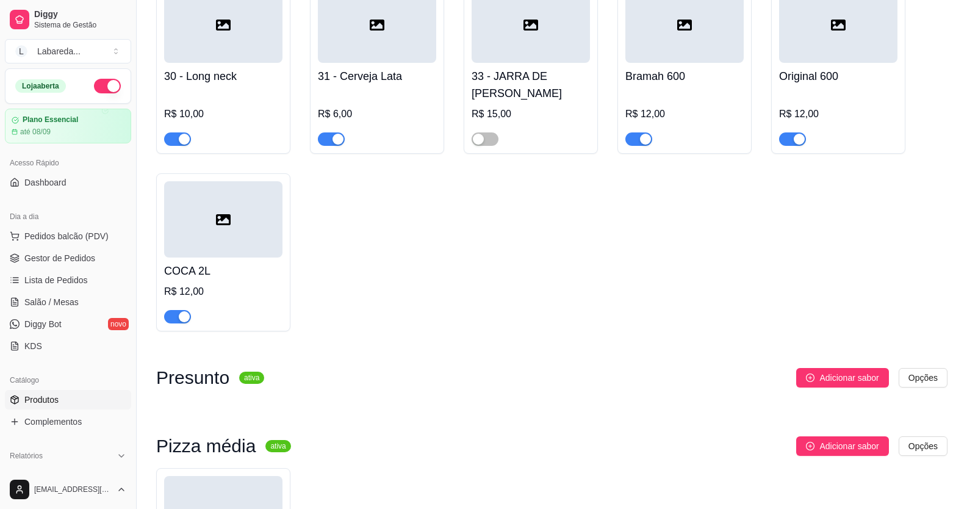
scroll to position [3445, 0]
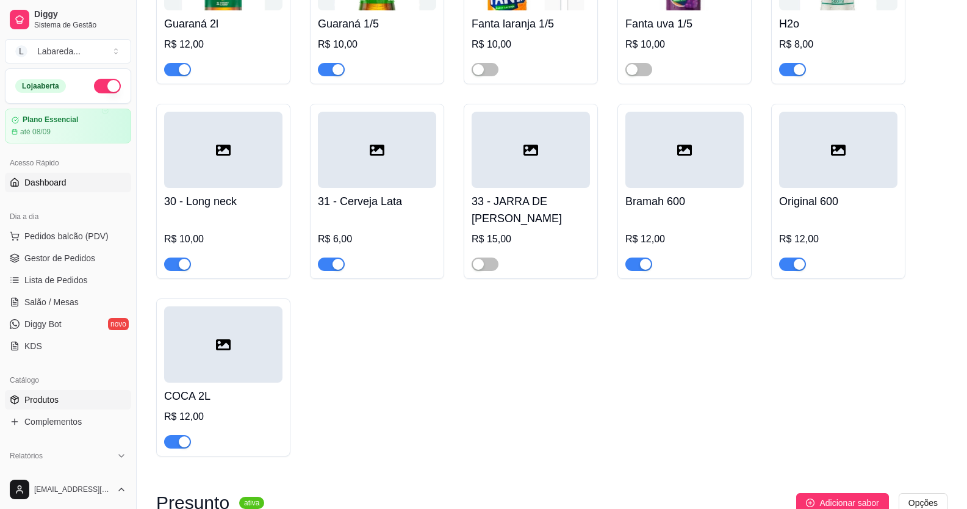
click at [48, 181] on span "Dashboard" at bounding box center [45, 182] width 42 height 12
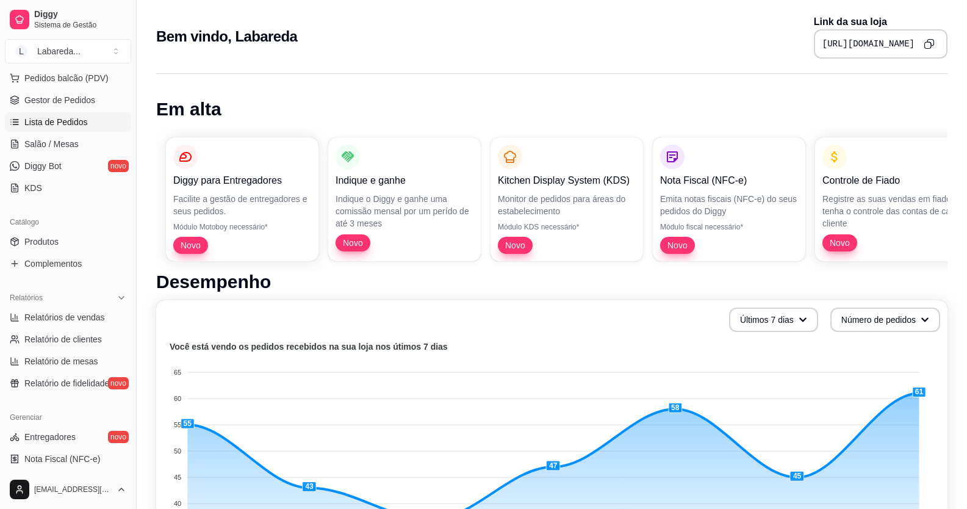
scroll to position [122, 0]
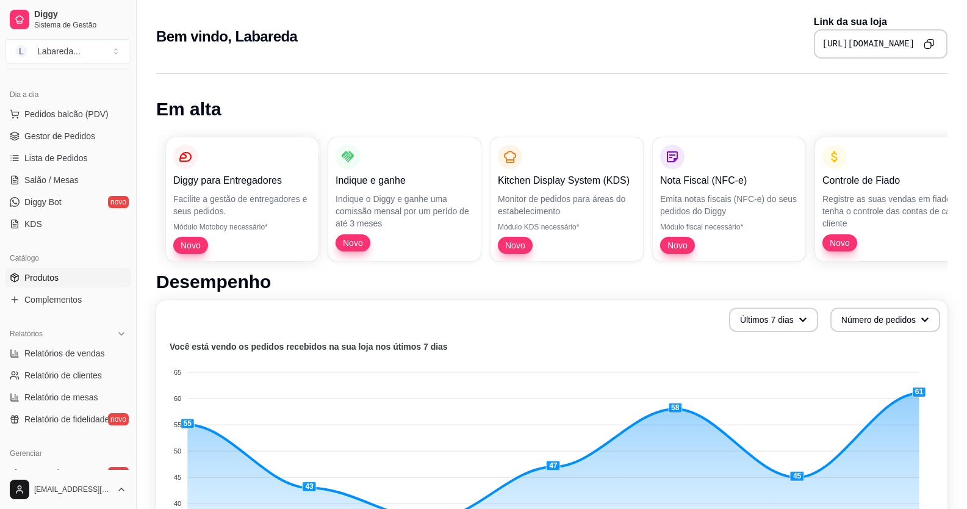
click at [46, 272] on span "Produtos" at bounding box center [41, 278] width 34 height 12
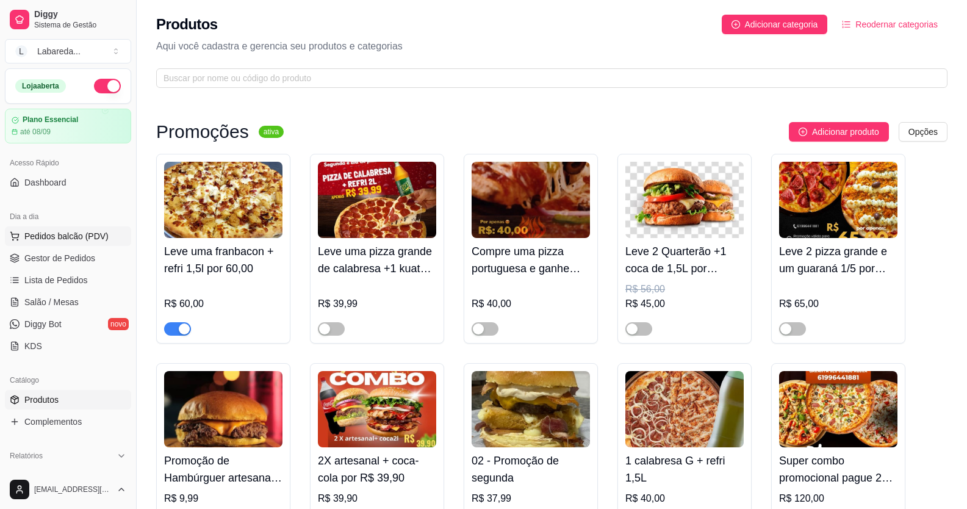
click at [62, 233] on span "Pedidos balcão (PDV)" at bounding box center [66, 236] width 84 height 12
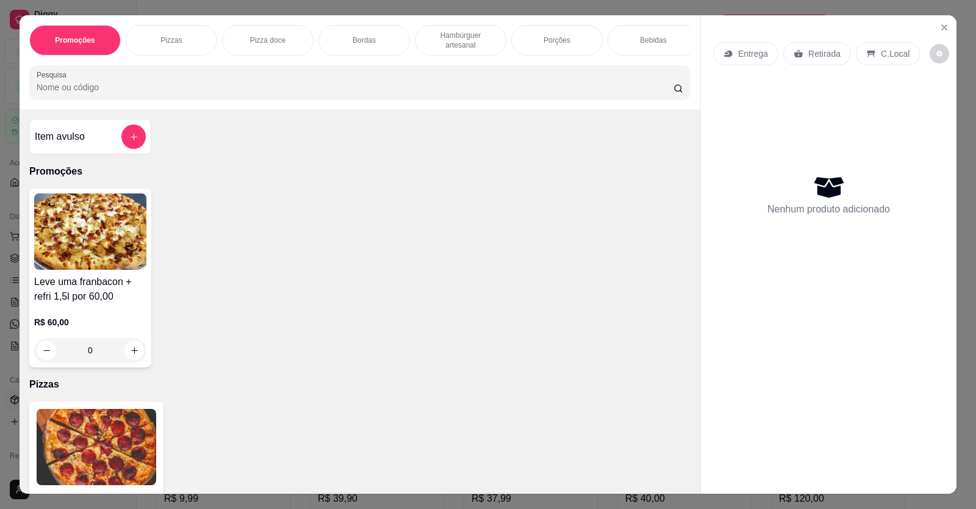
click at [116, 279] on div "Leve uma franbacon + refri 1,5l por 60,00 R$ 60,00 0" at bounding box center [90, 278] width 122 height 179
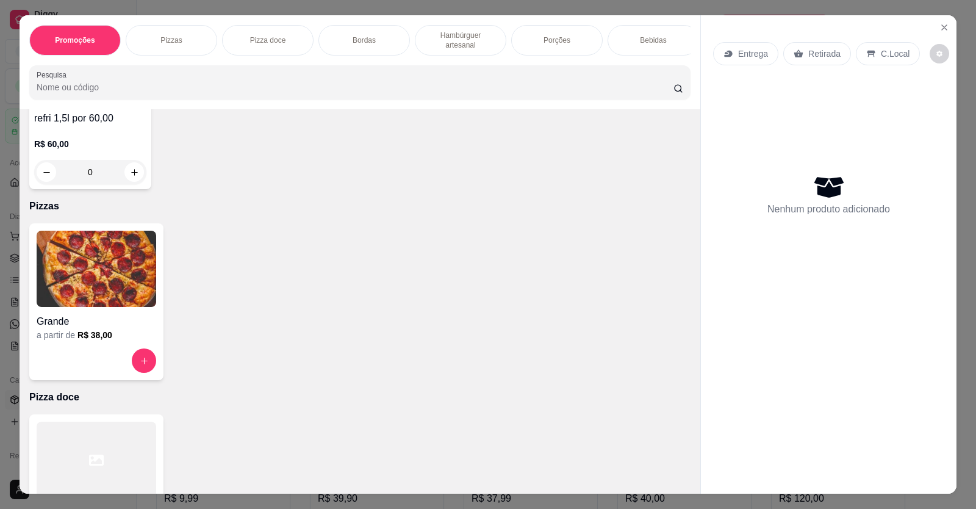
scroll to position [183, 0]
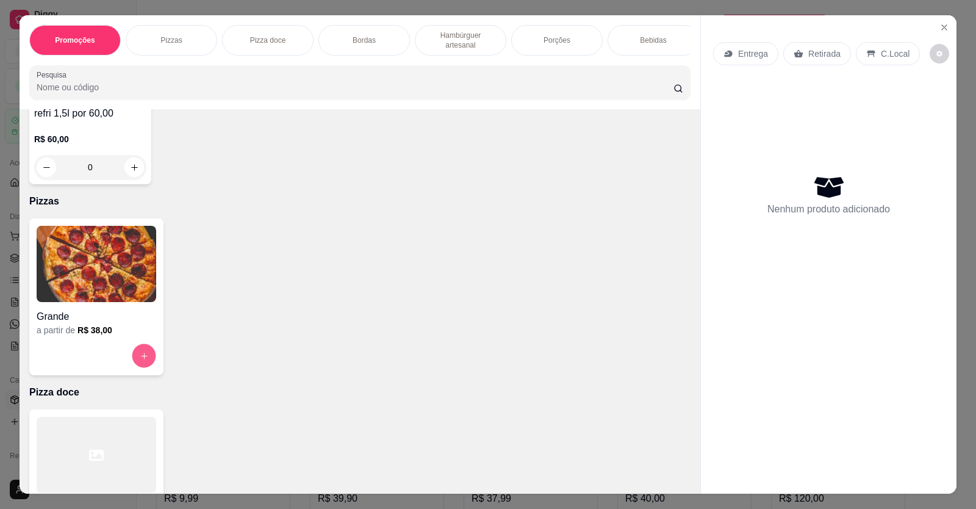
click at [134, 358] on button "increase-product-quantity" at bounding box center [144, 356] width 24 height 24
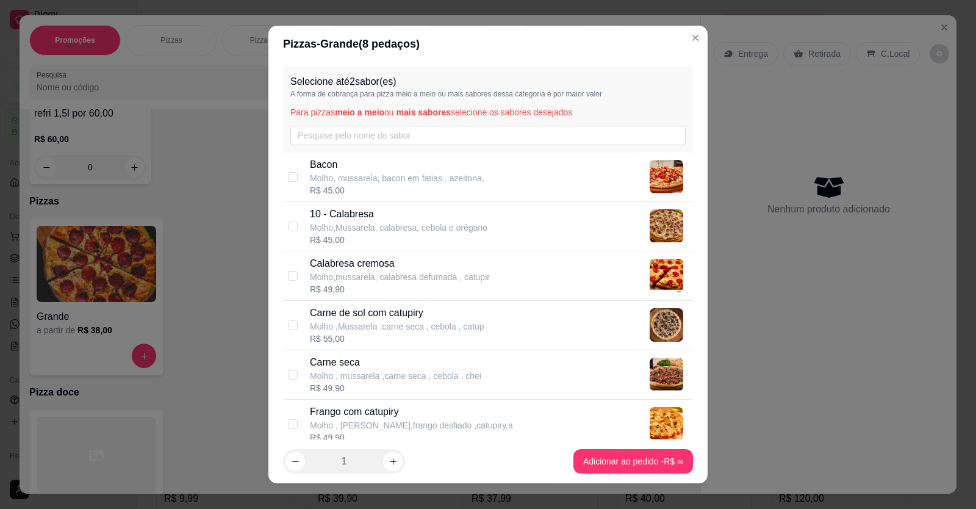
drag, startPoint x: 297, startPoint y: 366, endPoint x: 305, endPoint y: 363, distance: 8.9
click at [301, 364] on div "Carne seca Molho , mussarela ,carne seca , cebola , chei R$ 49,90" at bounding box center [488, 374] width 410 height 49
checkbox input "true"
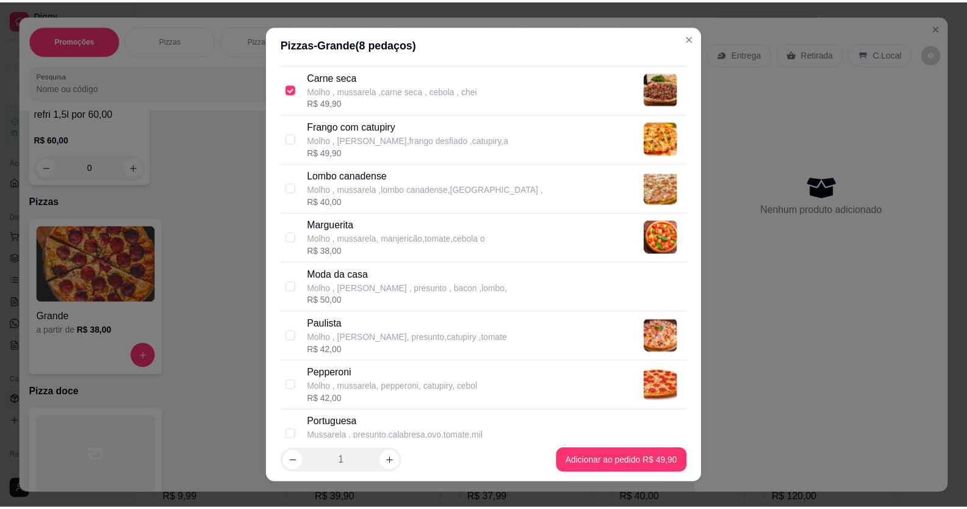
scroll to position [305, 0]
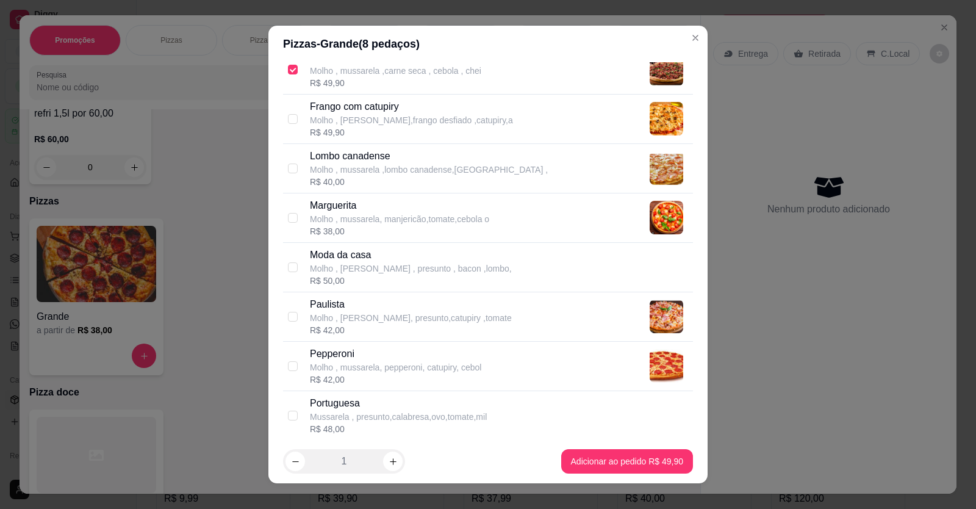
click at [311, 413] on p "Mussarela , presunto,calabresa,ovo,tomate,mil" at bounding box center [398, 417] width 177 height 12
checkbox input "true"
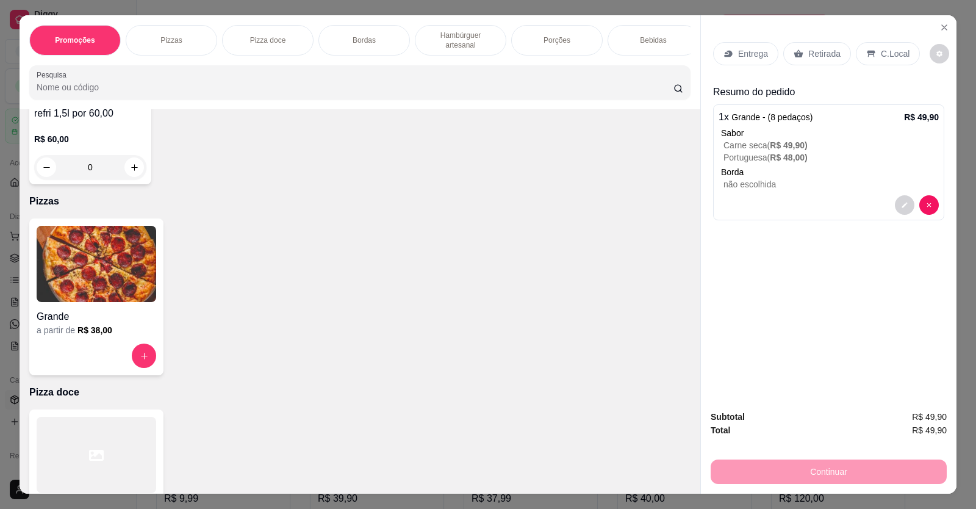
click at [828, 48] on p "Retirada" at bounding box center [825, 54] width 32 height 12
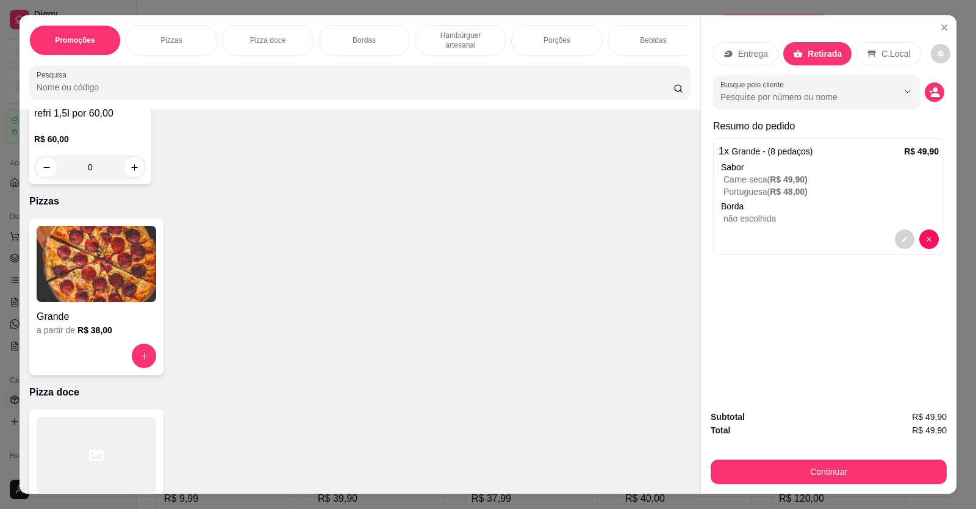
click at [923, 92] on div "Busque pelo cliente" at bounding box center [828, 92] width 231 height 34
click at [929, 92] on icon "decrease-product-quantity" at bounding box center [934, 92] width 10 height 10
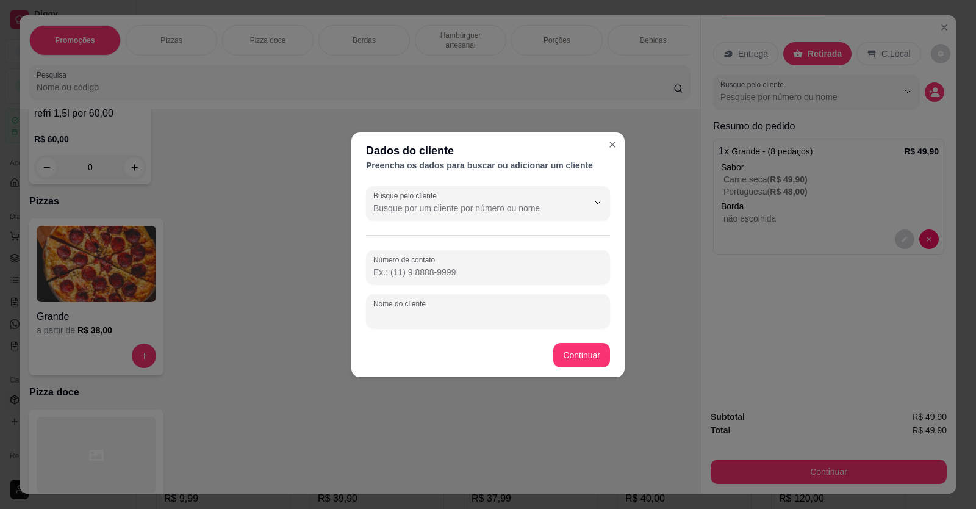
click at [459, 311] on input "Nome do cliente" at bounding box center [487, 316] width 229 height 12
click at [384, 315] on input "ECLEDISOM" at bounding box center [487, 316] width 229 height 12
click at [384, 314] on input "ELEDISOM" at bounding box center [487, 316] width 229 height 12
type input "ELCREDISOM"
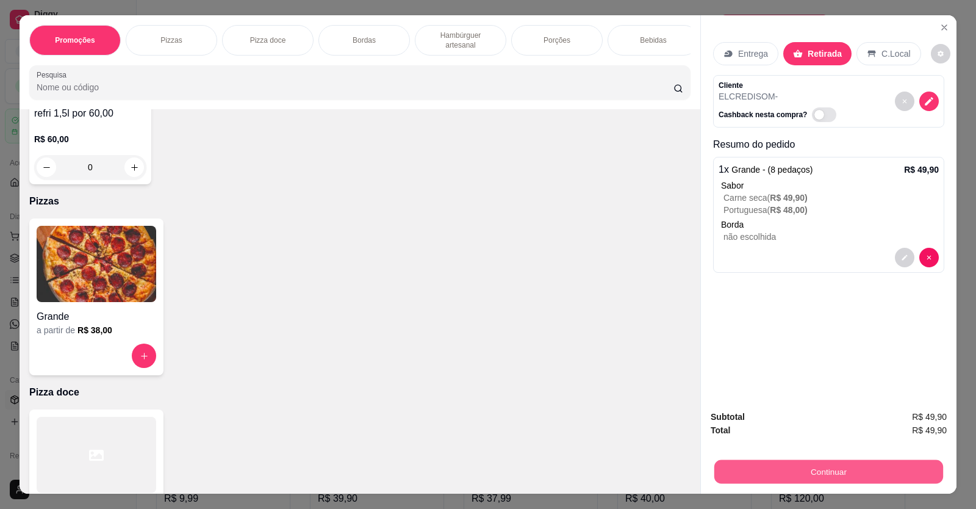
click at [784, 465] on button "Continuar" at bounding box center [829, 472] width 229 height 24
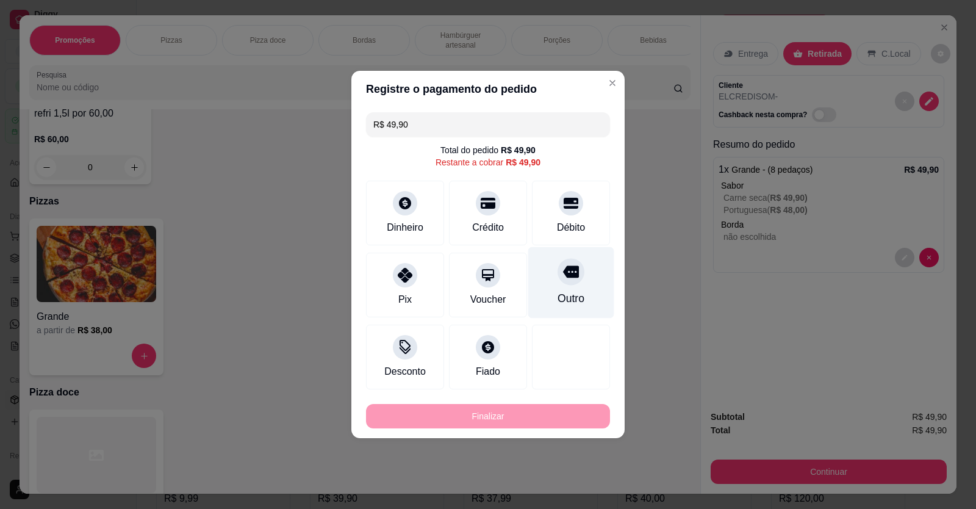
click at [566, 277] on icon at bounding box center [571, 272] width 16 height 12
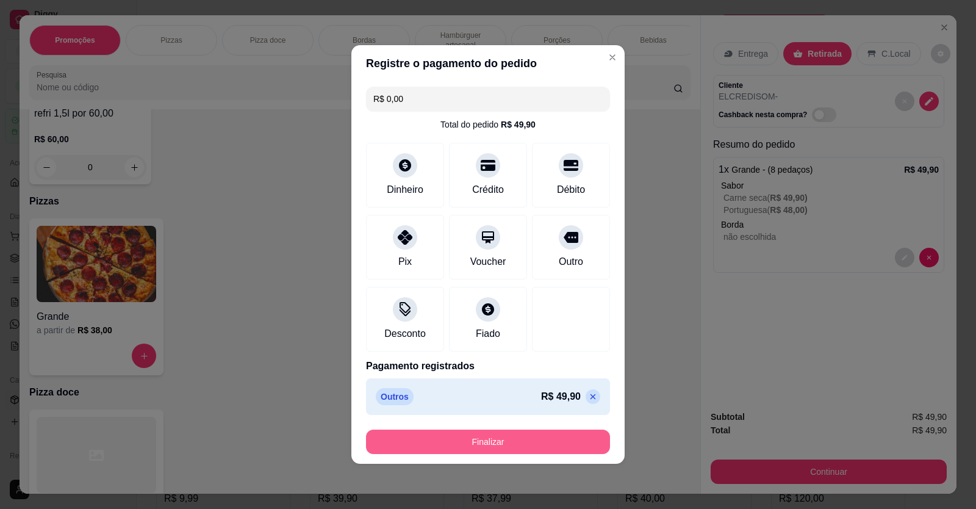
click at [550, 447] on button "Finalizar" at bounding box center [488, 442] width 244 height 24
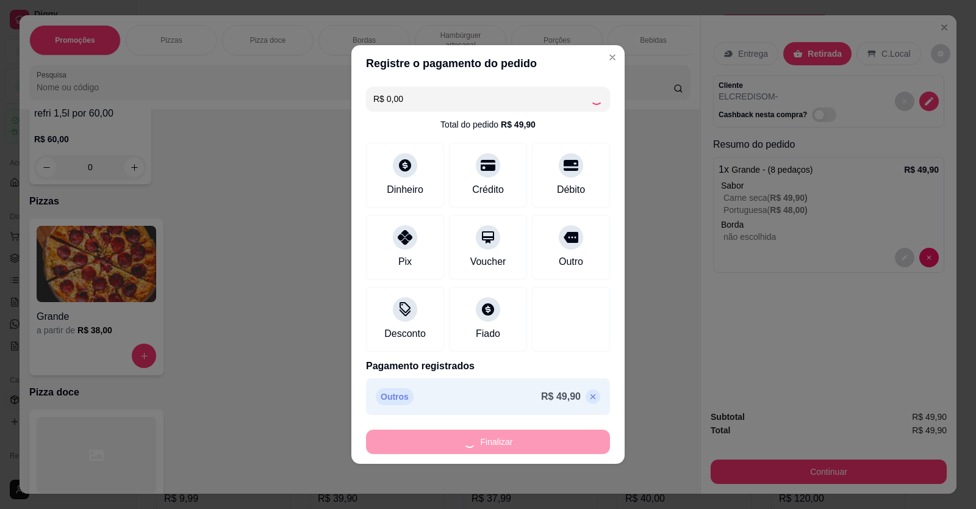
type input "-R$ 49,90"
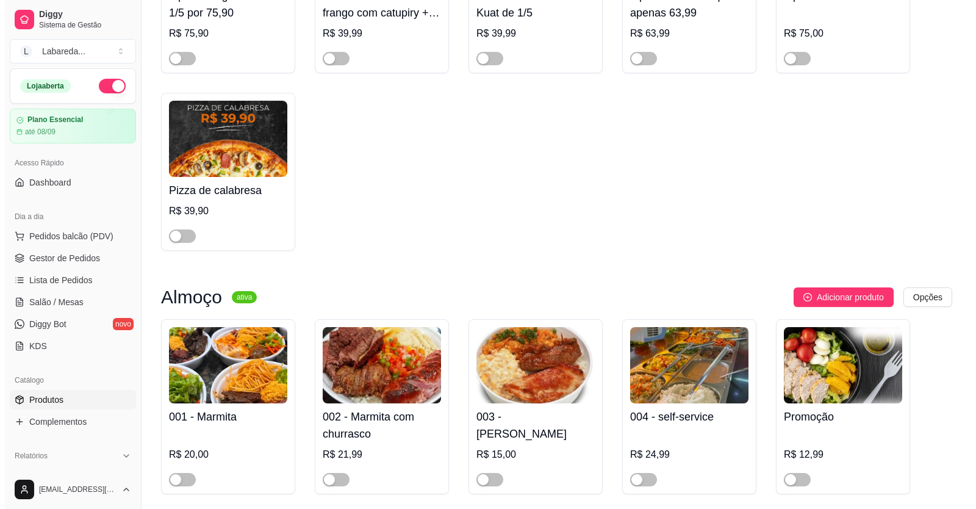
scroll to position [1098, 0]
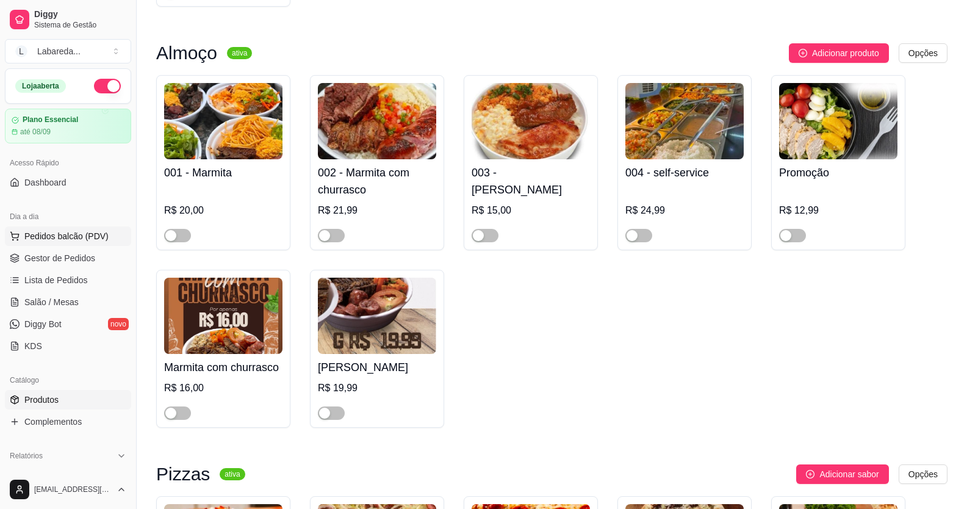
click at [61, 229] on button "Pedidos balcão (PDV)" at bounding box center [68, 236] width 126 height 20
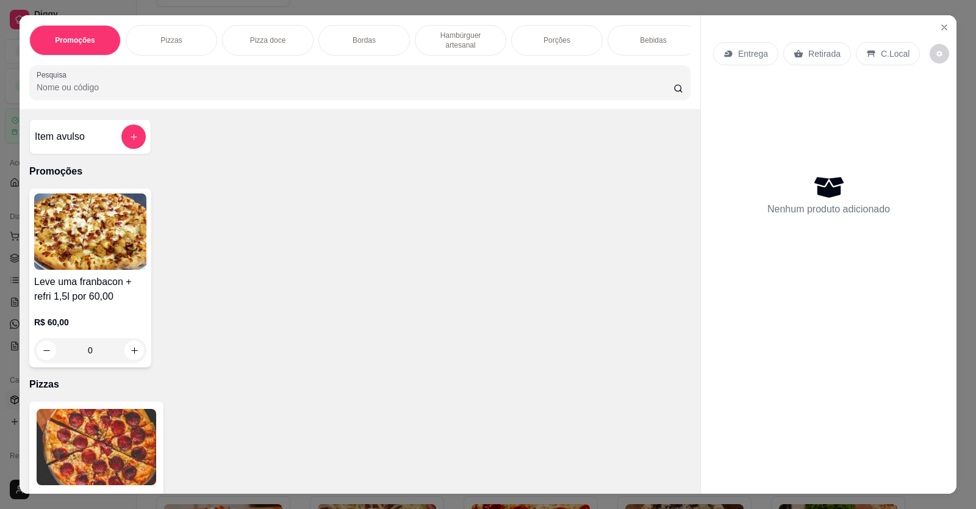
click at [40, 179] on p "Promoções" at bounding box center [360, 171] width 662 height 15
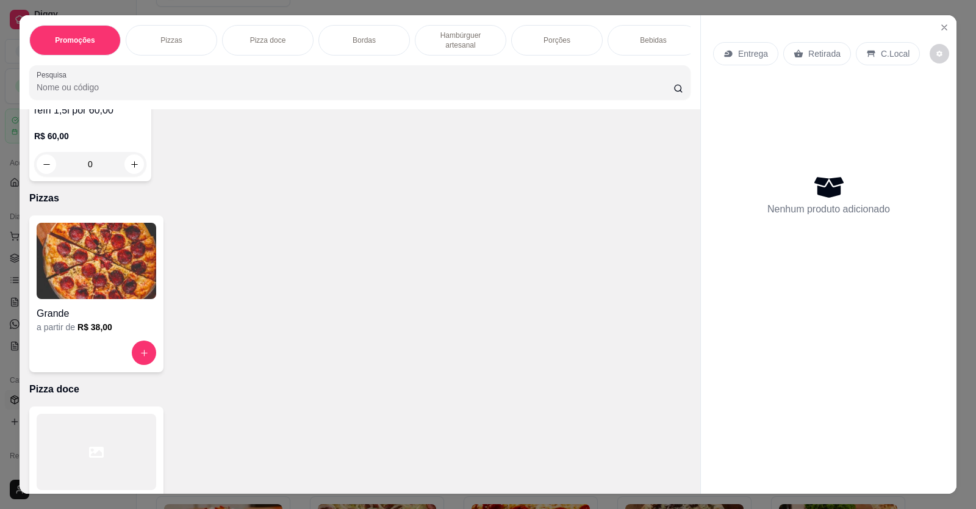
scroll to position [183, 0]
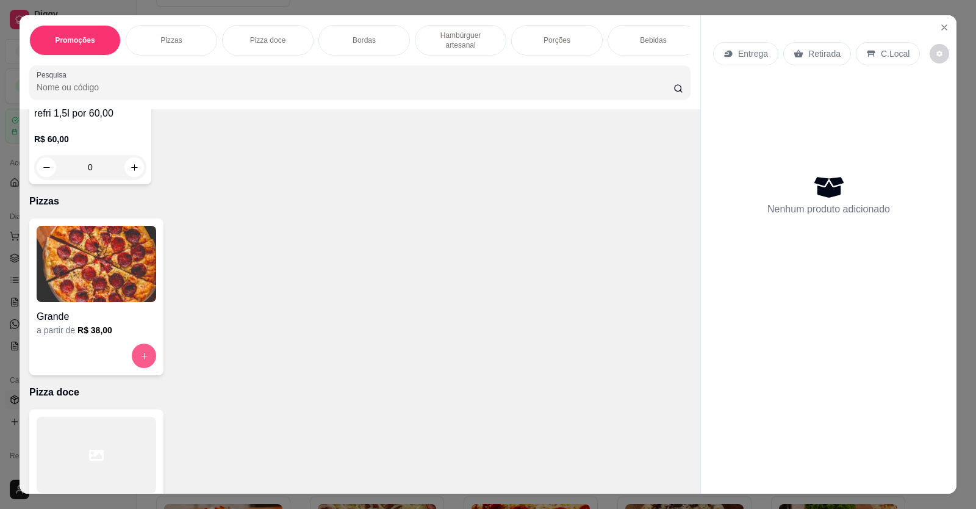
click at [134, 364] on button "increase-product-quantity" at bounding box center [144, 356] width 24 height 24
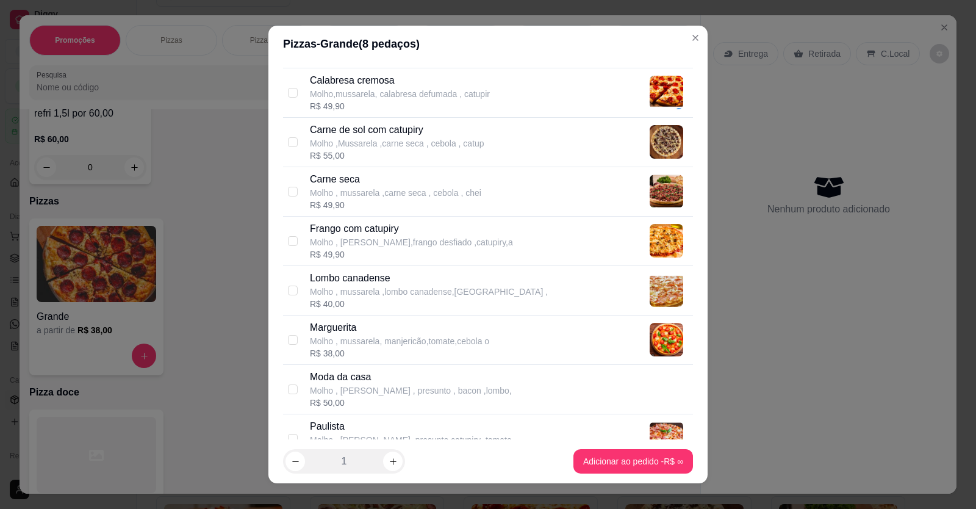
click at [345, 228] on p "Frango com catupiry" at bounding box center [411, 229] width 203 height 15
checkbox input "true"
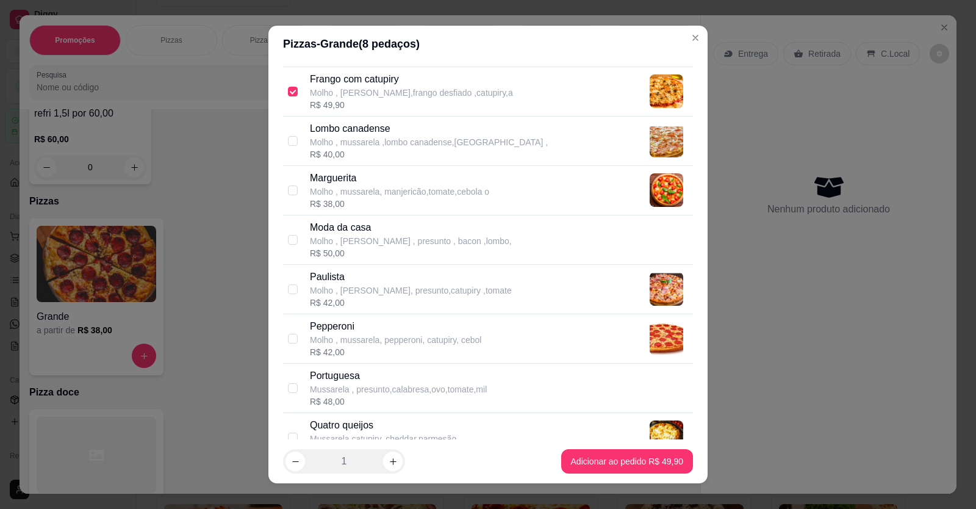
scroll to position [366, 0]
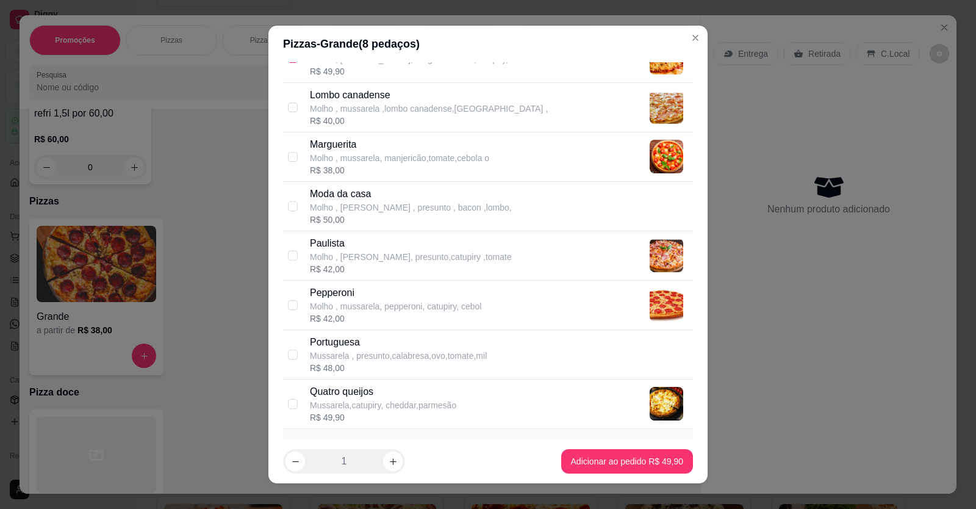
click at [333, 344] on p "Portuguesa" at bounding box center [398, 342] width 177 height 15
checkbox input "true"
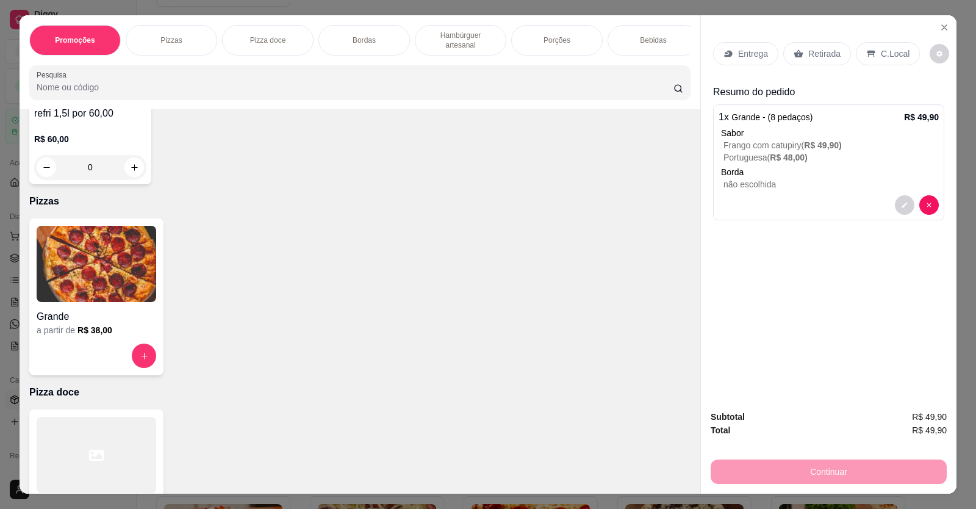
click at [882, 52] on p "C.Local" at bounding box center [895, 54] width 29 height 12
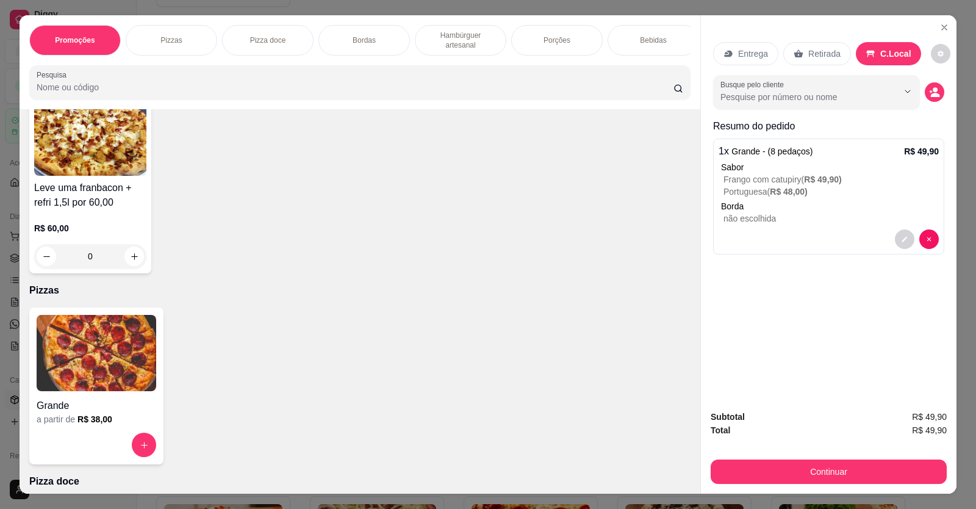
scroll to position [0, 0]
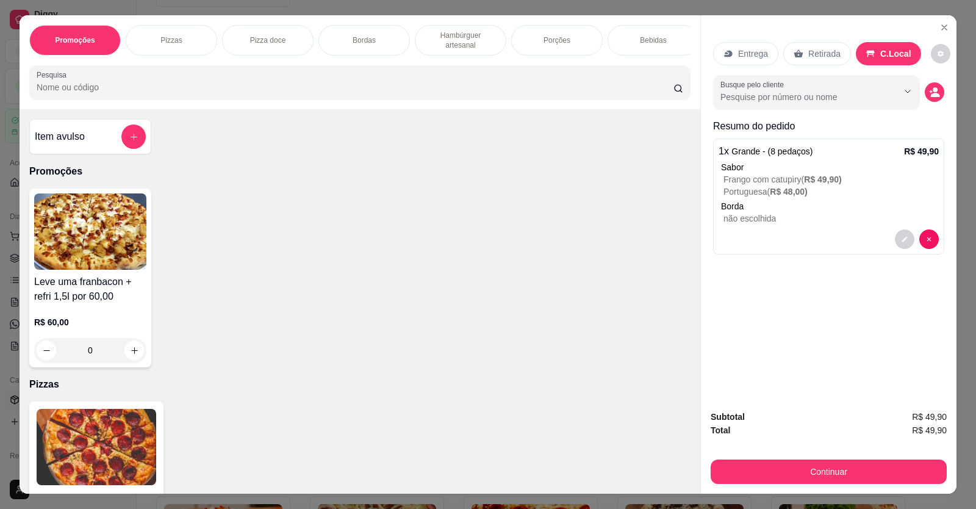
click at [128, 131] on div "Item avulso" at bounding box center [90, 136] width 122 height 35
click at [134, 146] on button "add-separate-item" at bounding box center [134, 137] width 24 height 24
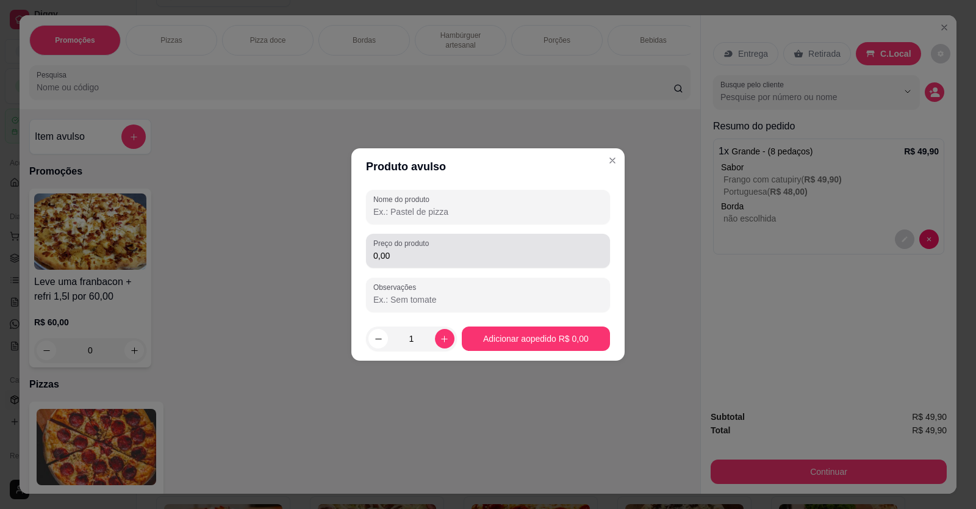
click at [410, 248] on div "0,00" at bounding box center [487, 251] width 229 height 24
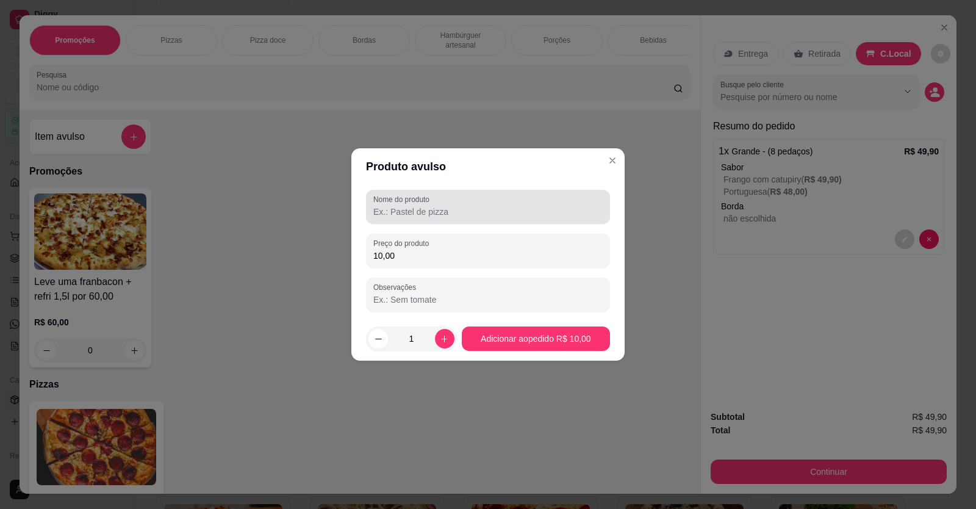
type input "10,00"
click at [460, 214] on input "Nome do produto" at bounding box center [487, 212] width 229 height 12
click at [419, 207] on input "CERVEJA LOG" at bounding box center [487, 212] width 229 height 12
type input "CERVEJA LONG"
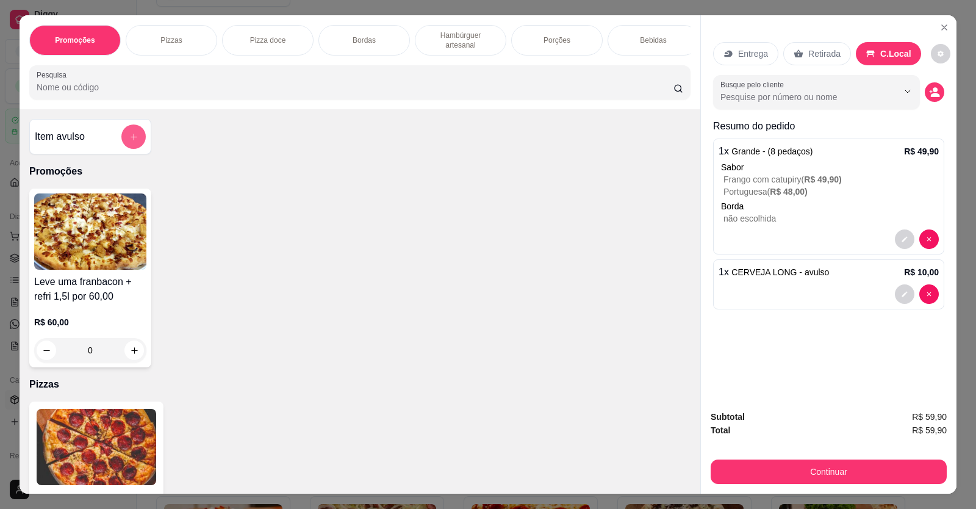
click at [122, 138] on button "add-separate-item" at bounding box center [133, 136] width 24 height 24
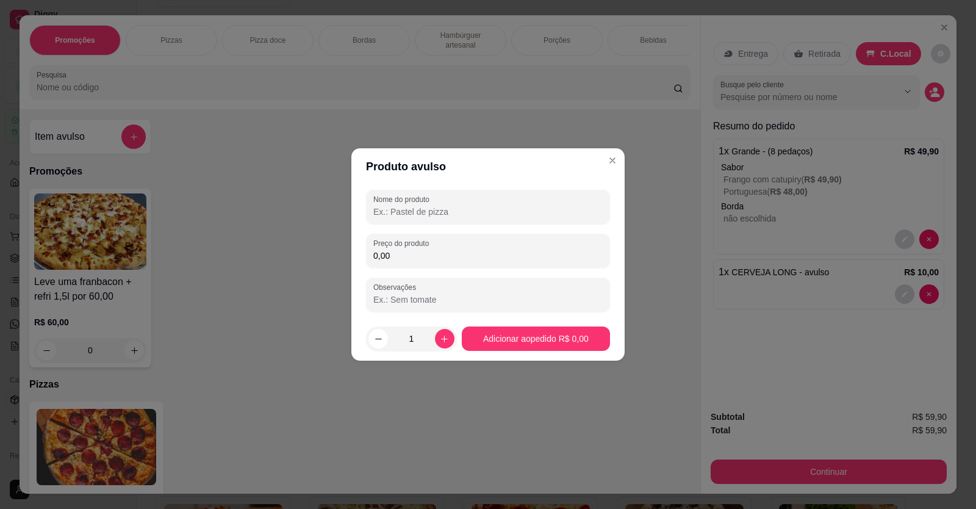
click at [441, 260] on input "0,00" at bounding box center [487, 256] width 229 height 12
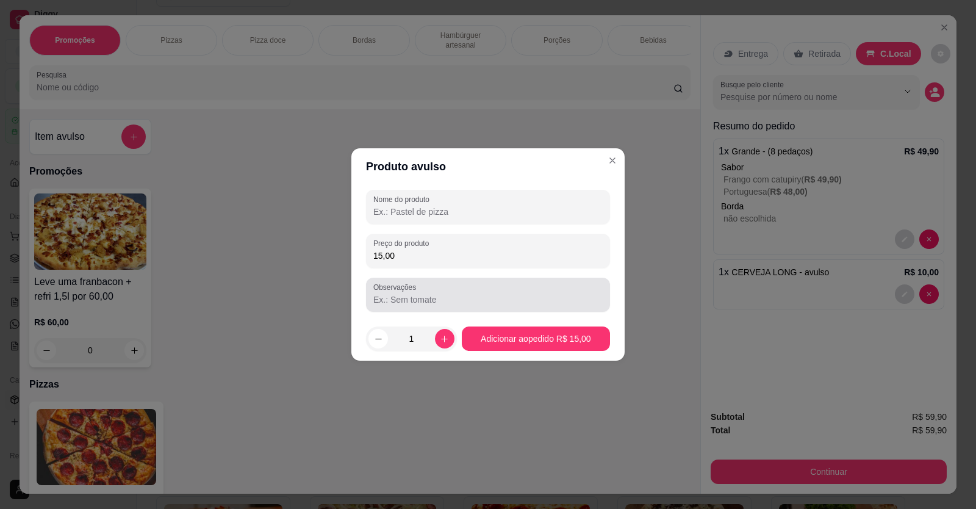
type input "15,00"
click at [491, 302] on input "Observações" at bounding box center [487, 300] width 229 height 12
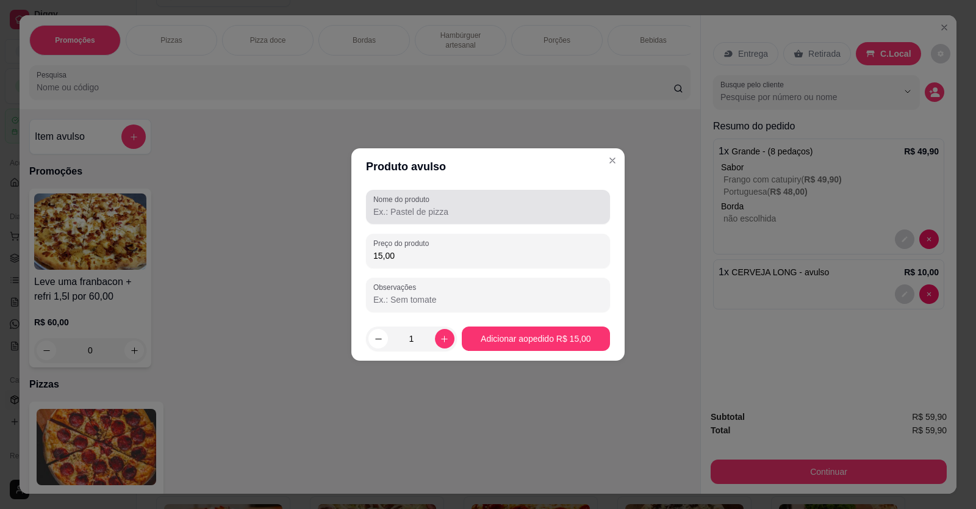
click at [483, 213] on input "Nome do produto" at bounding box center [487, 212] width 229 height 12
type input "ACEROLA"
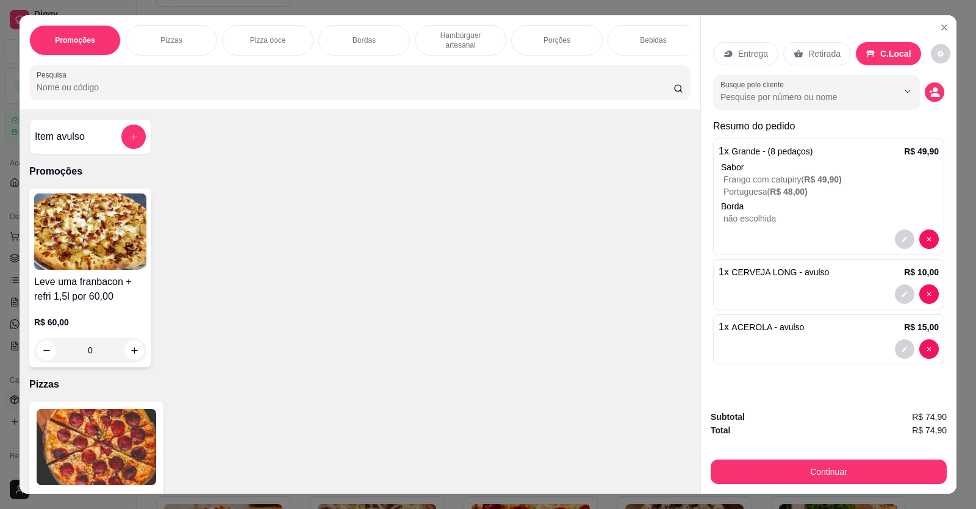
click at [929, 89] on icon "decrease-product-quantity" at bounding box center [934, 92] width 11 height 11
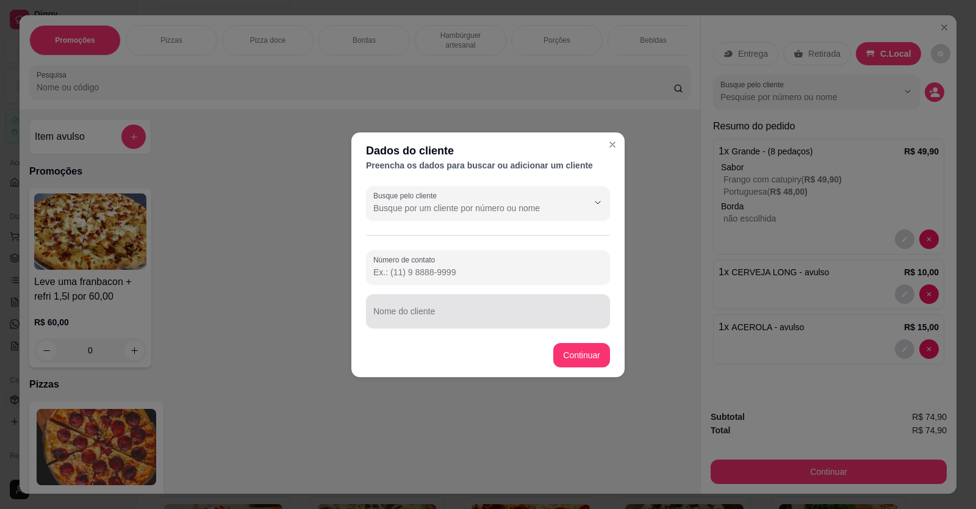
click at [482, 319] on input "Nome do cliente" at bounding box center [487, 316] width 229 height 12
type input "MESA LA FORA"
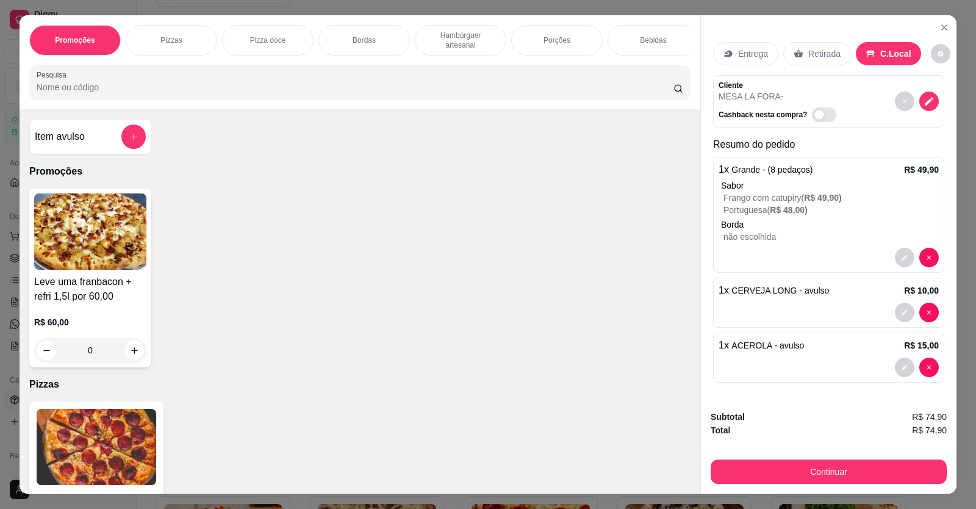
drag, startPoint x: 574, startPoint y: 450, endPoint x: 806, endPoint y: 496, distance: 236.4
click at [577, 449] on div "Grande a partir de R$ 38,00" at bounding box center [360, 480] width 662 height 157
click at [835, 471] on button "Continuar" at bounding box center [829, 472] width 236 height 24
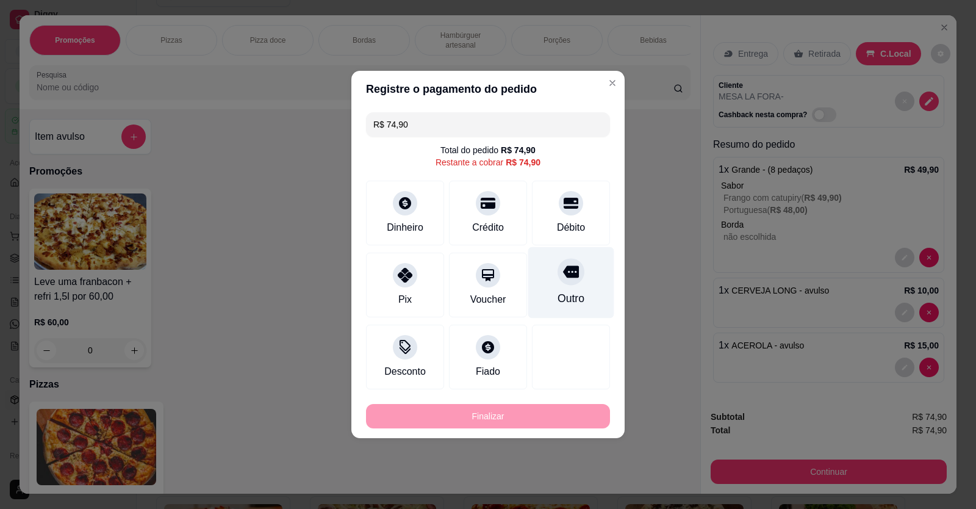
click at [586, 286] on div "Outro" at bounding box center [571, 282] width 86 height 71
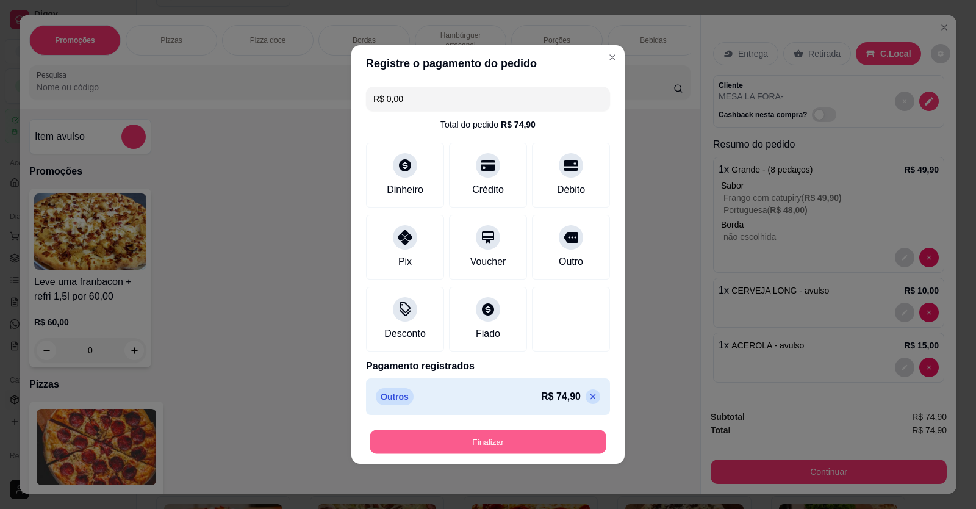
click at [558, 440] on button "Finalizar" at bounding box center [488, 442] width 237 height 24
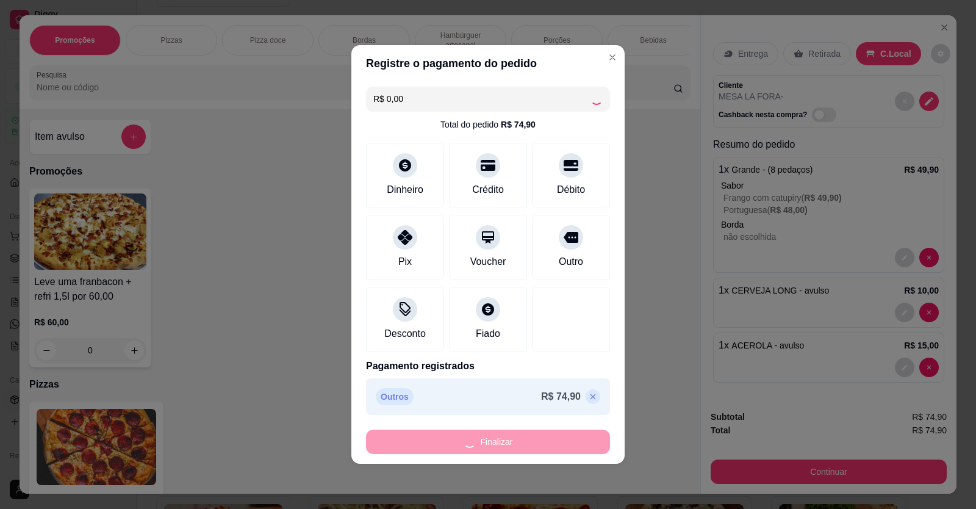
type input "-R$ 74,90"
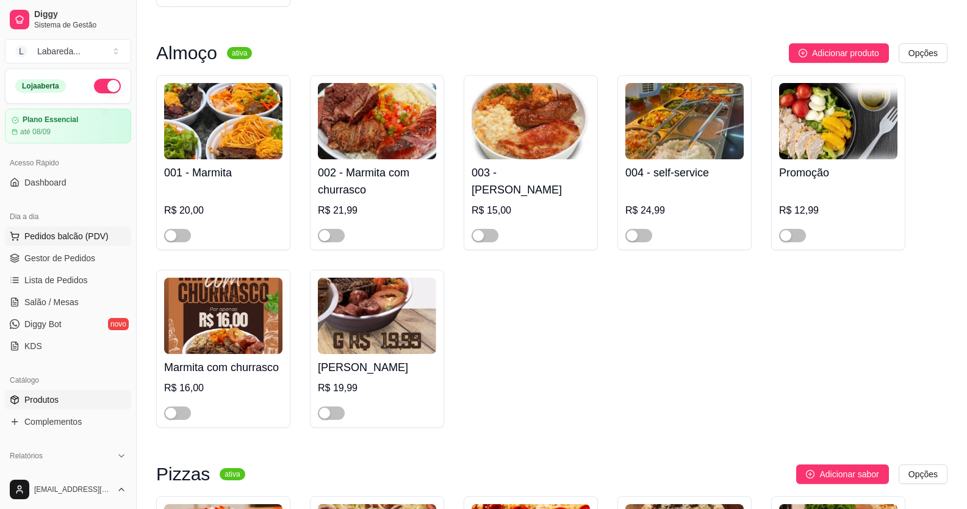
click at [81, 236] on span "Pedidos balcão (PDV)" at bounding box center [66, 236] width 84 height 12
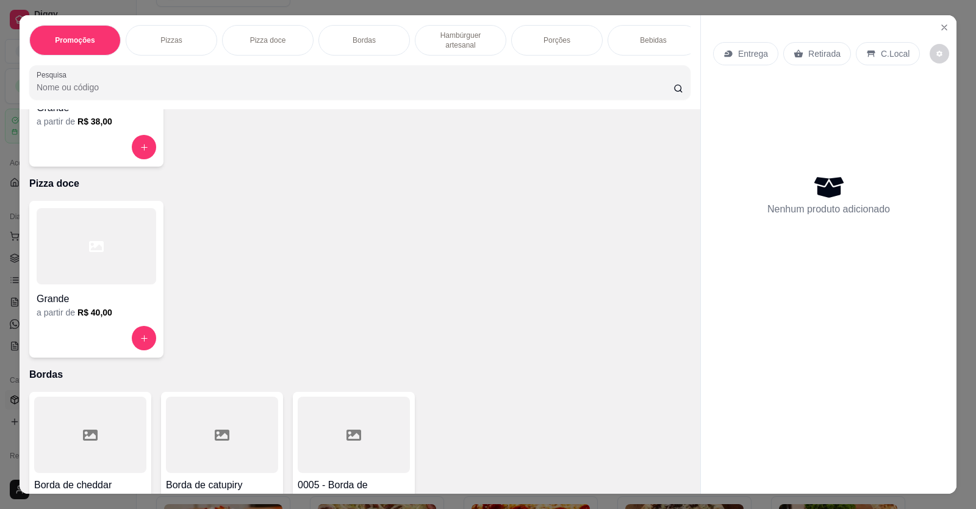
scroll to position [244, 0]
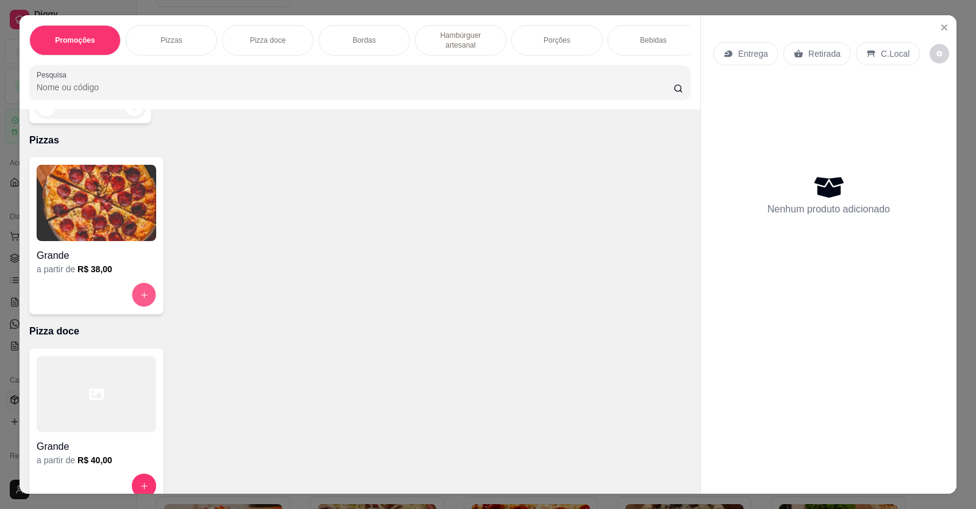
click at [140, 300] on icon "increase-product-quantity" at bounding box center [144, 294] width 9 height 9
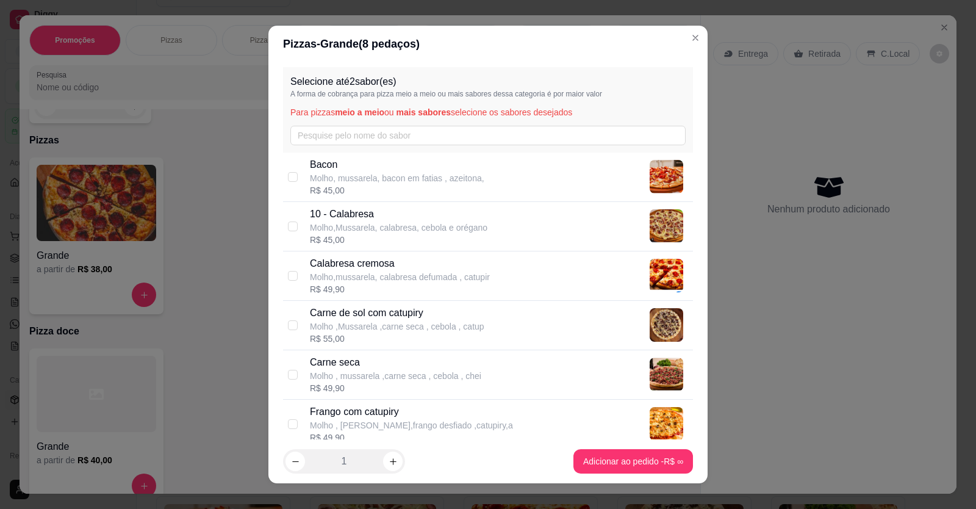
click at [381, 368] on p "Carne seca" at bounding box center [395, 362] width 171 height 15
checkbox input "true"
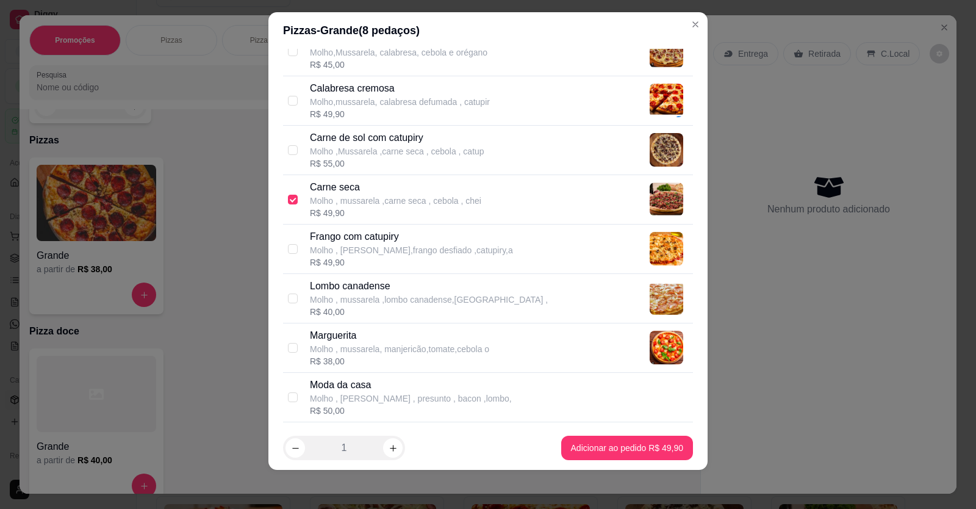
scroll to position [0, 0]
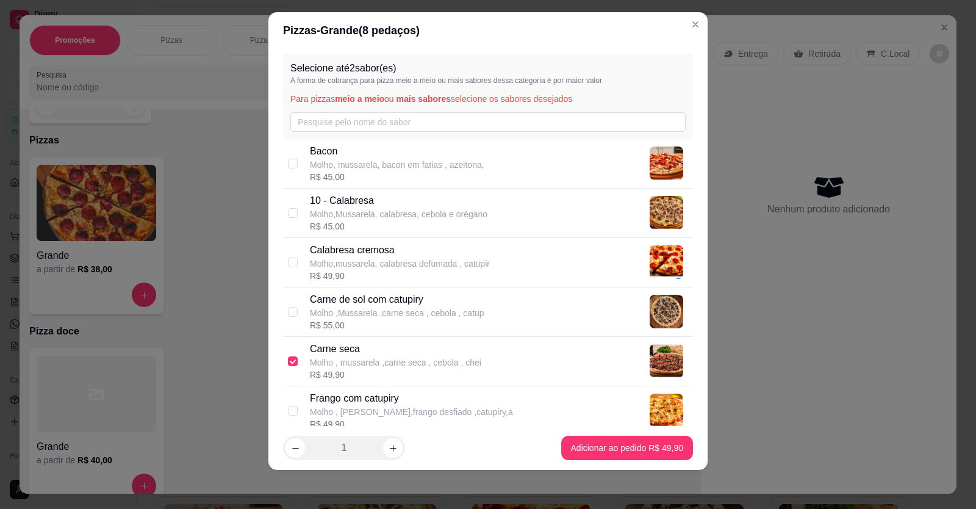
drag, startPoint x: 404, startPoint y: 254, endPoint x: 414, endPoint y: 248, distance: 11.5
click at [405, 253] on p "Calabresa cremosa" at bounding box center [400, 250] width 180 height 15
checkbox input "true"
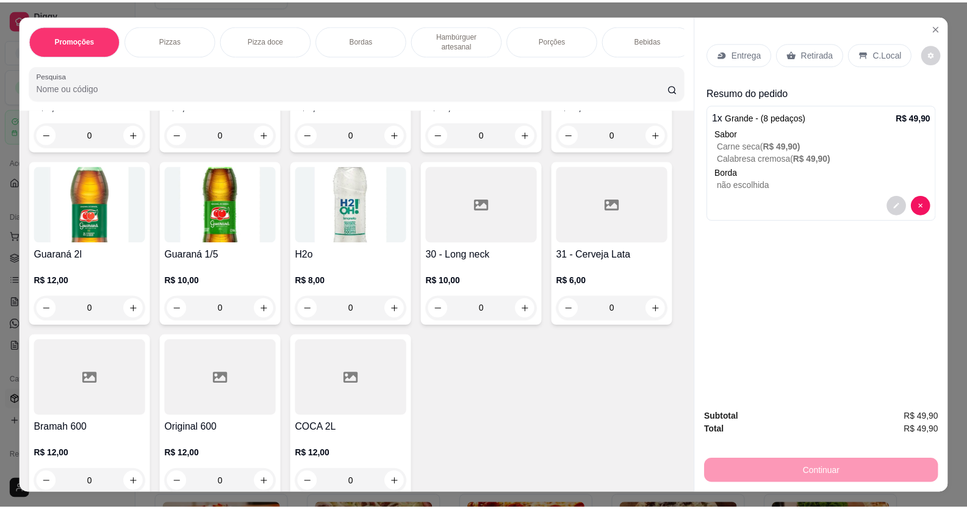
scroll to position [1368, 0]
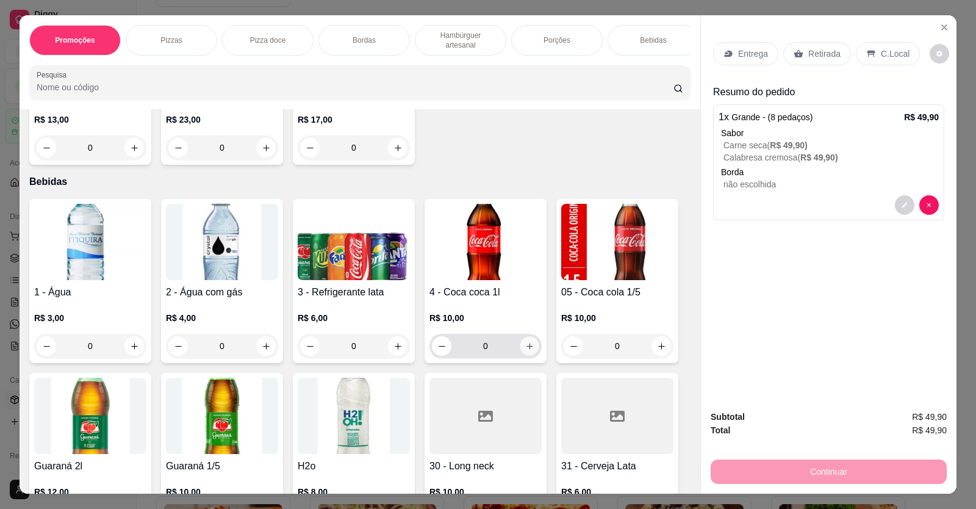
click at [525, 351] on icon "increase-product-quantity" at bounding box center [529, 346] width 9 height 9
type input "1"
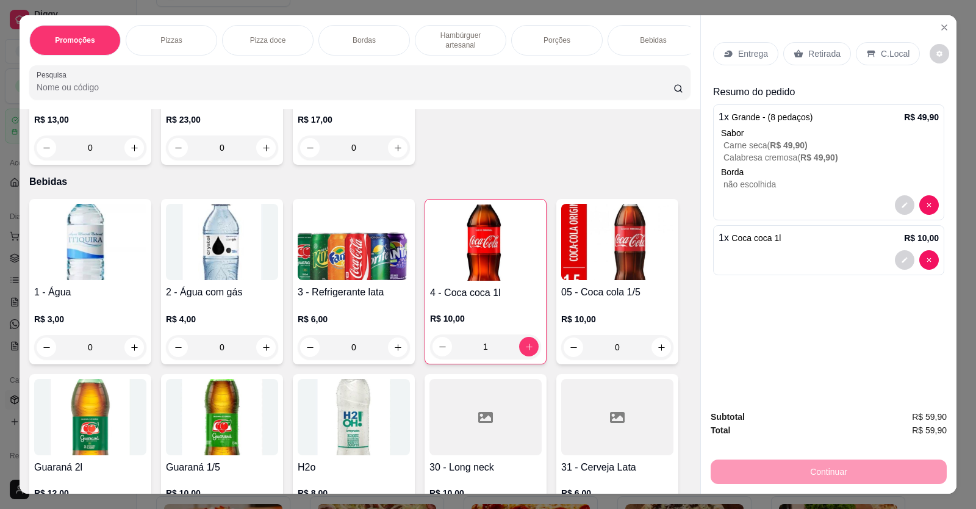
click at [846, 320] on div "Entrega Retirada C.Local Resumo do pedido 1 x Grande - (8 pedaços) R$ 49,90 Sab…" at bounding box center [829, 207] width 256 height 385
click at [887, 54] on p "C.Local" at bounding box center [895, 54] width 29 height 12
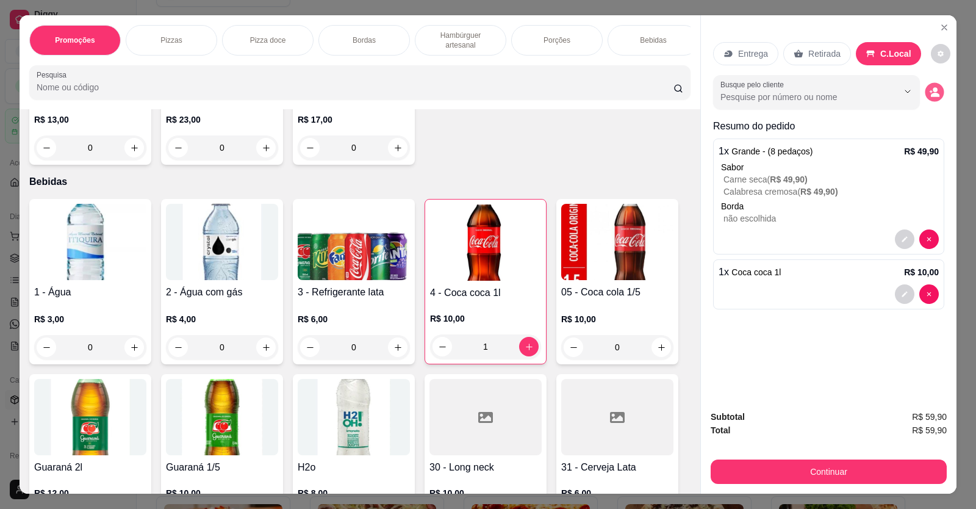
click at [937, 87] on button "decrease-product-quantity" at bounding box center [934, 92] width 19 height 19
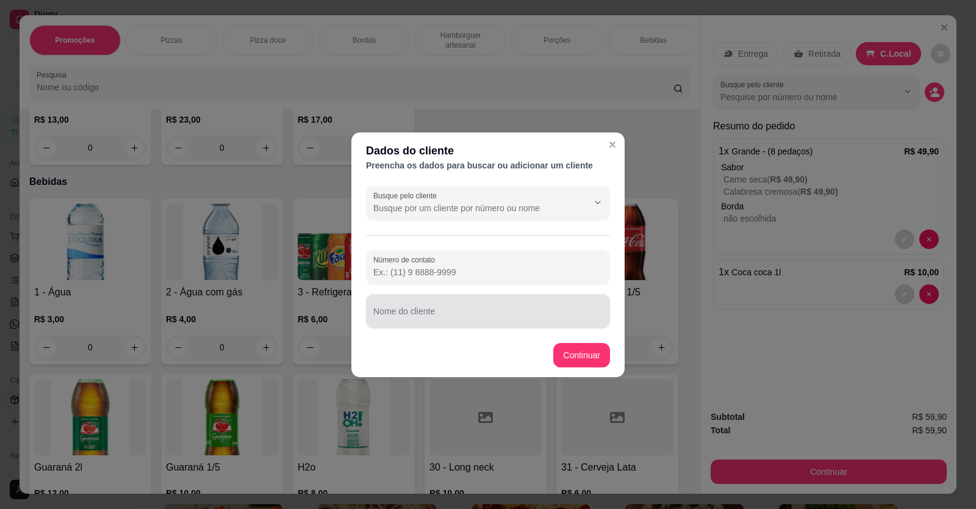
drag, startPoint x: 523, startPoint y: 323, endPoint x: 503, endPoint y: 316, distance: 20.9
click at [523, 323] on div "Nome do cliente" at bounding box center [488, 311] width 244 height 34
drag, startPoint x: 380, startPoint y: 314, endPoint x: 392, endPoint y: 312, distance: 12.3
click at [381, 314] on input "JA EMCIMA" at bounding box center [487, 316] width 229 height 12
type input "EMCIMA"
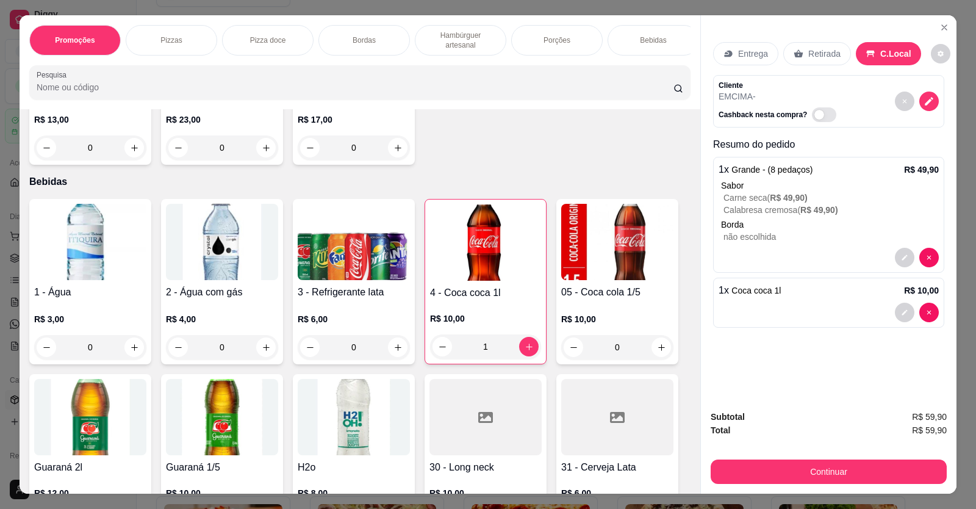
drag, startPoint x: 741, startPoint y: 455, endPoint x: 734, endPoint y: 459, distance: 7.6
click at [740, 456] on div "Subtotal R$ 59,90 Total R$ 59,90 Continuar" at bounding box center [829, 447] width 236 height 74
click at [735, 465] on button "Continuar" at bounding box center [829, 472] width 236 height 24
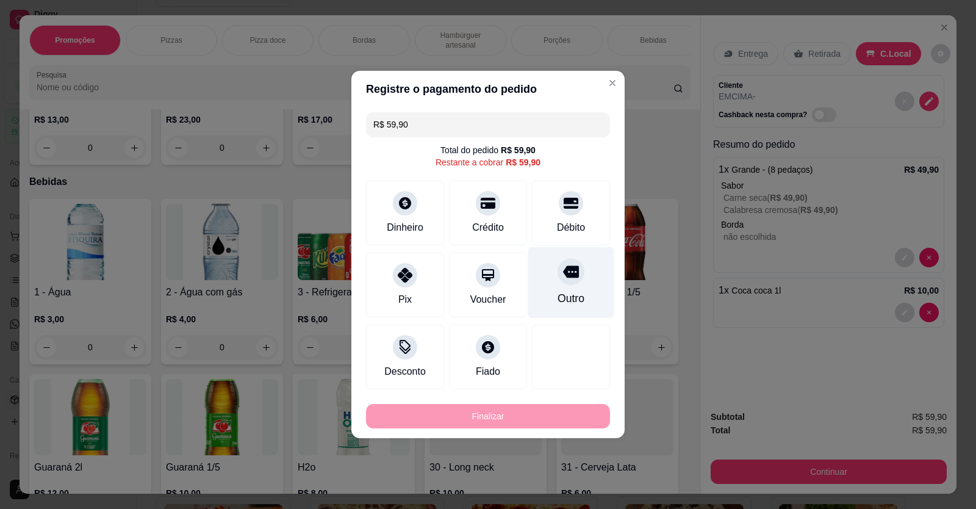
click at [579, 290] on div "Outro" at bounding box center [571, 282] width 86 height 71
type input "R$ 0,00"
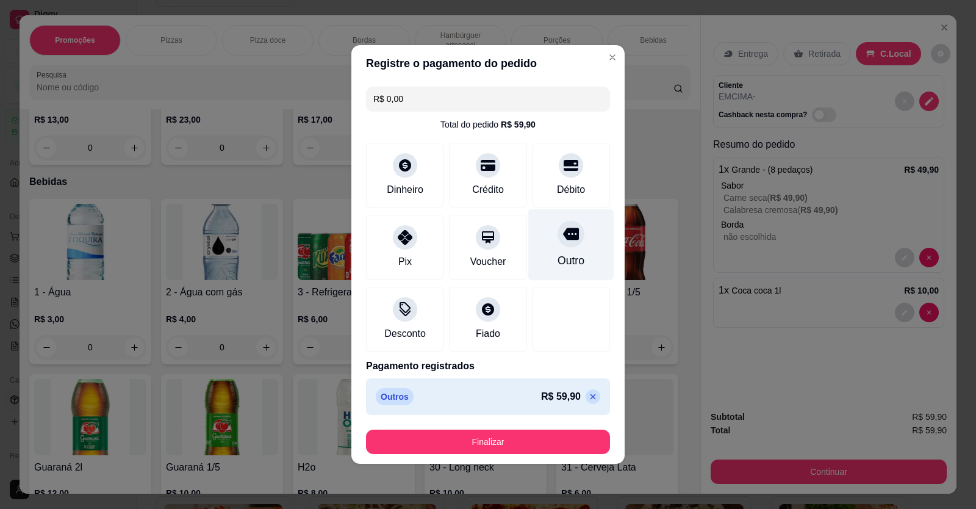
click at [563, 239] on icon at bounding box center [571, 234] width 16 height 12
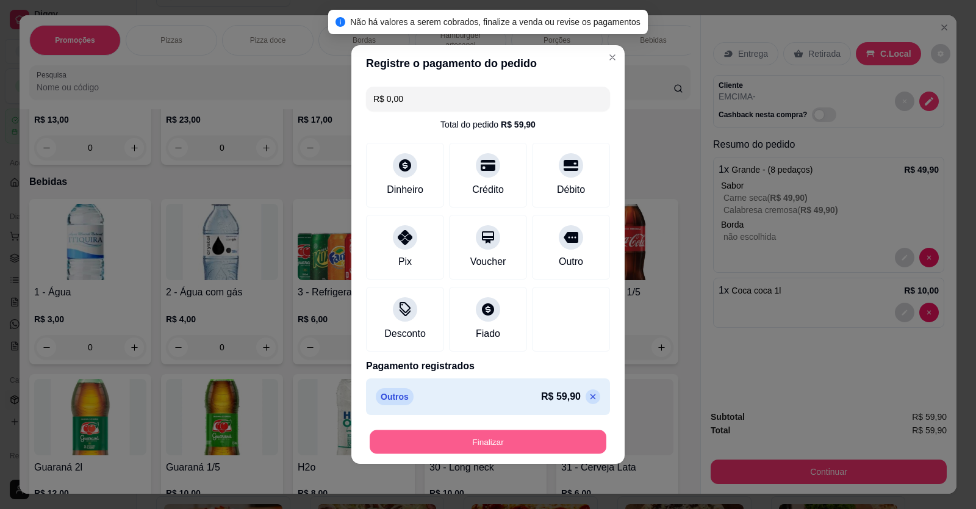
click at [543, 431] on button "Finalizar" at bounding box center [488, 442] width 237 height 24
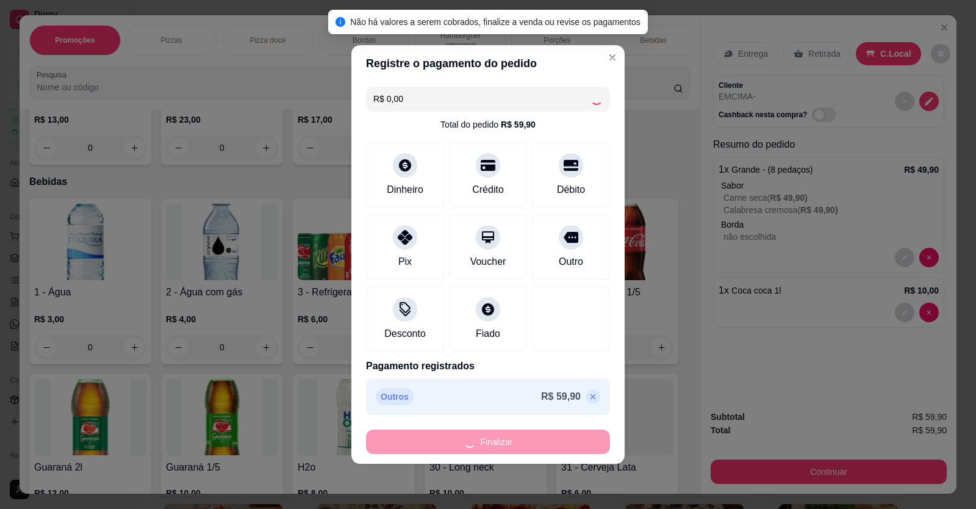
type input "0"
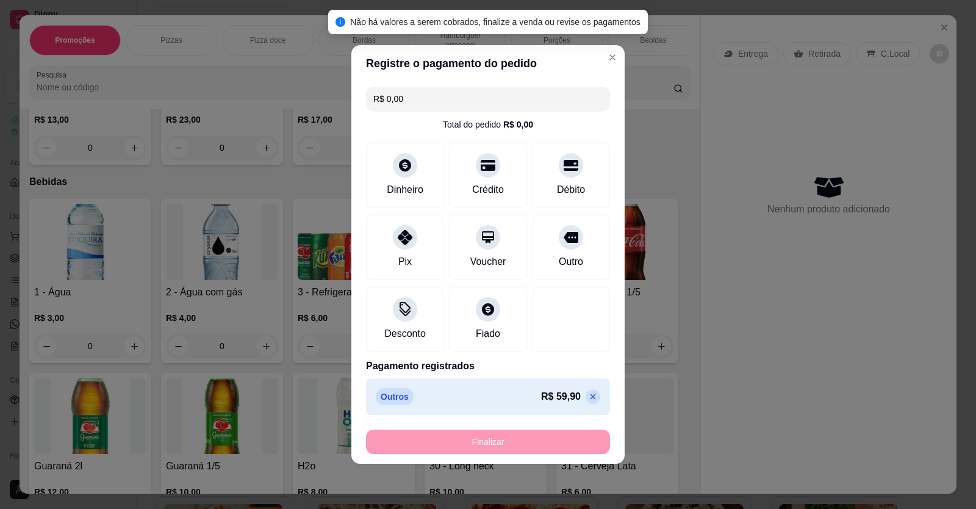
type input "-R$ 59,90"
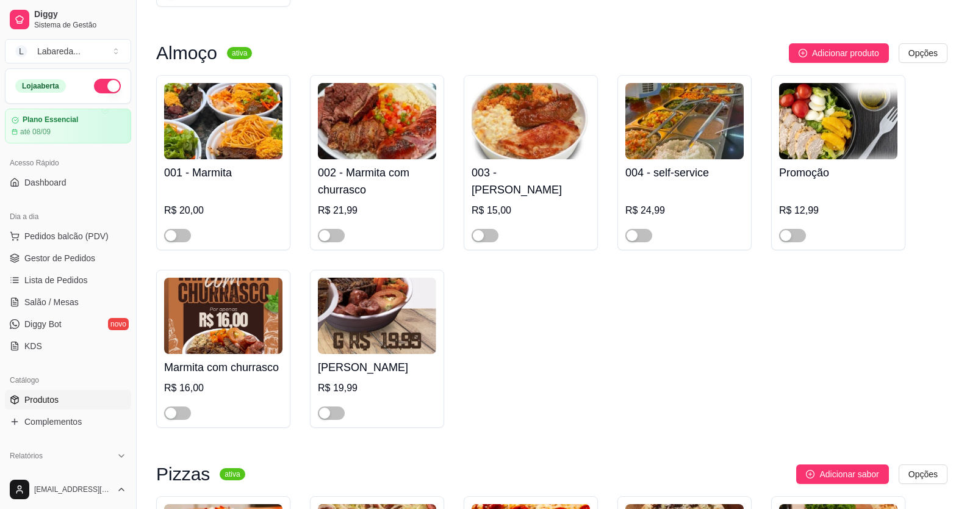
click at [547, 428] on div "001 - Marmita R$ 20,00 002 - Marmita com churrasco R$ 21,99 003 - Marmita P R$ …" at bounding box center [552, 251] width 792 height 353
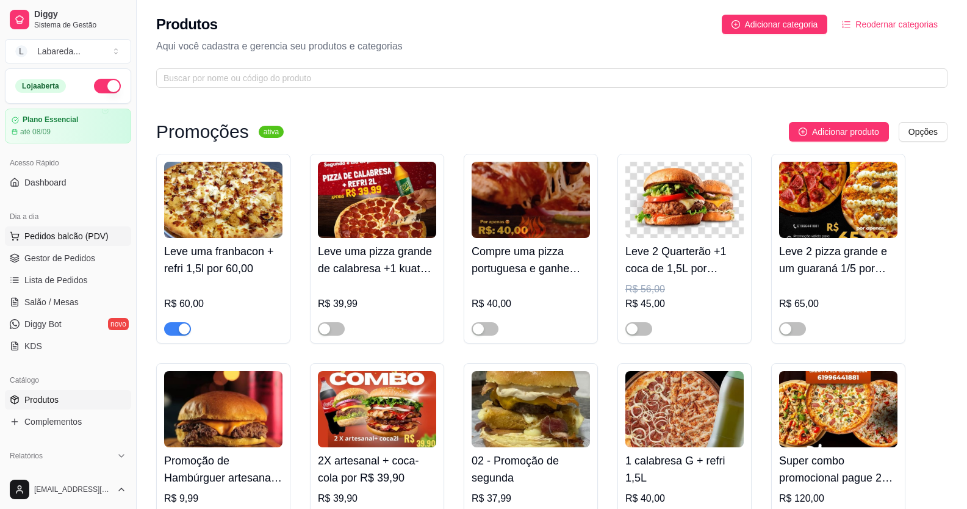
click at [73, 235] on span "Pedidos balcão (PDV)" at bounding box center [66, 236] width 84 height 12
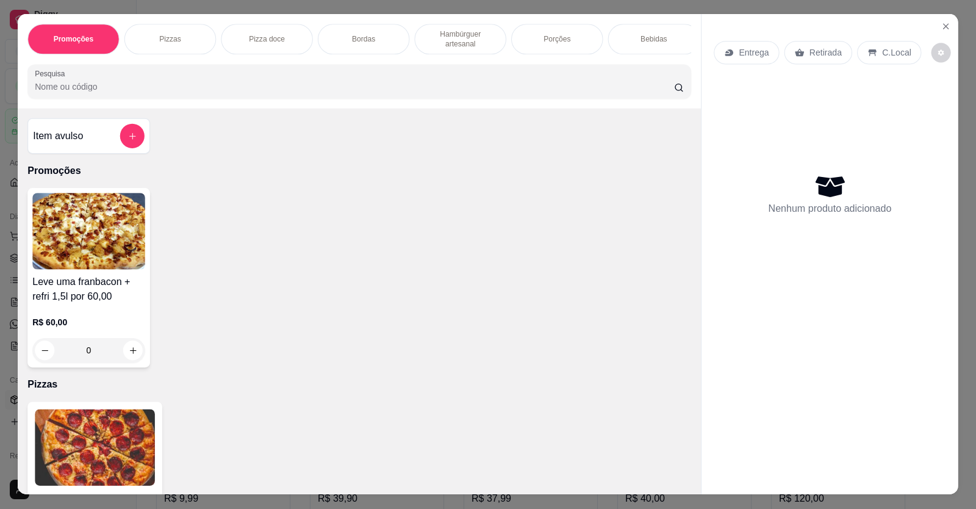
click at [76, 263] on img at bounding box center [88, 231] width 113 height 76
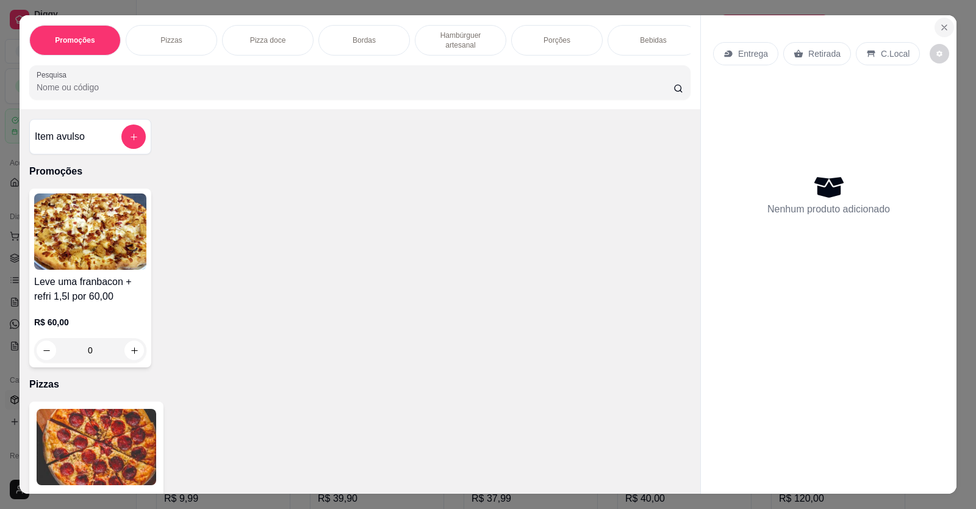
click at [945, 29] on icon "Close" at bounding box center [945, 28] width 10 height 10
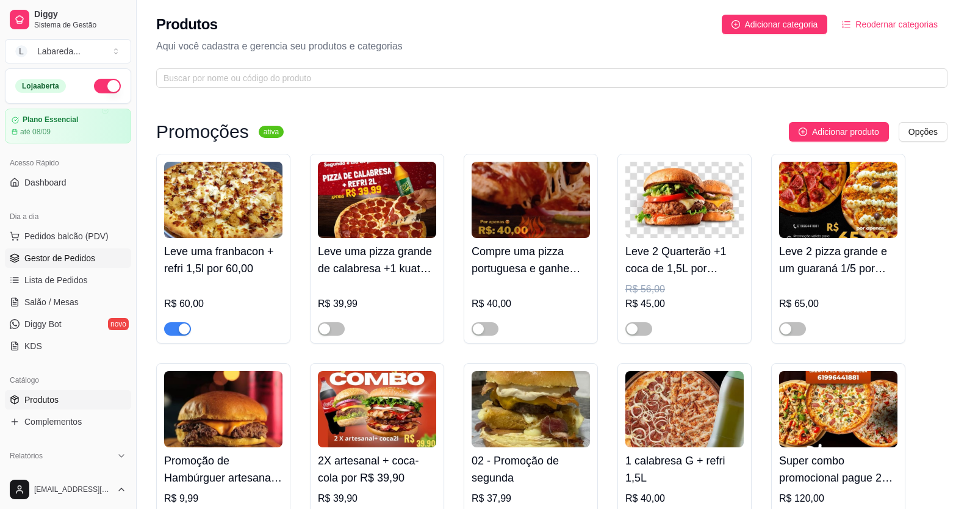
click at [60, 254] on span "Gestor de Pedidos" at bounding box center [59, 258] width 71 height 12
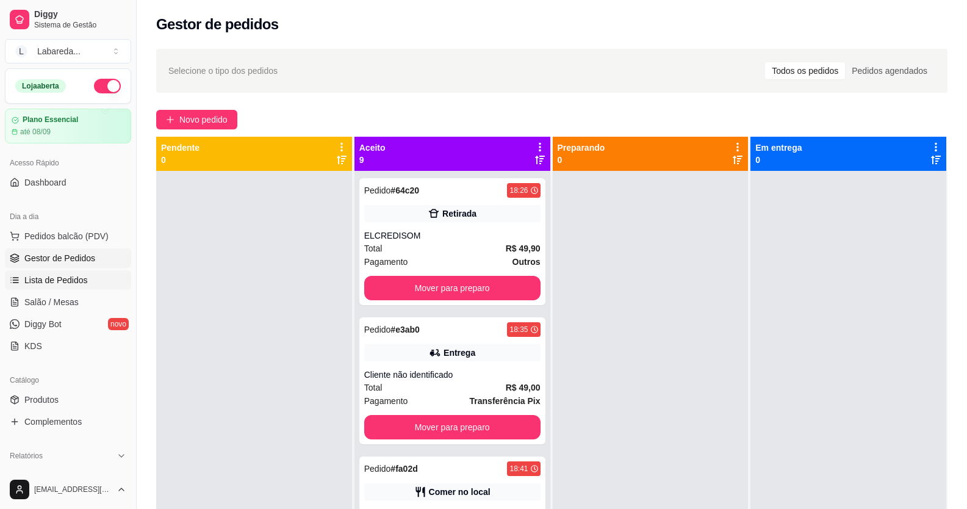
click at [69, 275] on span "Lista de Pedidos" at bounding box center [55, 280] width 63 height 12
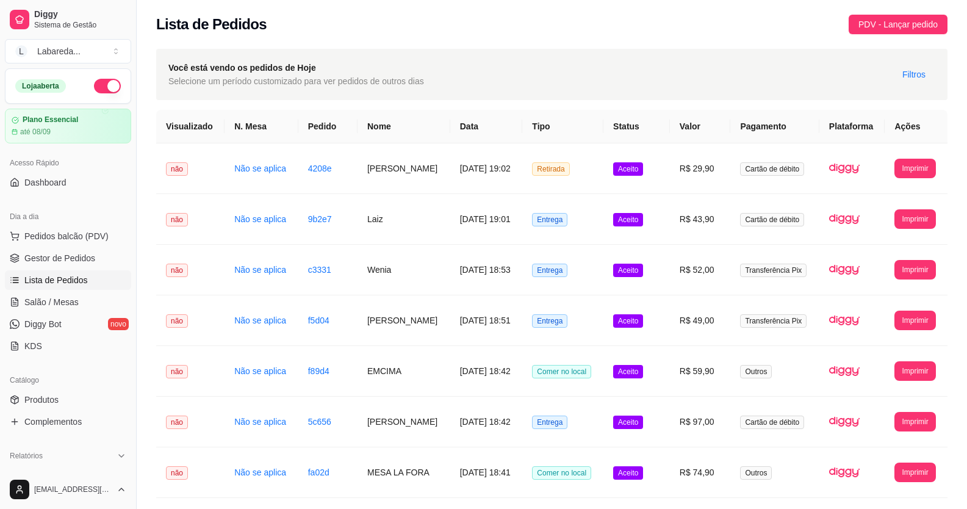
click at [78, 248] on ul "Pedidos balcão (PDV) Gestor de Pedidos Lista de Pedidos Salão / Mesas Diggy Bot…" at bounding box center [68, 290] width 126 height 129
click at [78, 250] on link "Gestor de Pedidos" at bounding box center [68, 258] width 126 height 20
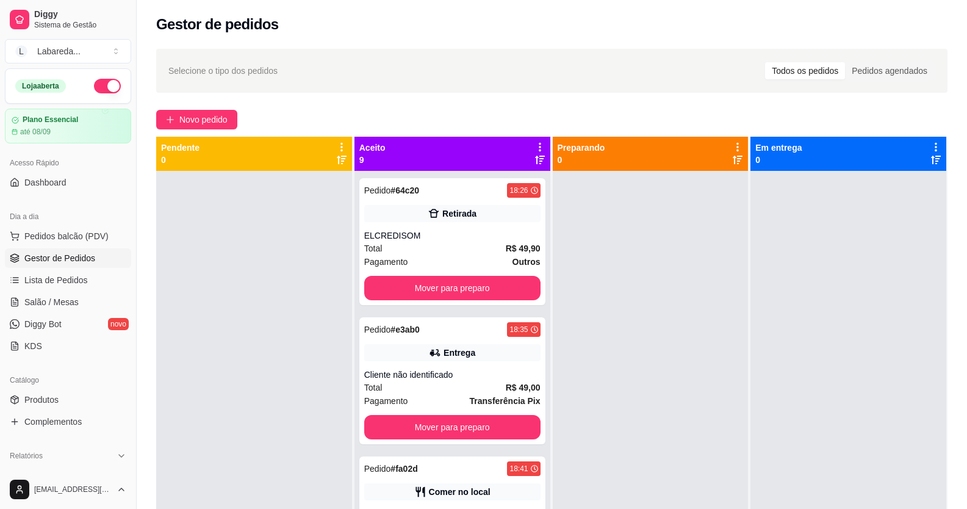
click at [79, 254] on span "Gestor de Pedidos" at bounding box center [59, 258] width 71 height 12
click at [452, 284] on button "Mover para preparo" at bounding box center [452, 288] width 176 height 24
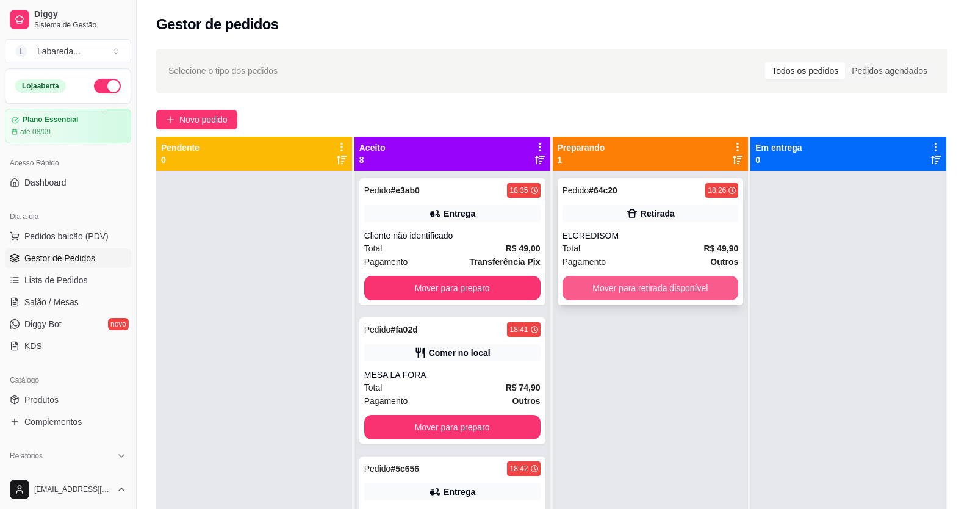
click at [627, 286] on button "Mover para retirada disponível" at bounding box center [651, 288] width 176 height 24
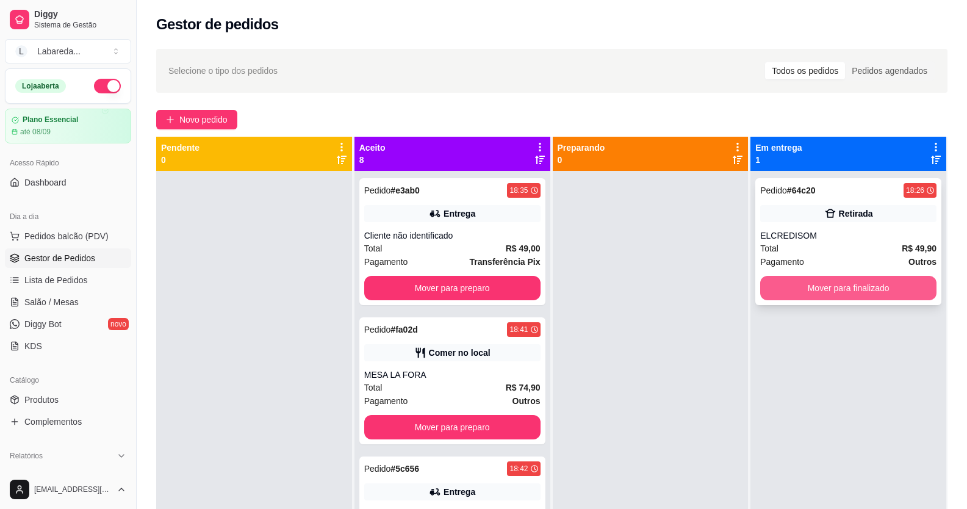
click at [788, 292] on button "Mover para finalizado" at bounding box center [848, 288] width 176 height 24
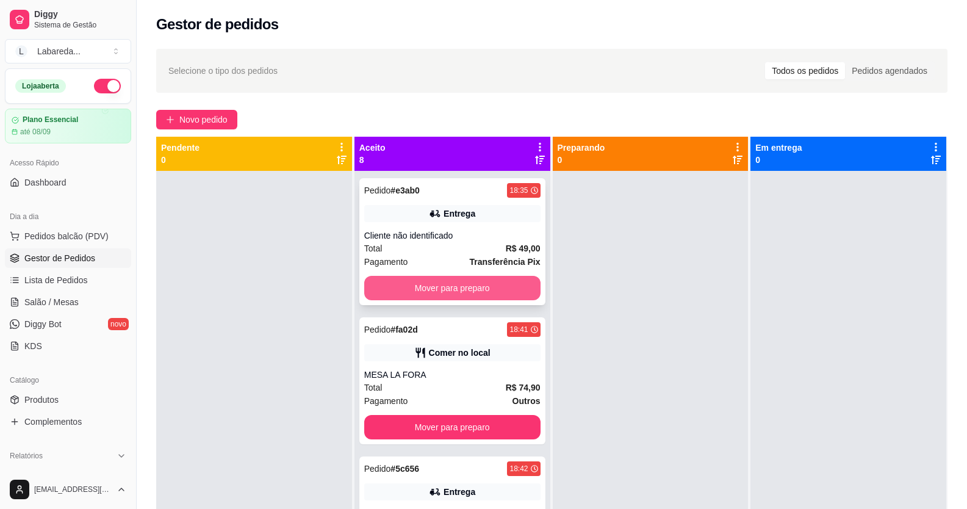
click at [455, 286] on button "Mover para preparo" at bounding box center [452, 288] width 176 height 24
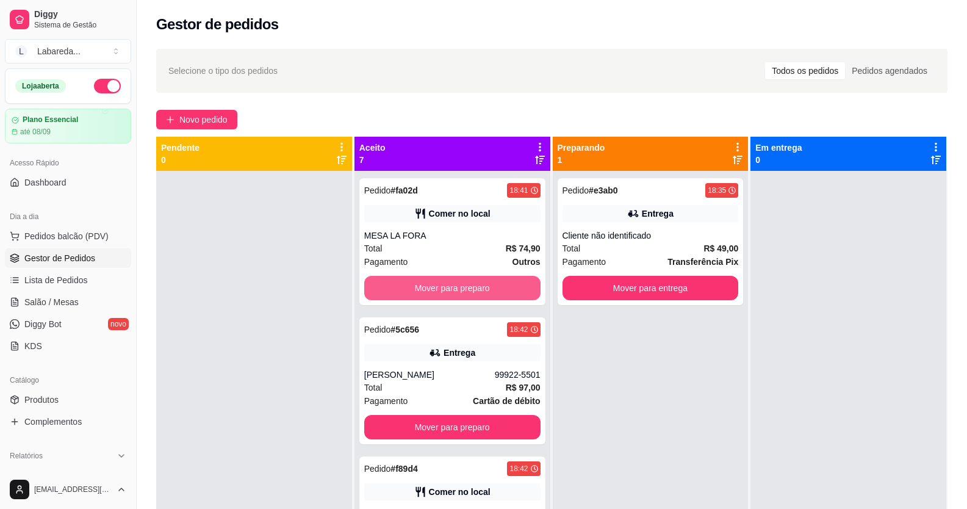
click at [455, 286] on button "Mover para preparo" at bounding box center [452, 288] width 176 height 24
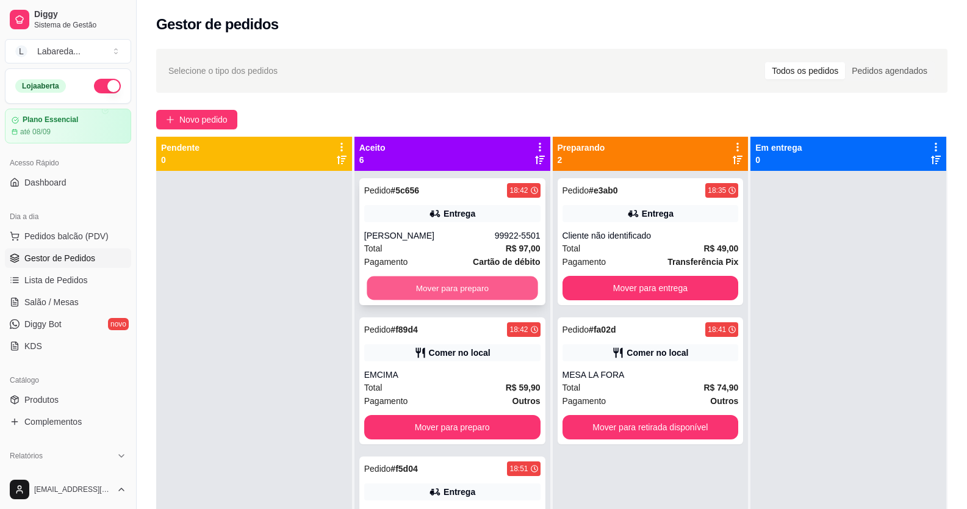
click at [460, 283] on button "Mover para preparo" at bounding box center [452, 288] width 171 height 24
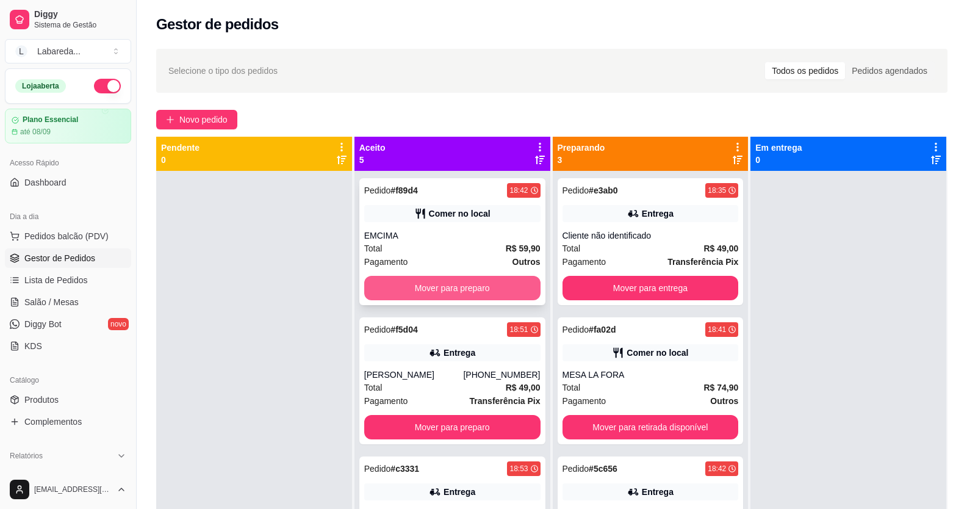
click at [461, 281] on button "Mover para preparo" at bounding box center [452, 288] width 176 height 24
click at [461, 278] on button "Mover para preparo" at bounding box center [452, 288] width 176 height 24
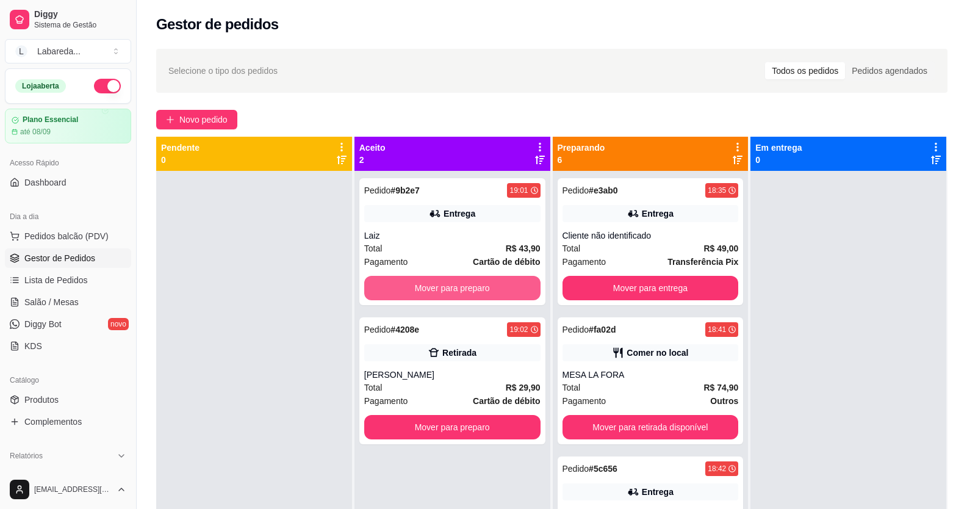
click at [461, 278] on button "Mover para preparo" at bounding box center [452, 288] width 176 height 24
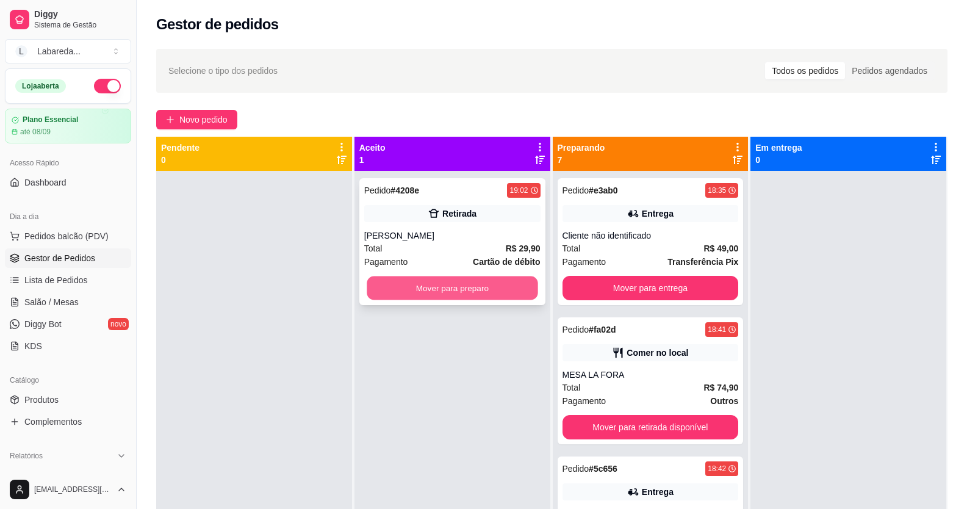
click at [462, 279] on button "Mover para preparo" at bounding box center [452, 288] width 171 height 24
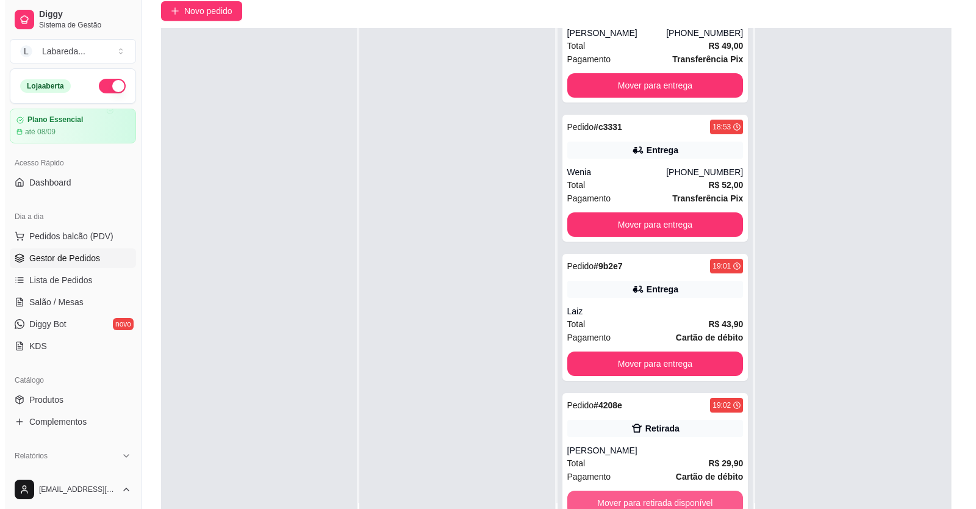
scroll to position [186, 0]
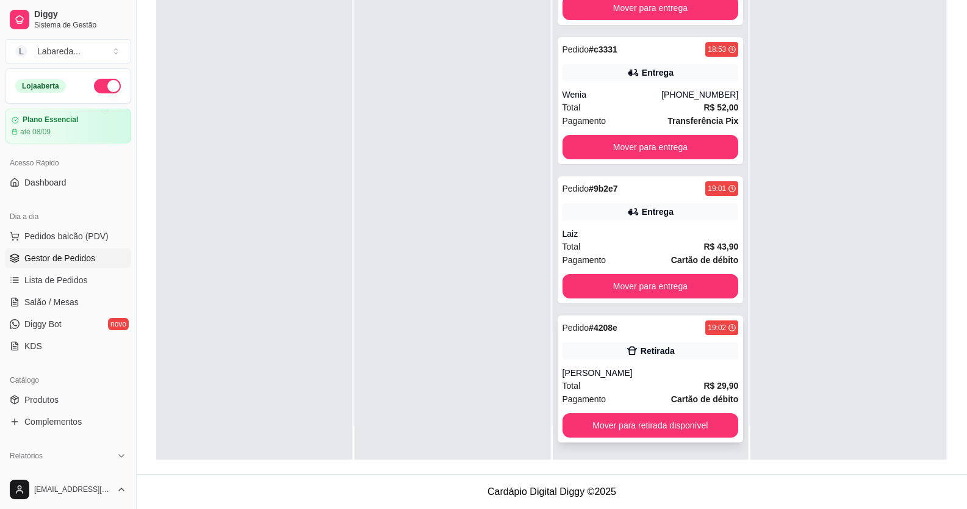
click at [605, 365] on div "Pedido # 4208e 19:02 Retirada [PERSON_NAME] Total R$ 29,90 Pagamento Cartão de …" at bounding box center [651, 379] width 186 height 127
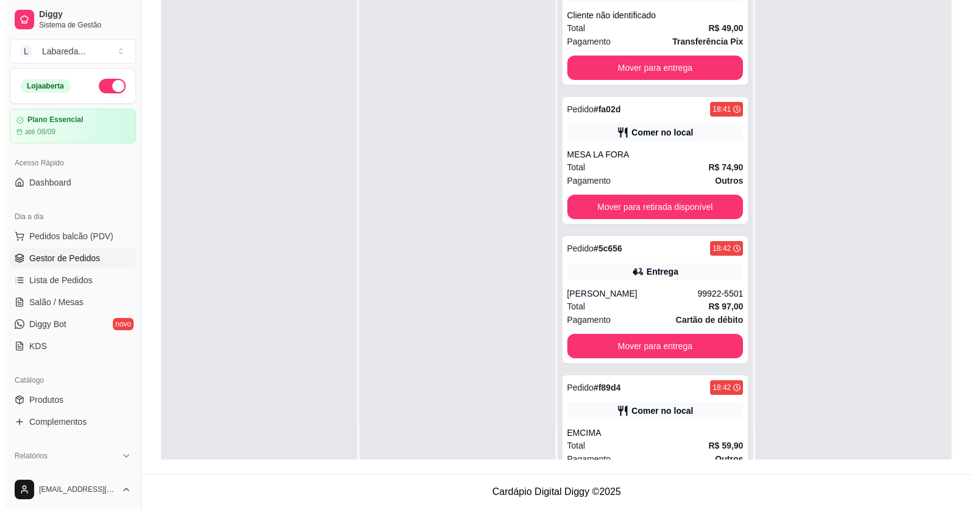
scroll to position [0, 0]
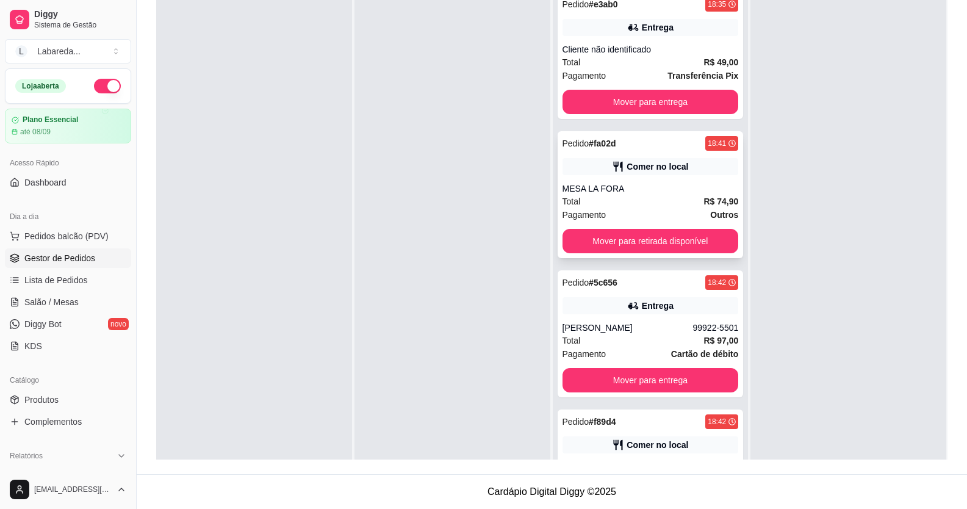
click at [626, 187] on div "MESA LA FORA" at bounding box center [651, 188] width 176 height 12
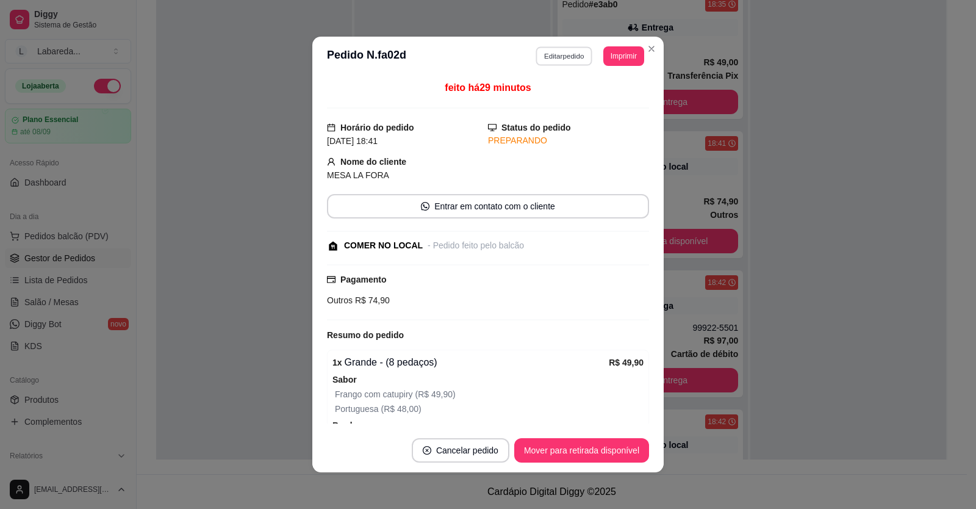
click at [569, 57] on button "Editar pedido" at bounding box center [564, 55] width 57 height 19
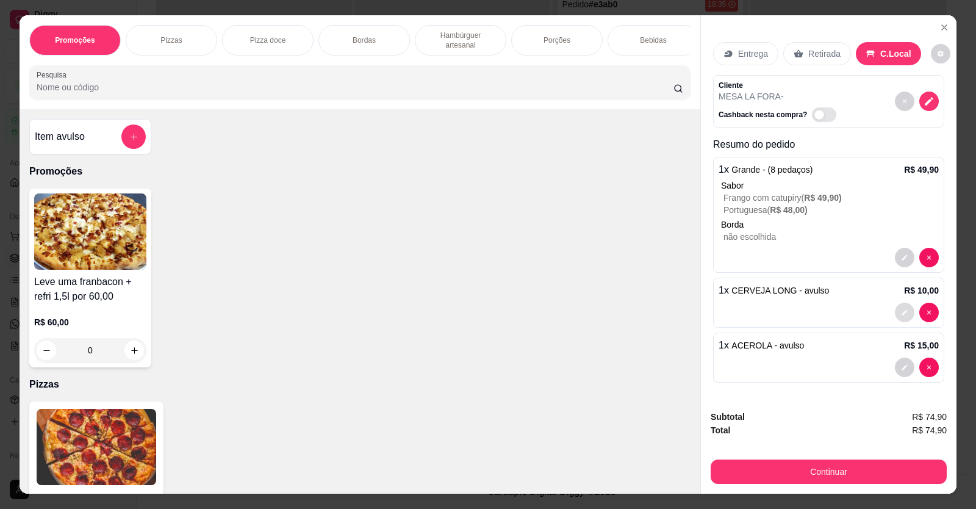
click at [902, 311] on icon "decrease-product-quantity" at bounding box center [904, 312] width 7 height 7
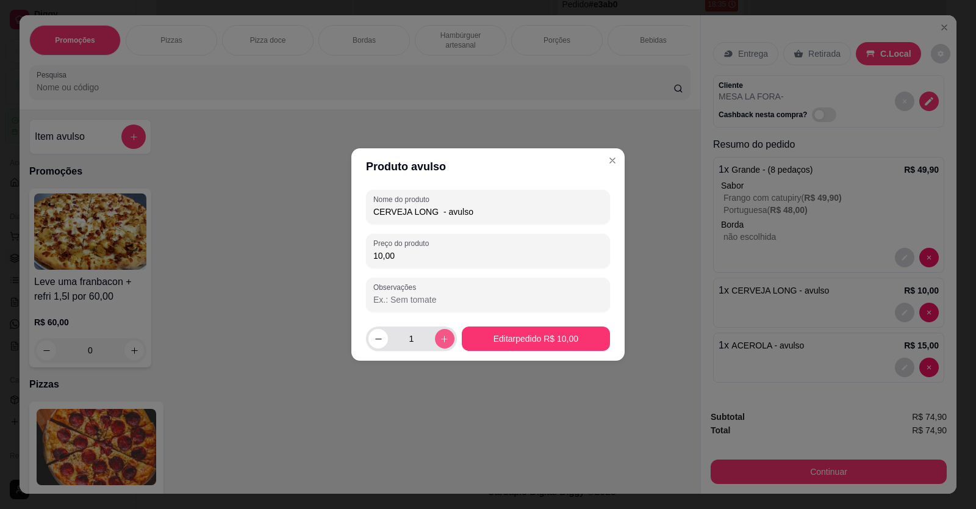
click at [442, 335] on icon "increase-product-quantity" at bounding box center [444, 338] width 9 height 9
type input "2"
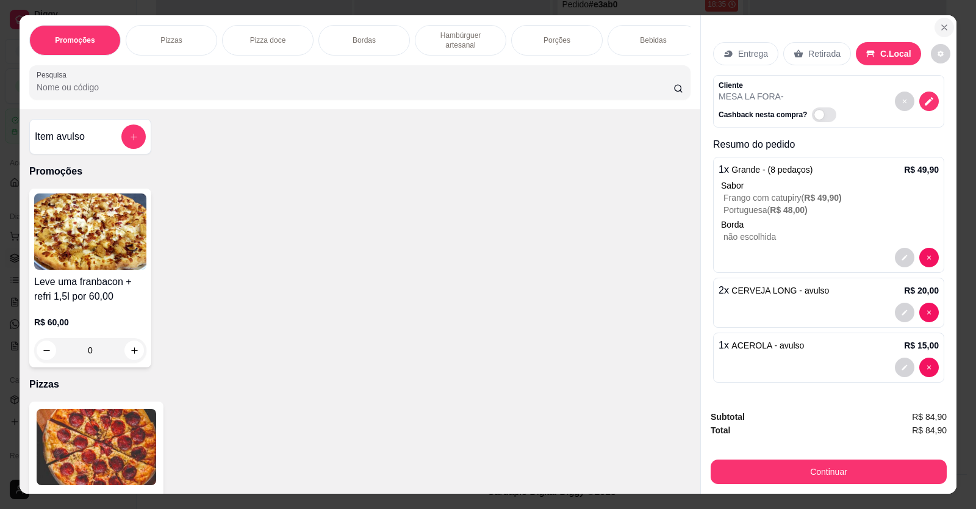
click at [940, 26] on icon "Close" at bounding box center [945, 28] width 10 height 10
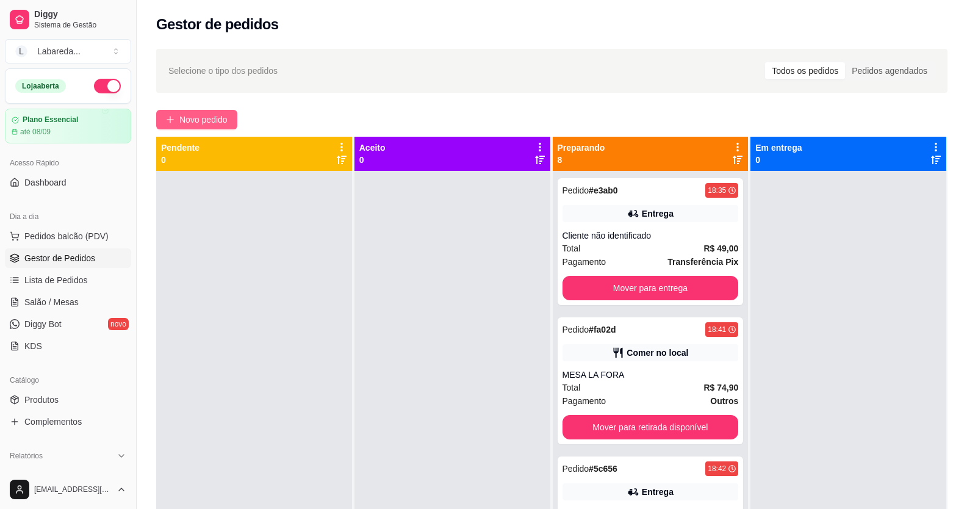
click at [189, 123] on span "Novo pedido" at bounding box center [203, 119] width 48 height 13
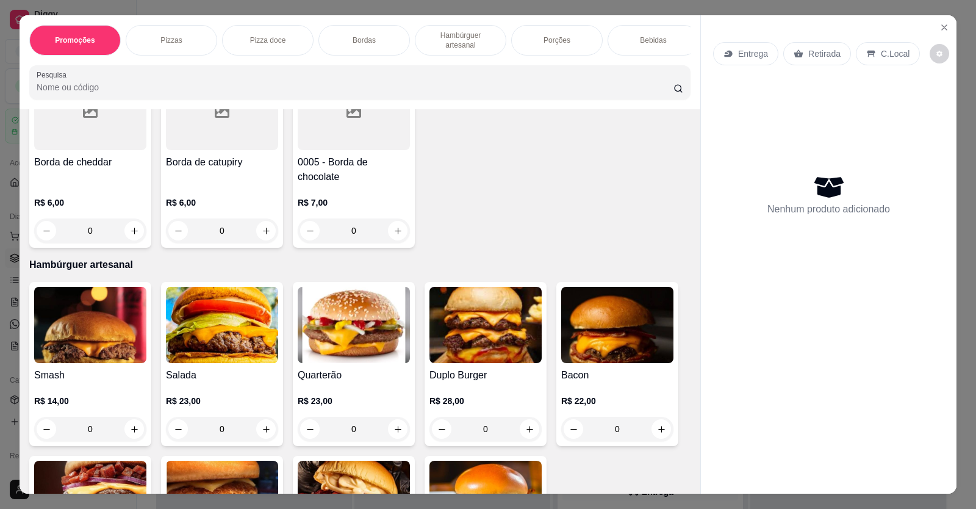
scroll to position [793, 0]
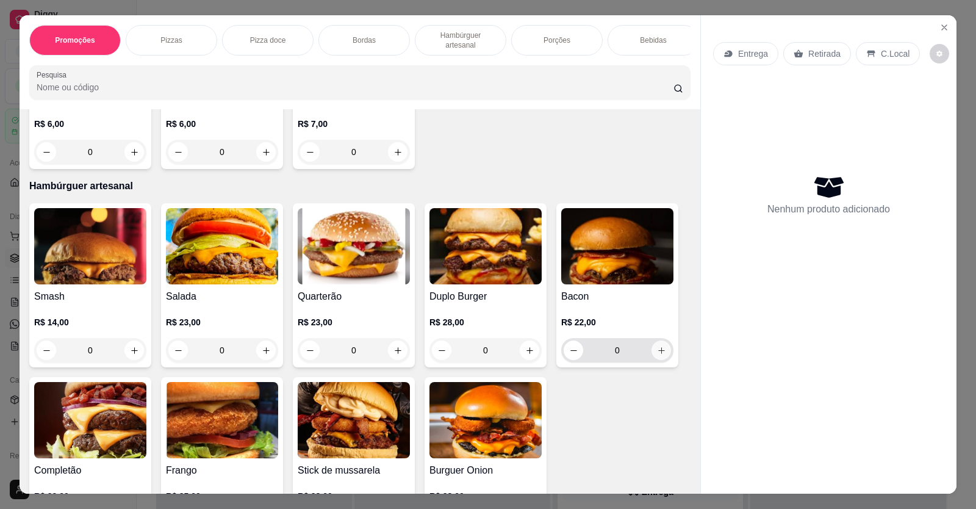
click at [657, 355] on icon "increase-product-quantity" at bounding box center [661, 350] width 9 height 9
type input "1"
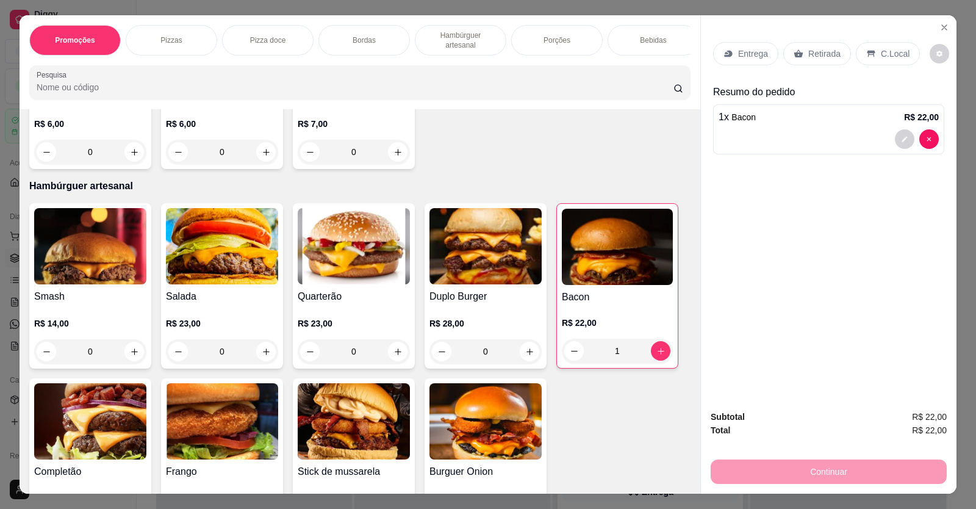
click at [809, 131] on div "1 x Bacon R$ 22,00" at bounding box center [828, 129] width 231 height 50
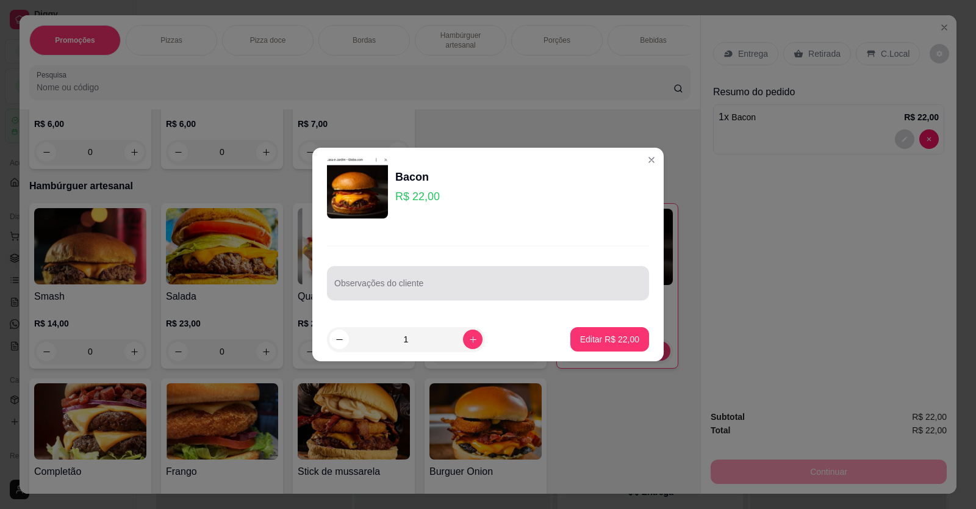
click at [416, 287] on input "Observações do cliente" at bounding box center [488, 288] width 308 height 12
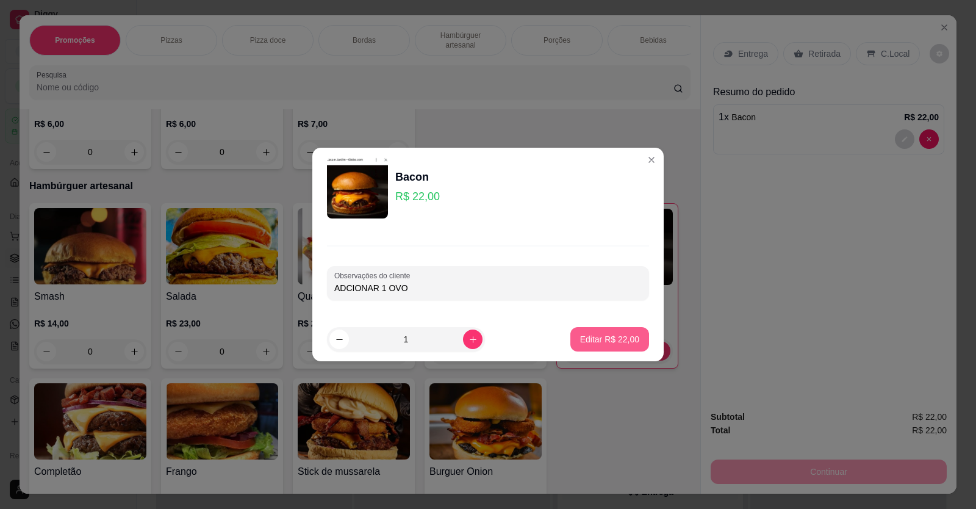
type input "ADCIONAR 1 OVO"
click at [608, 336] on p "Editar R$ 22,00" at bounding box center [609, 339] width 59 height 12
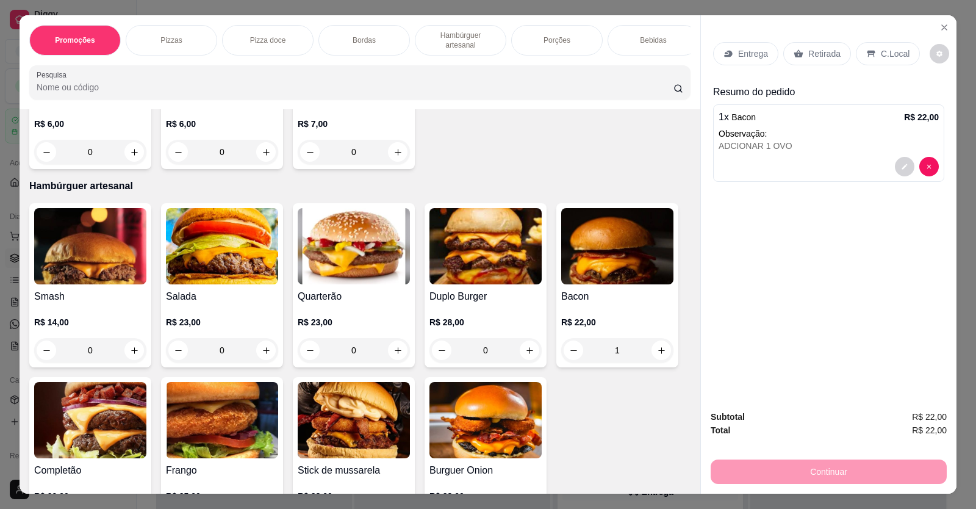
type input "0"
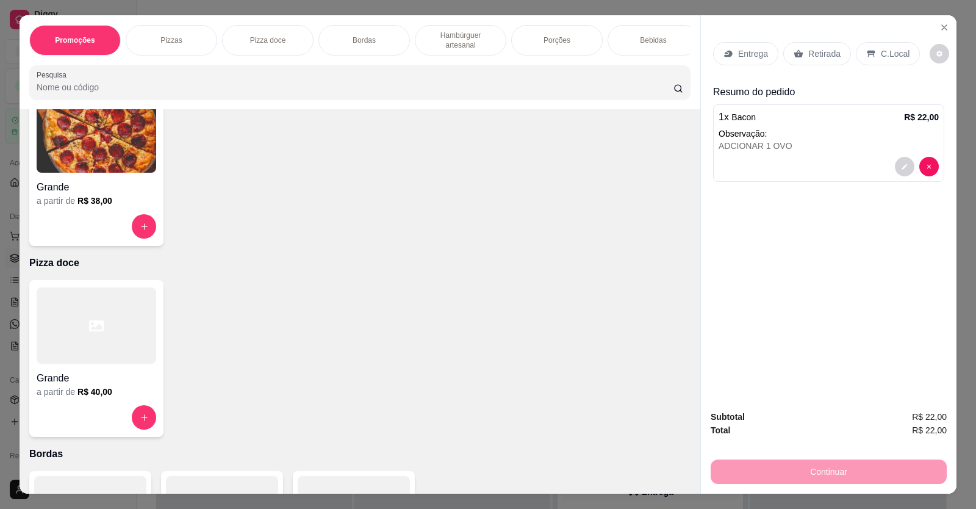
scroll to position [183, 0]
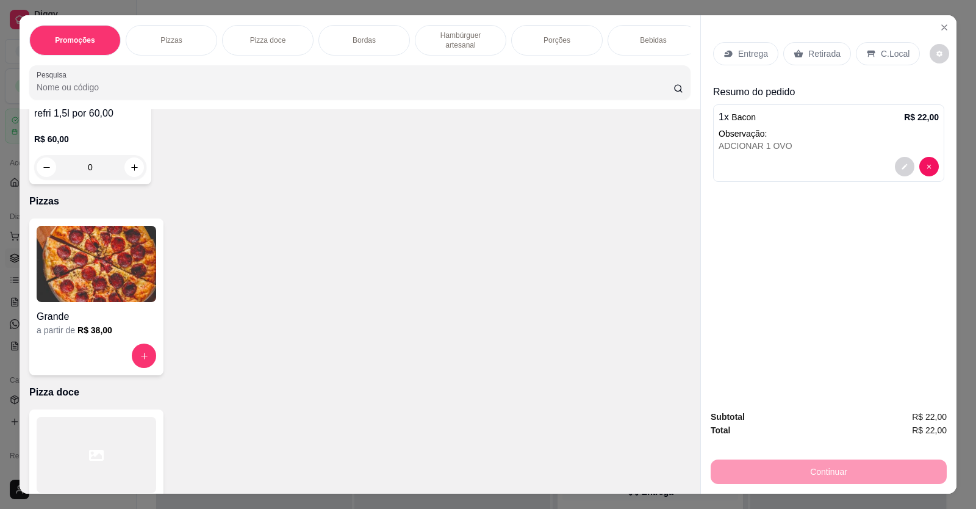
click at [94, 283] on img at bounding box center [97, 264] width 120 height 76
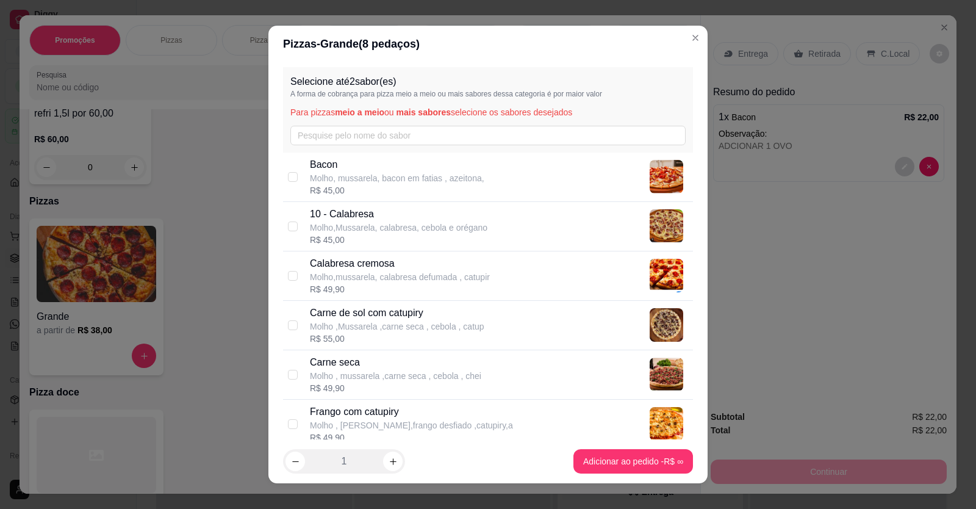
click at [373, 223] on p "Molho,Mussarela, calabresa, cebola e orégano" at bounding box center [399, 228] width 178 height 12
checkbox input "true"
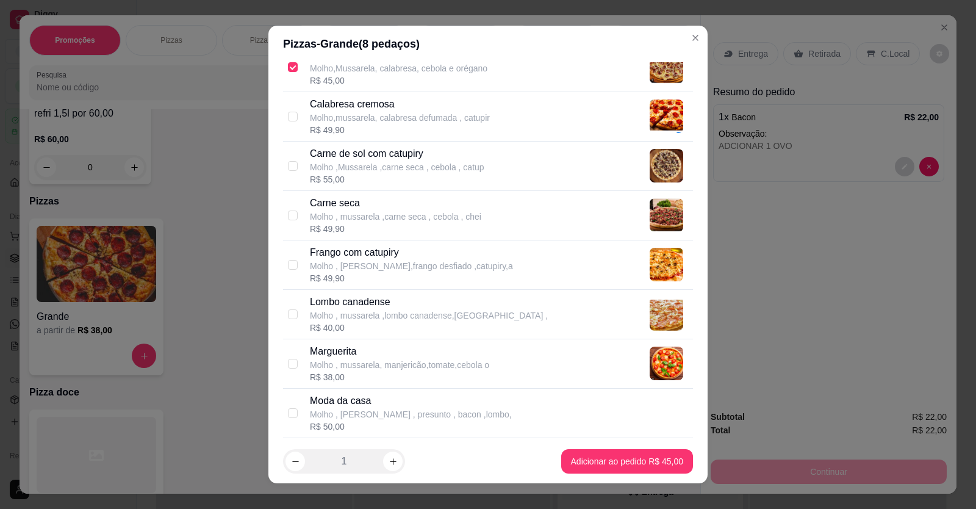
scroll to position [122, 0]
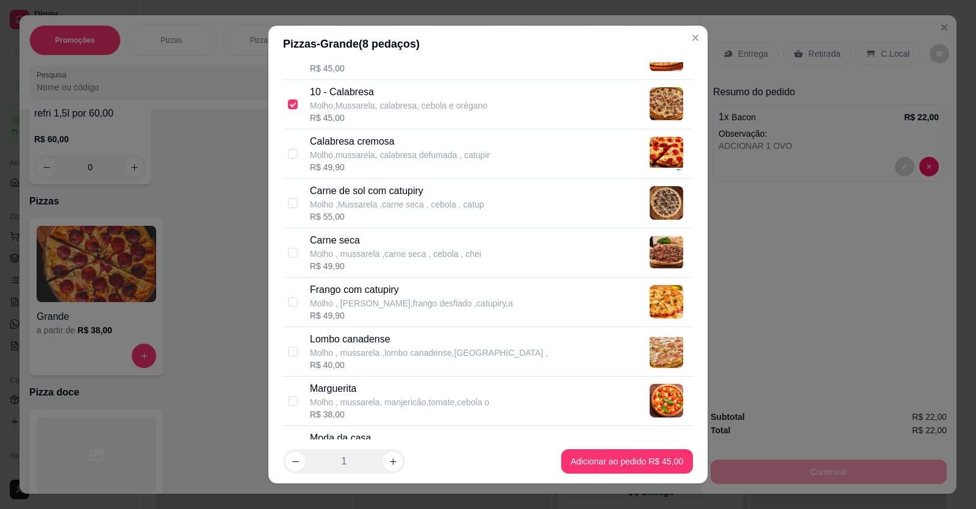
click at [348, 359] on div "R$ 40,00" at bounding box center [429, 365] width 238 height 12
checkbox input "true"
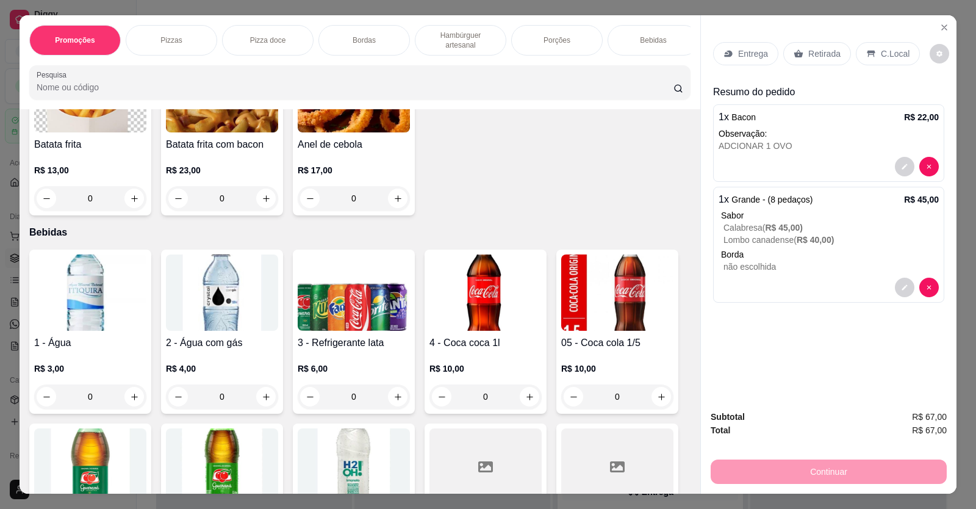
scroll to position [1343, 0]
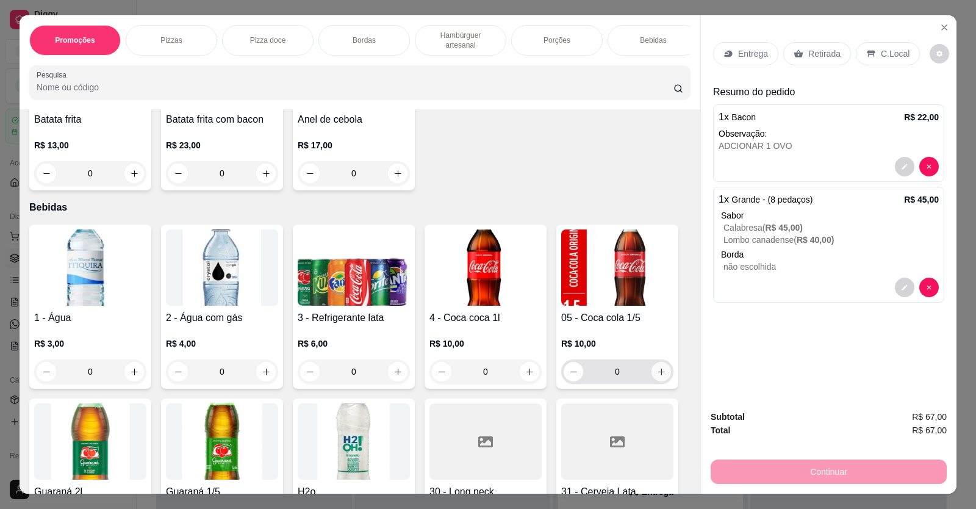
click at [660, 381] on button "increase-product-quantity" at bounding box center [662, 372] width 20 height 20
type input "1"
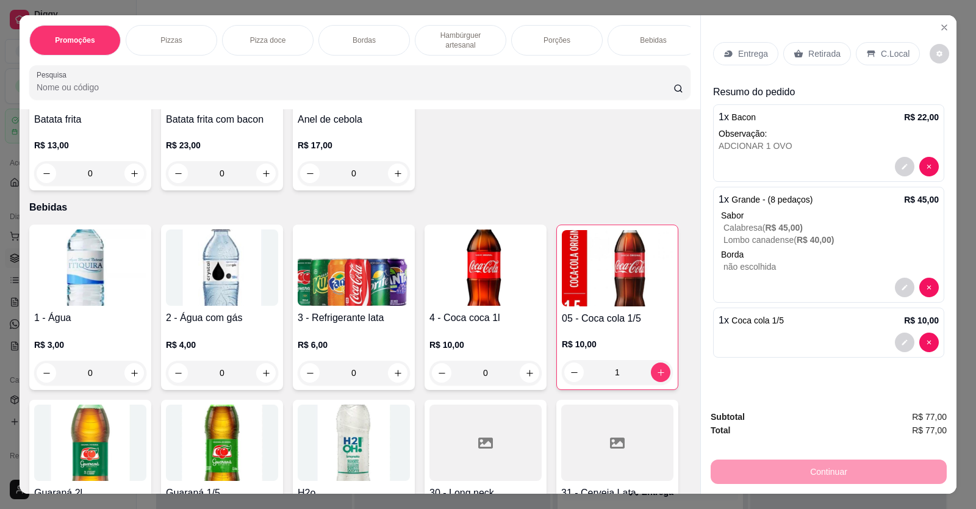
click at [820, 478] on div "Continuar" at bounding box center [829, 469] width 236 height 27
click at [757, 61] on div "Entrega" at bounding box center [745, 53] width 65 height 23
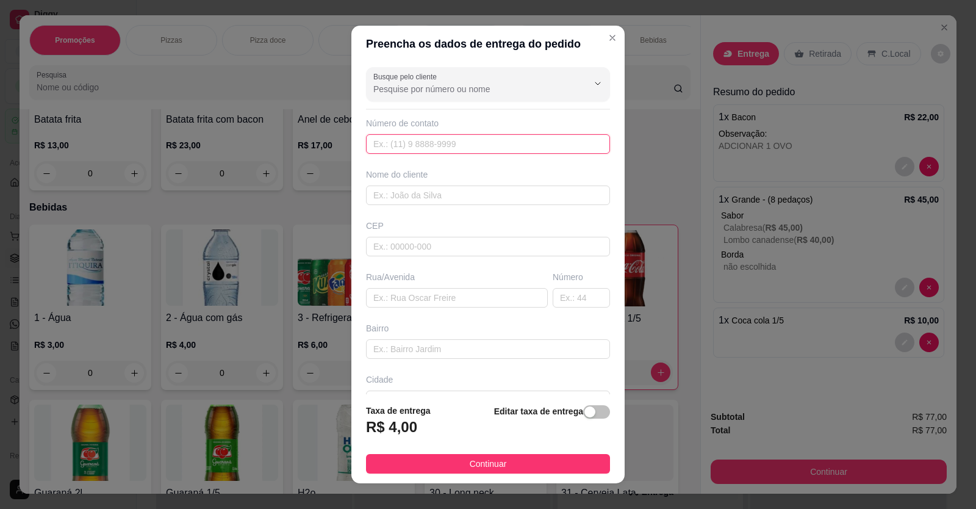
click at [464, 142] on input "text" at bounding box center [488, 144] width 244 height 20
type input "[PHONE_NUMBER]"
click at [416, 201] on input "text" at bounding box center [488, 196] width 244 height 20
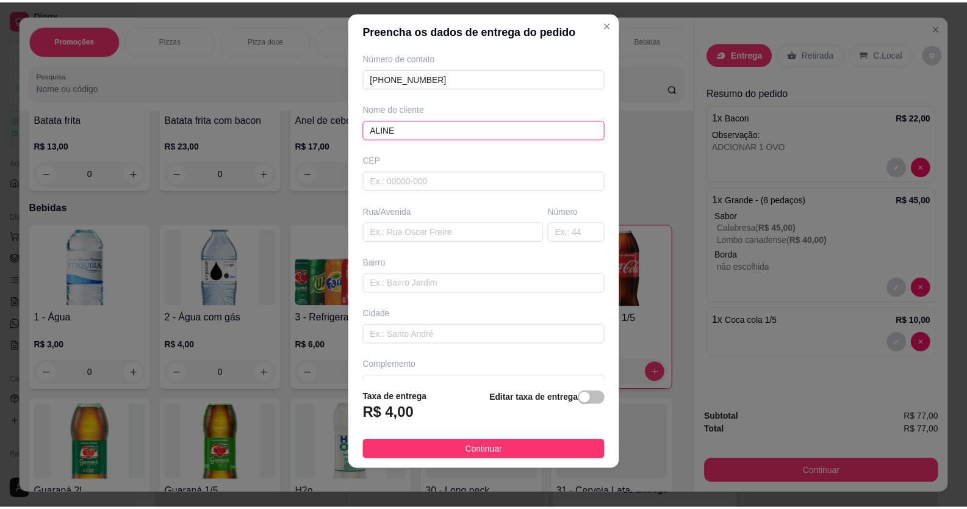
scroll to position [79, 0]
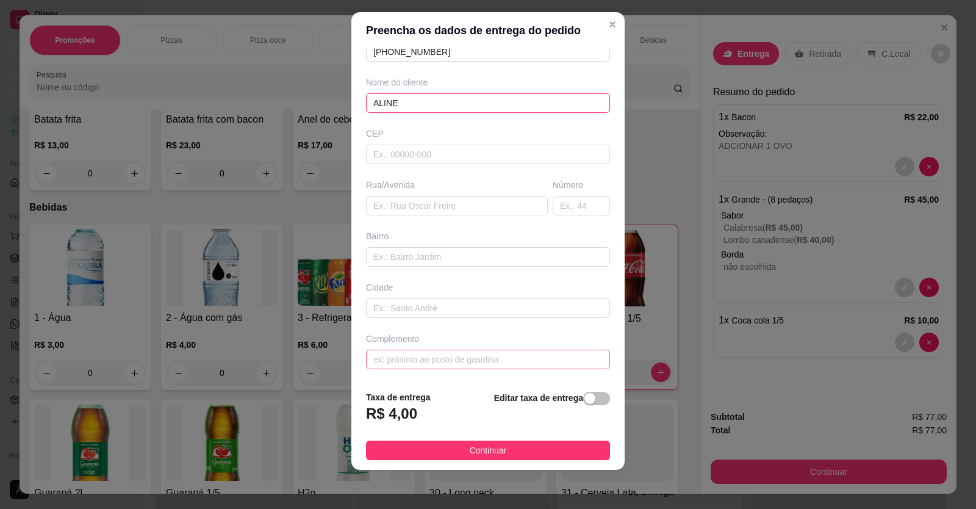
type input "ALINE"
click at [469, 367] on input "text" at bounding box center [488, 360] width 244 height 20
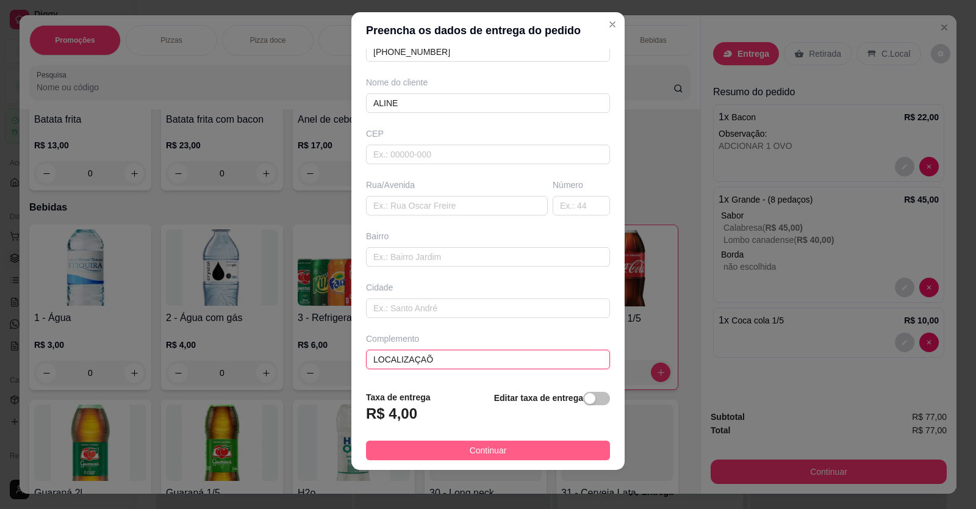
type input "LOCALIZAÇAÕ"
click at [547, 450] on button "Continuar" at bounding box center [488, 451] width 244 height 20
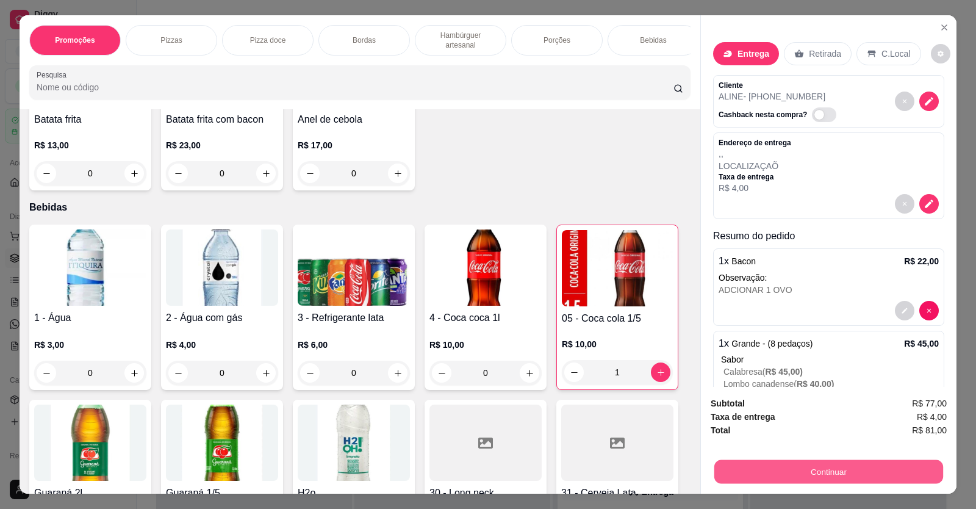
click at [774, 468] on button "Continuar" at bounding box center [829, 472] width 229 height 24
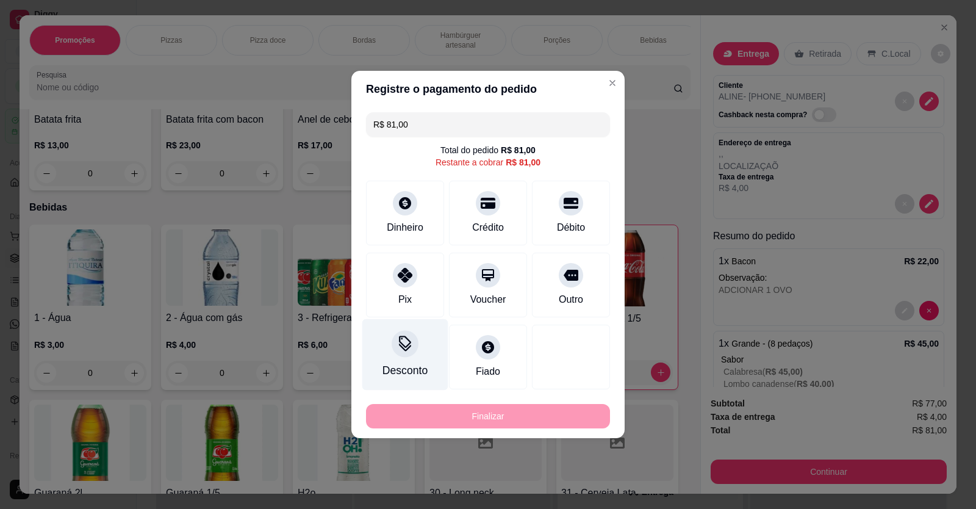
drag, startPoint x: 408, startPoint y: 295, endPoint x: 438, endPoint y: 347, distance: 60.7
click at [408, 297] on div "Pix" at bounding box center [405, 299] width 13 height 15
type input "R$ 0,00"
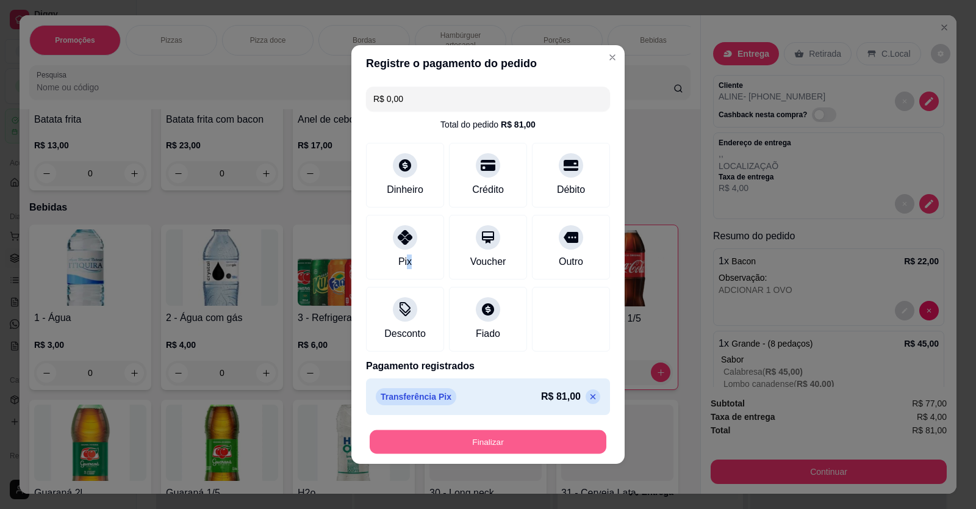
click at [518, 447] on button "Finalizar" at bounding box center [488, 442] width 237 height 24
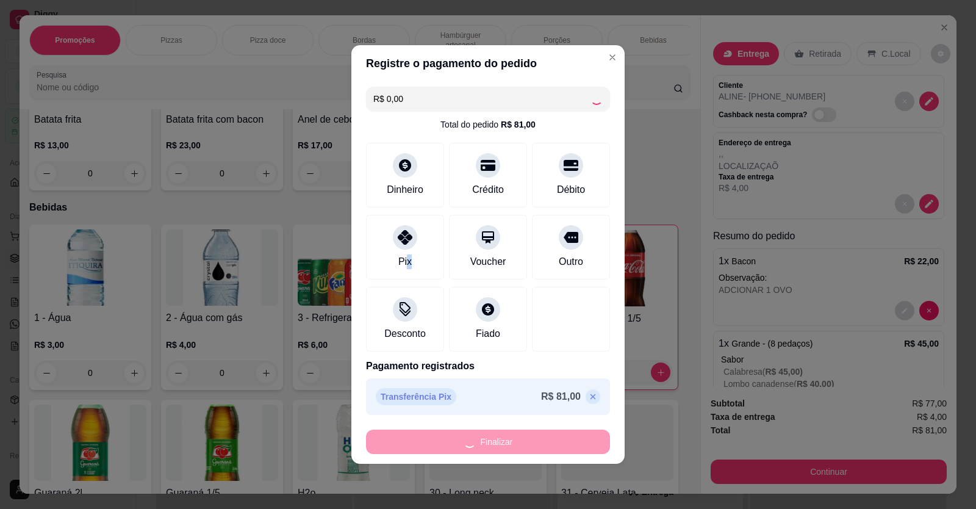
type input "0"
type input "-R$ 81,00"
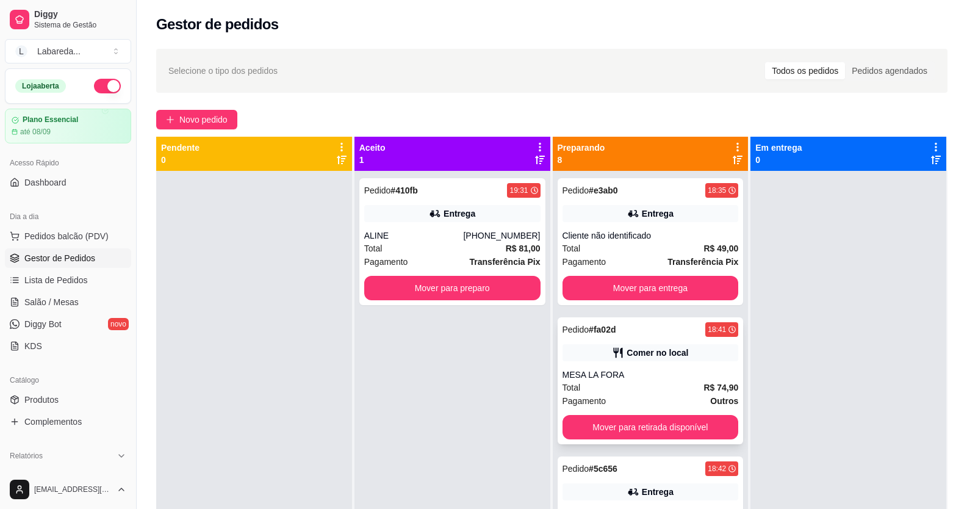
click at [651, 377] on div "MESA LA FORA" at bounding box center [651, 375] width 176 height 12
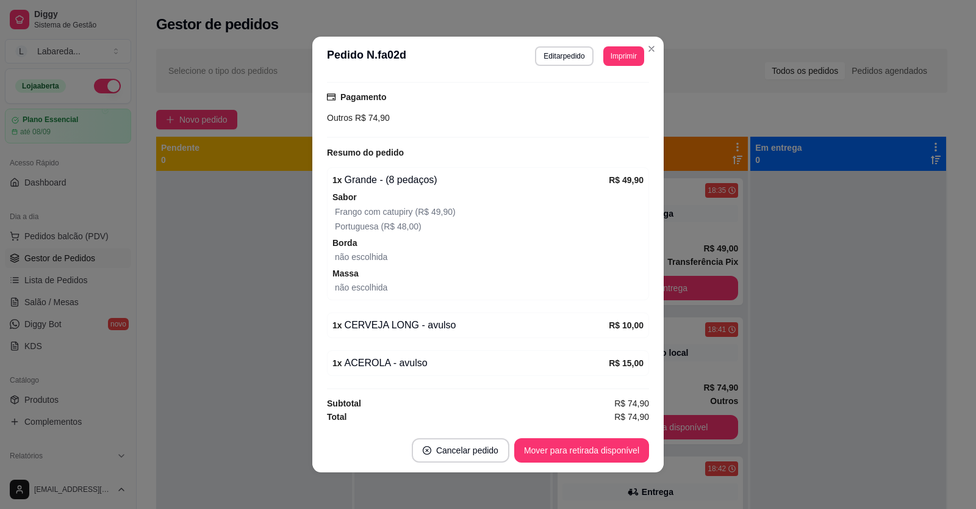
scroll to position [2, 0]
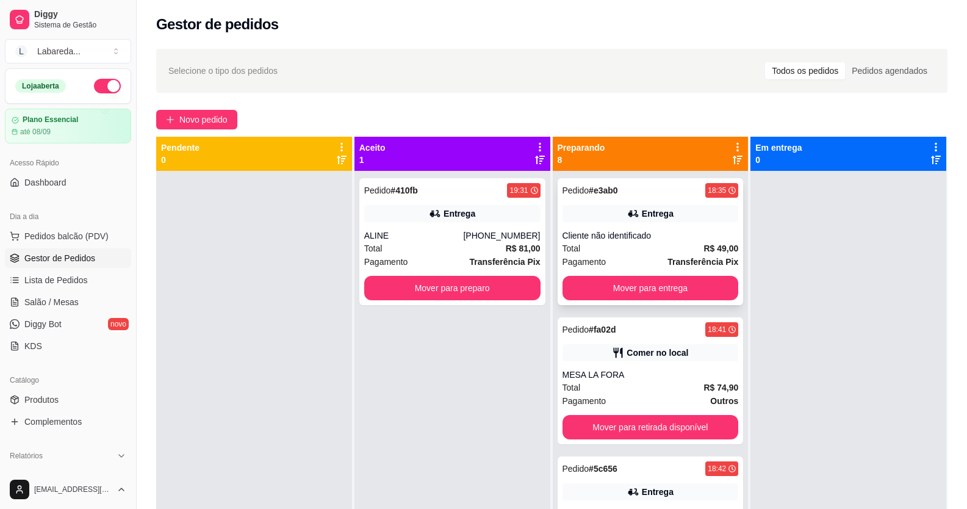
click at [638, 247] on div "Total R$ 49,00" at bounding box center [651, 248] width 176 height 13
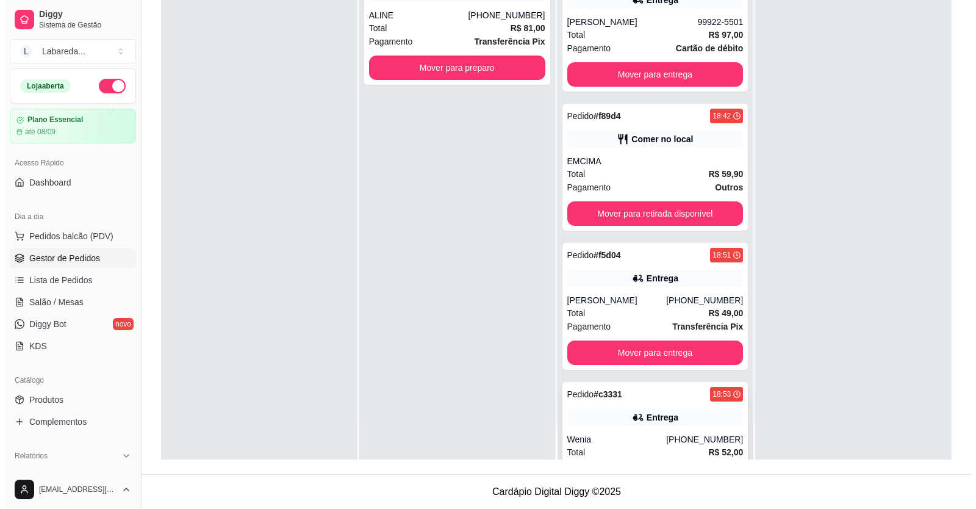
scroll to position [250, 0]
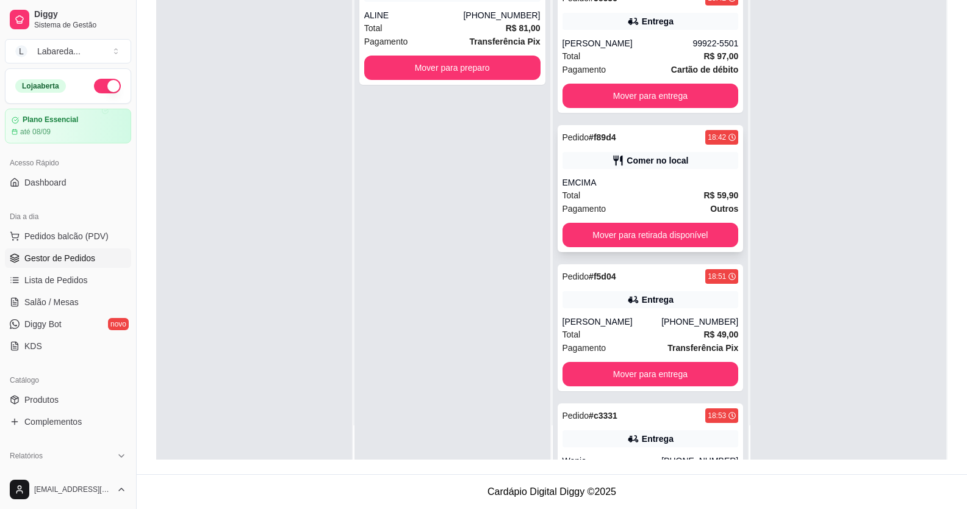
click at [607, 171] on div "Pedido # f89d4 18:42 Comer no local EMCIMA Total R$ 59,90 Pagamento Outros Move…" at bounding box center [651, 188] width 186 height 127
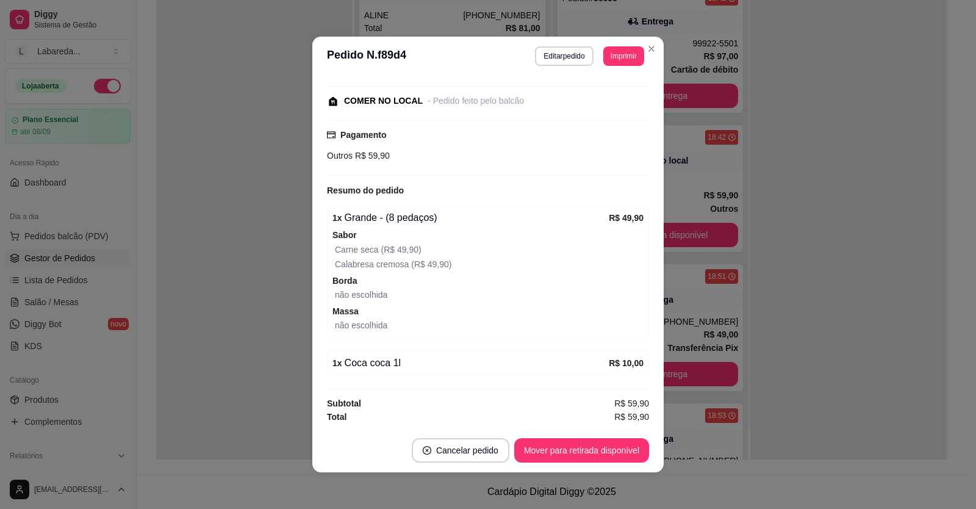
scroll to position [2, 0]
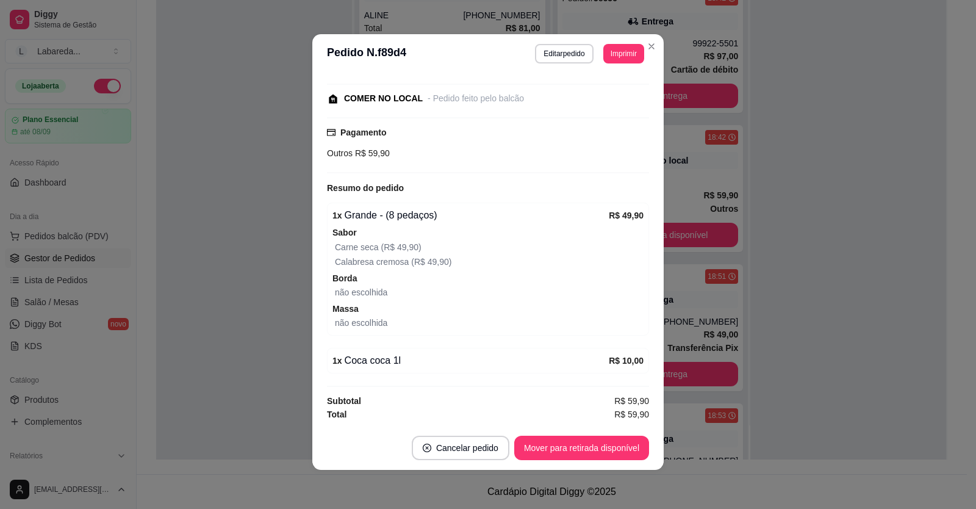
click at [553, 434] on footer "Cancelar pedido Mover para retirada disponível" at bounding box center [488, 448] width 352 height 44
click at [561, 458] on button "Mover para retirada disponível" at bounding box center [581, 448] width 135 height 24
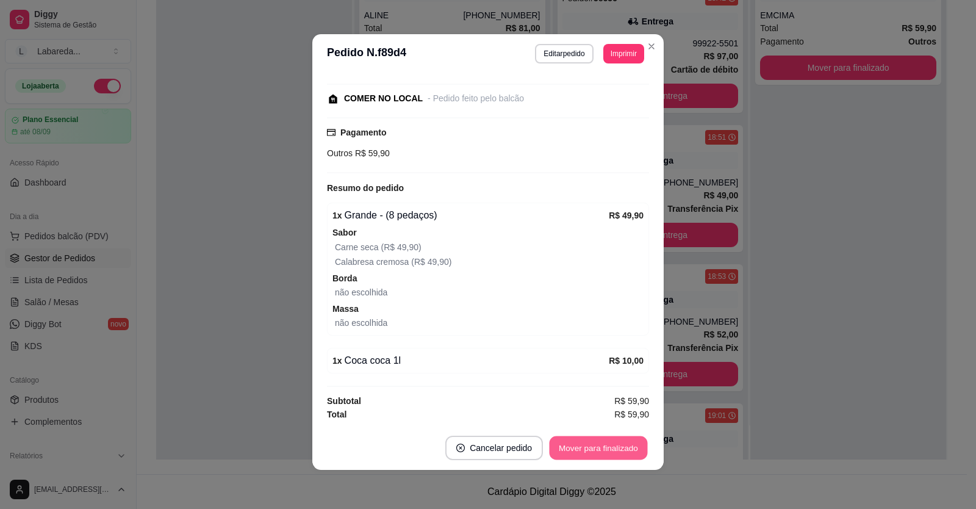
click at [597, 447] on button "Mover para finalizado" at bounding box center [599, 448] width 98 height 24
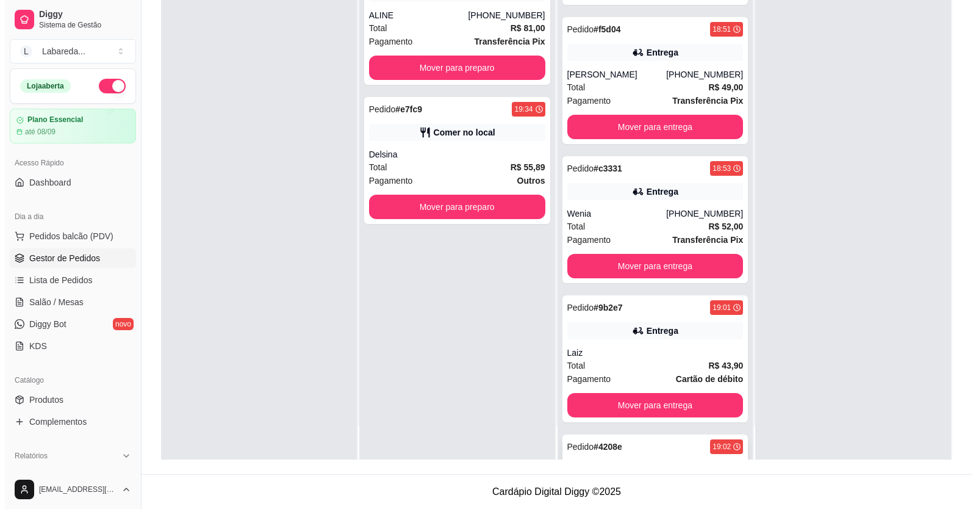
scroll to position [477, 0]
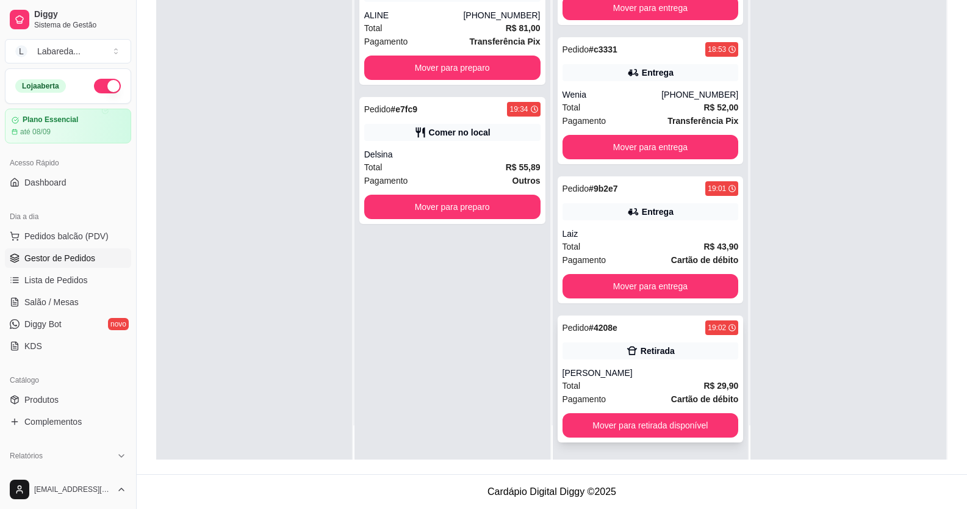
click at [638, 362] on div "Pedido # 4208e 19:02 Retirada [PERSON_NAME] Total R$ 29,90 Pagamento Cartão de …" at bounding box center [651, 379] width 186 height 127
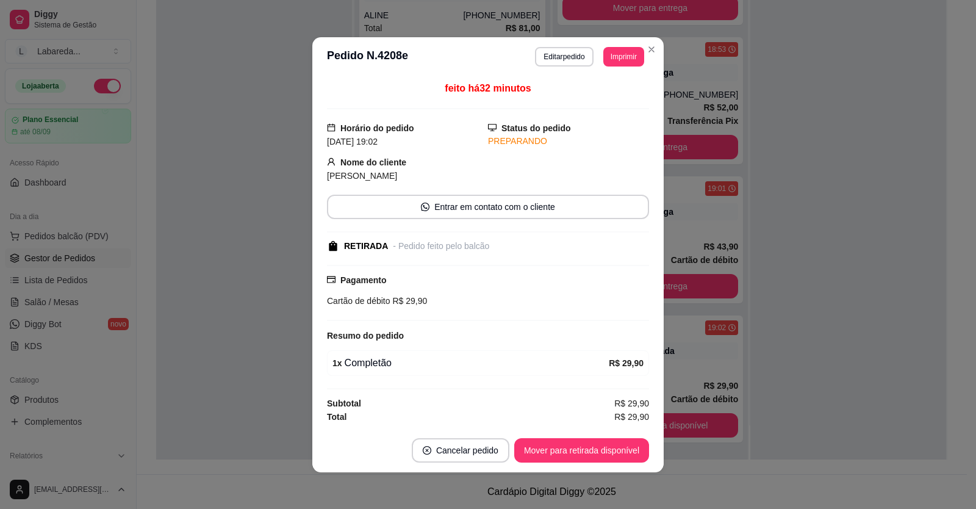
scroll to position [2, 0]
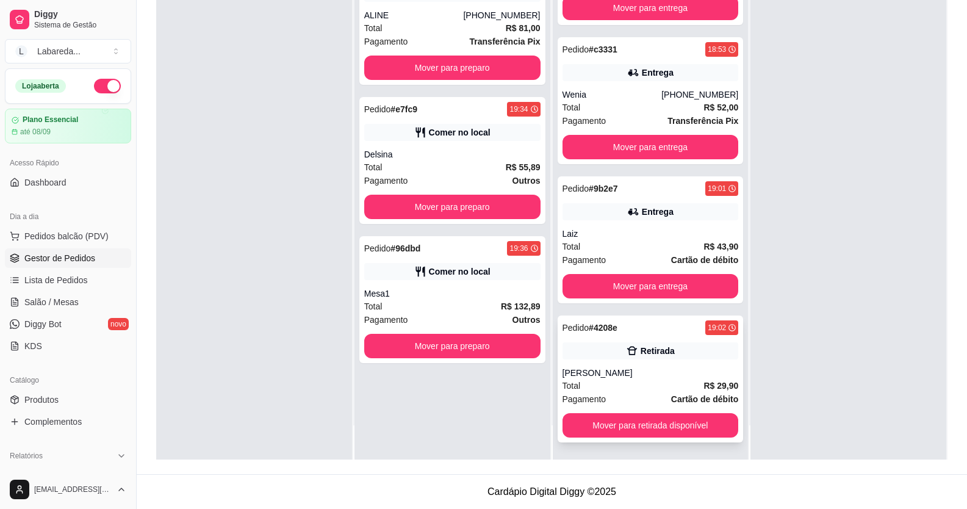
click at [642, 370] on div "[PERSON_NAME]" at bounding box center [651, 373] width 176 height 12
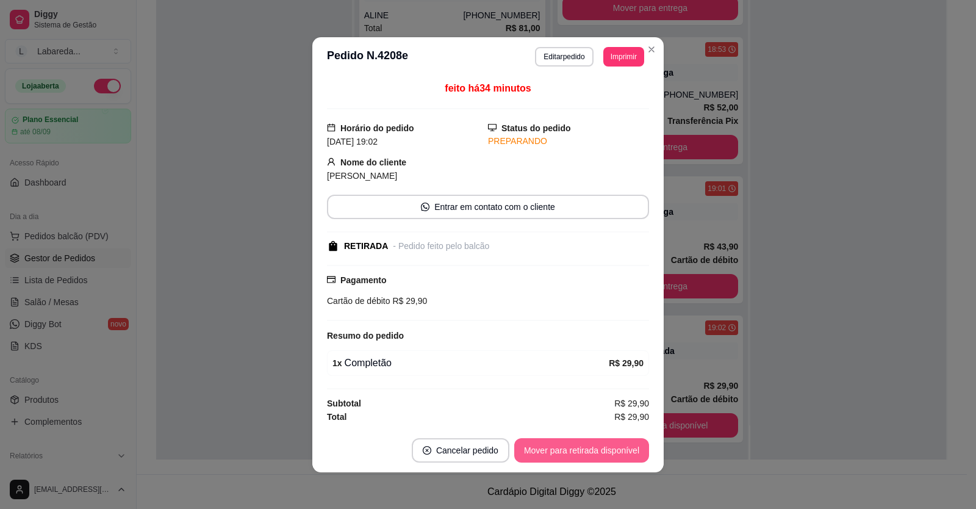
click at [626, 442] on button "Mover para retirada disponível" at bounding box center [581, 450] width 135 height 24
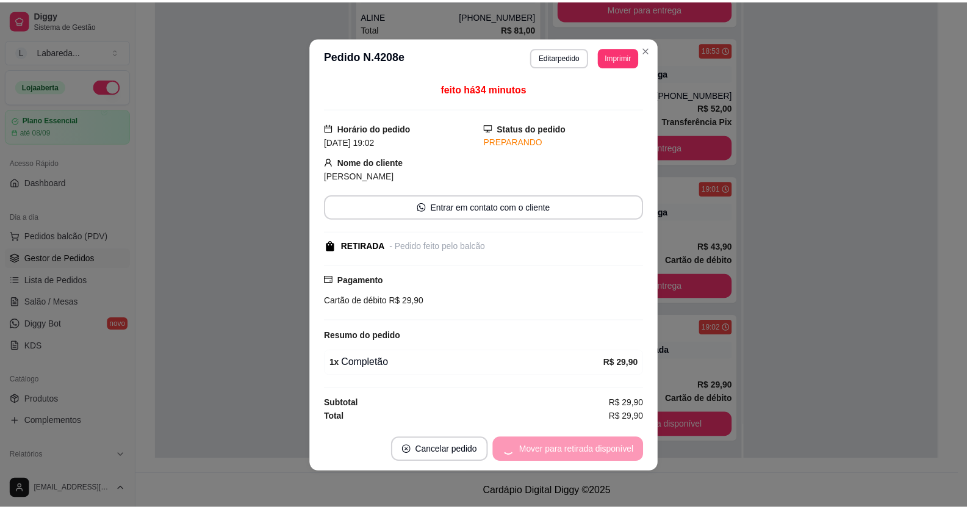
scroll to position [338, 0]
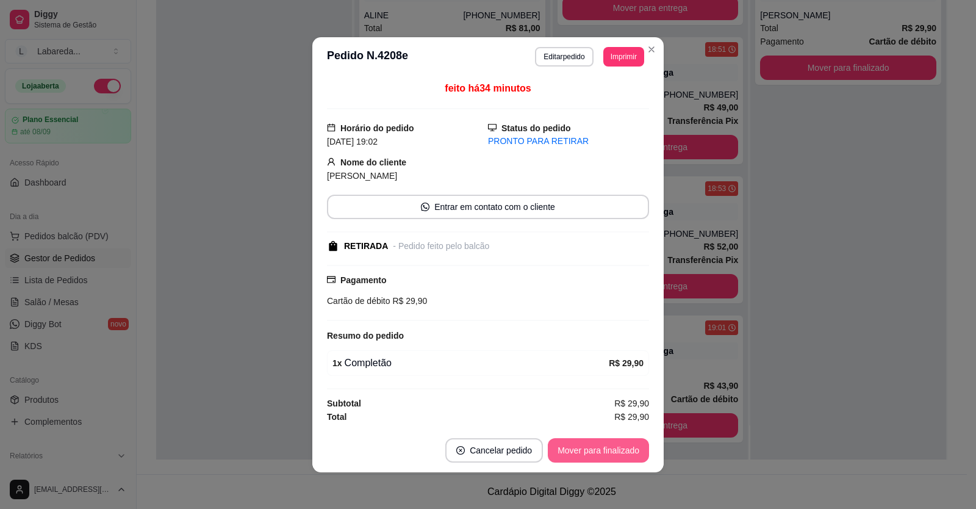
click at [630, 450] on button "Mover para finalizado" at bounding box center [598, 450] width 101 height 24
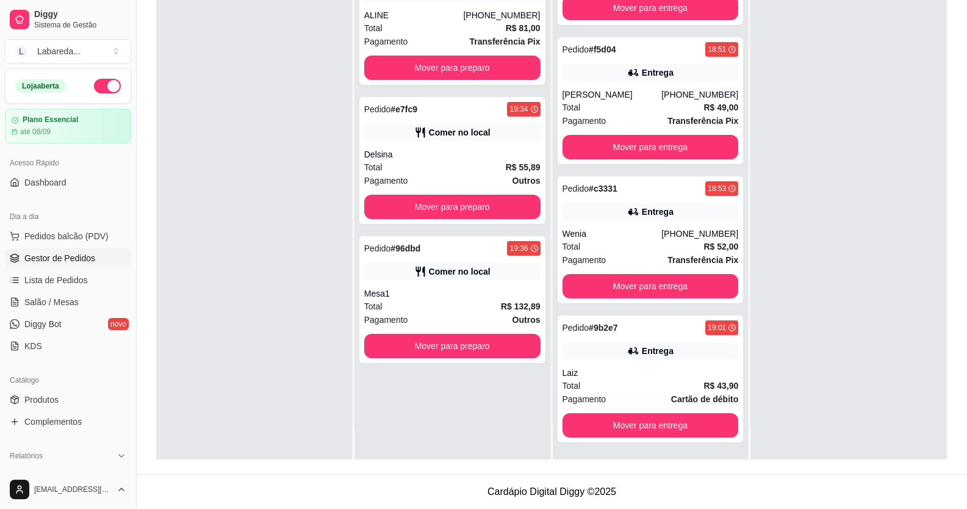
click at [301, 200] on div at bounding box center [254, 205] width 196 height 509
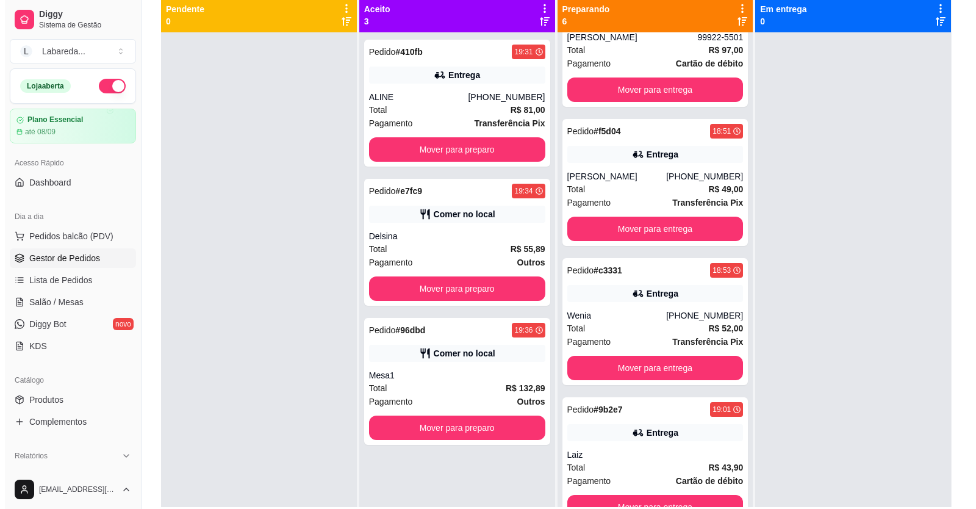
scroll to position [3, 0]
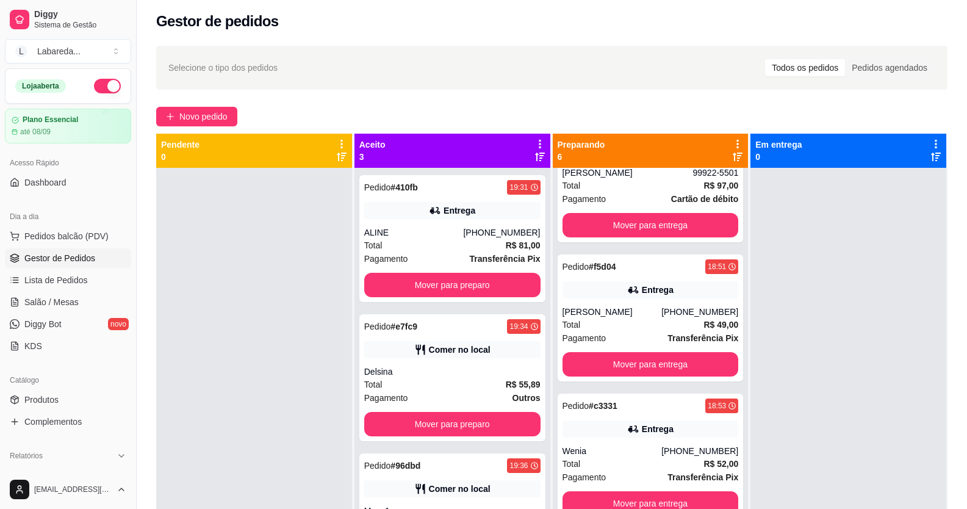
drag, startPoint x: 0, startPoint y: 79, endPoint x: 262, endPoint y: 216, distance: 295.9
click at [264, 221] on div at bounding box center [254, 422] width 196 height 509
click at [197, 121] on span "Novo pedido" at bounding box center [203, 116] width 48 height 13
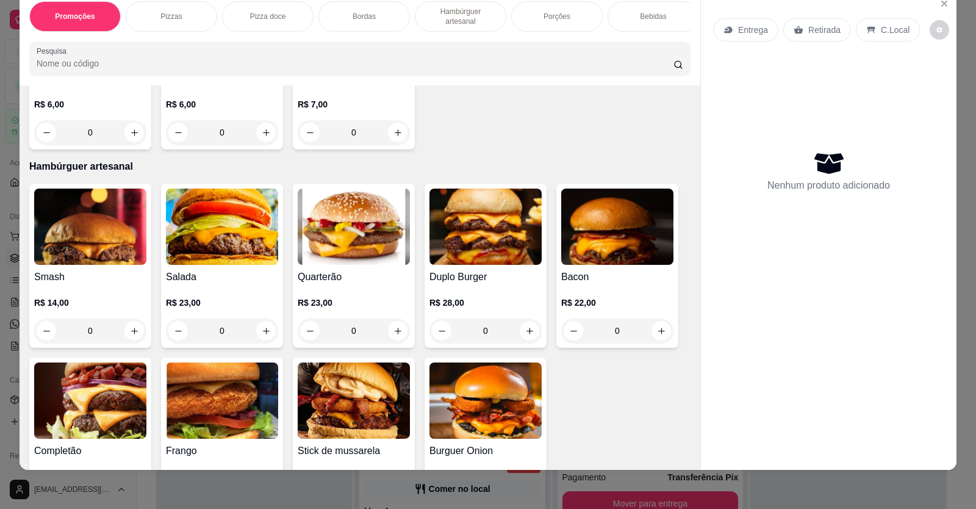
scroll to position [793, 0]
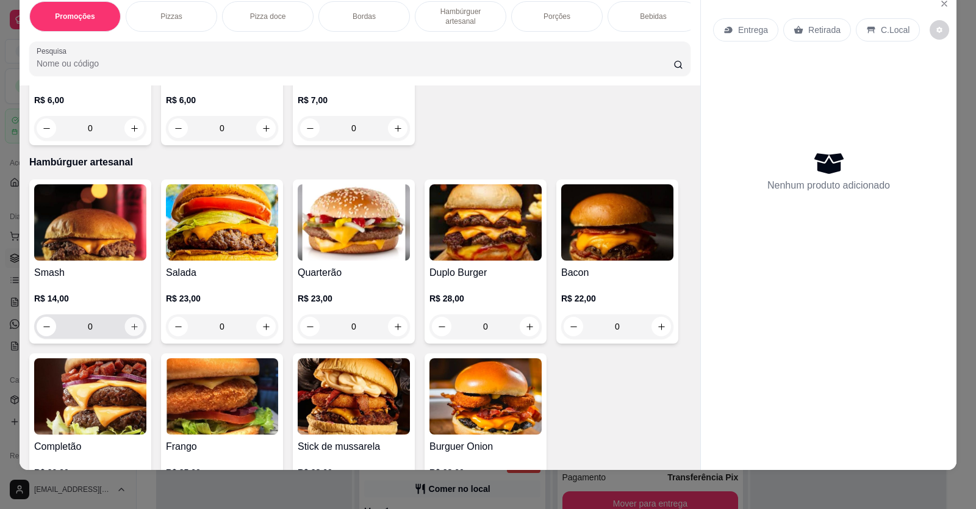
click at [130, 331] on icon "increase-product-quantity" at bounding box center [134, 326] width 9 height 9
type input "1"
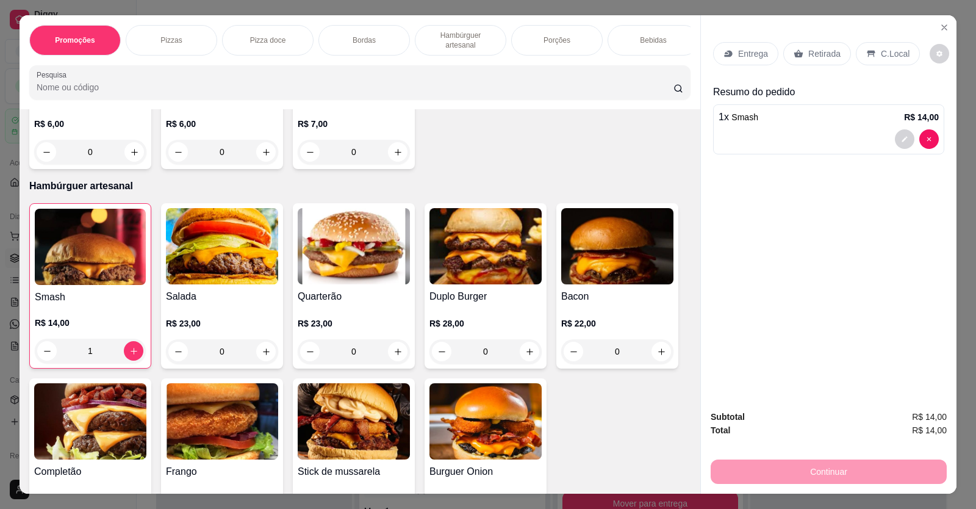
scroll to position [24, 0]
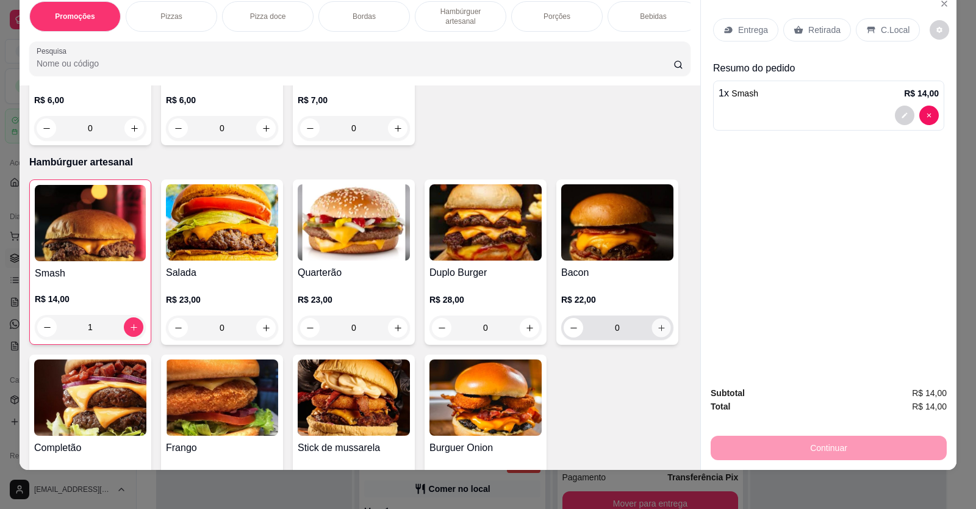
click at [661, 333] on icon "increase-product-quantity" at bounding box center [661, 327] width 9 height 9
type input "1"
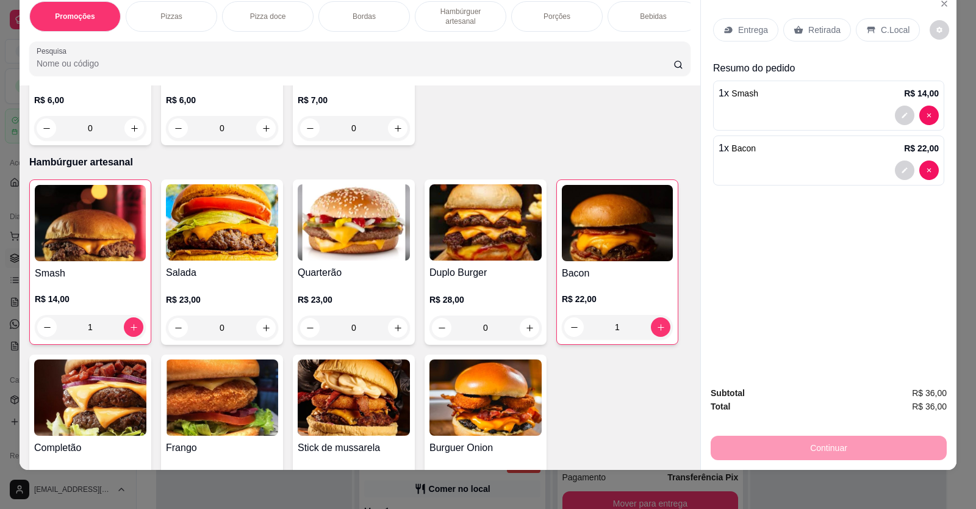
click at [756, 29] on p "Entrega" at bounding box center [753, 30] width 30 height 12
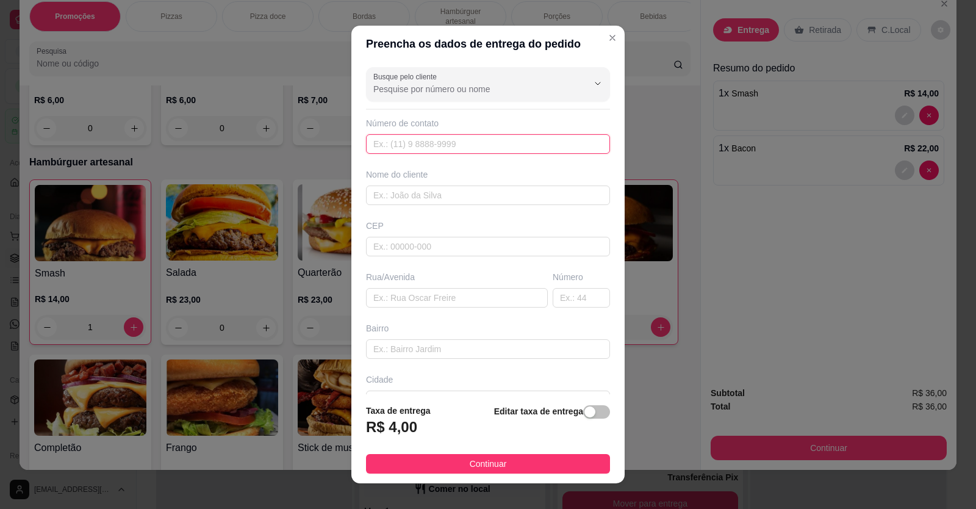
click at [569, 140] on input "text" at bounding box center [488, 144] width 244 height 20
type input "[PHONE_NUMBER]"
click at [553, 186] on input "text" at bounding box center [488, 196] width 244 height 20
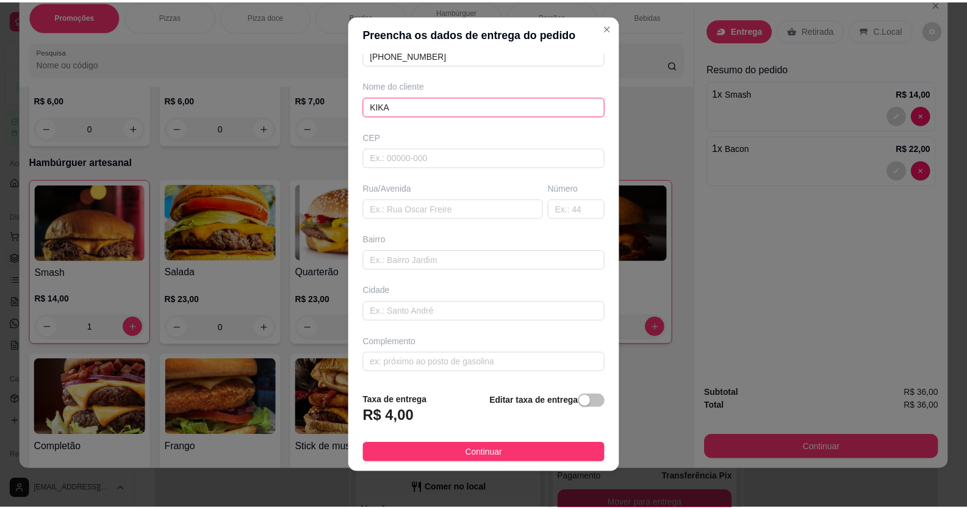
scroll to position [13, 0]
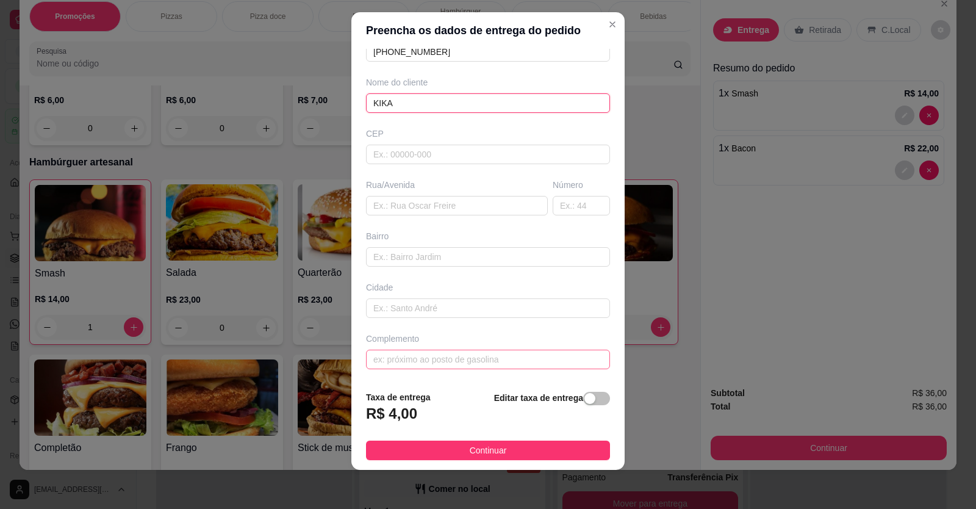
type input "KIKA"
drag, startPoint x: 521, startPoint y: 352, endPoint x: 520, endPoint y: 362, distance: 9.8
click at [521, 356] on input "text" at bounding box center [488, 360] width 244 height 20
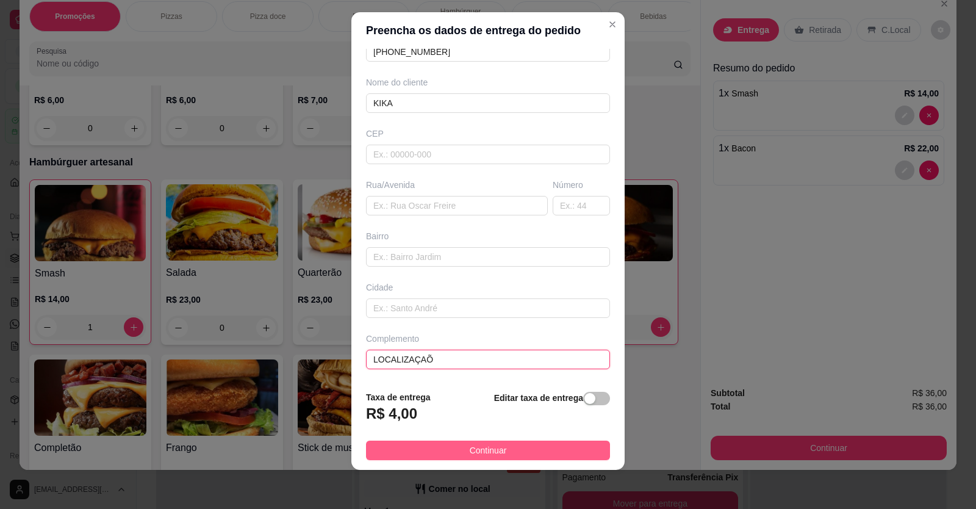
type input "LOCALIZAÇAÕ"
click at [486, 448] on span "Continuar" at bounding box center [488, 450] width 37 height 13
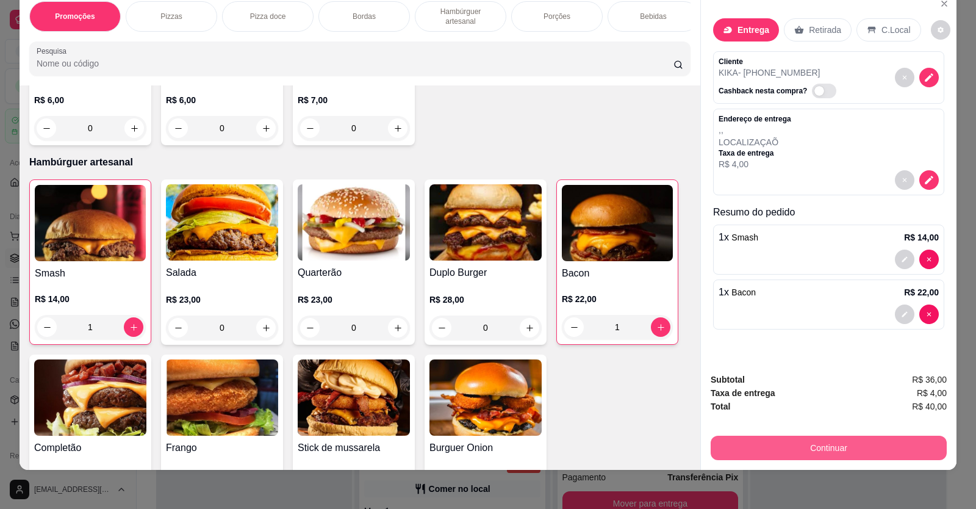
click at [751, 455] on button "Continuar" at bounding box center [829, 448] width 236 height 24
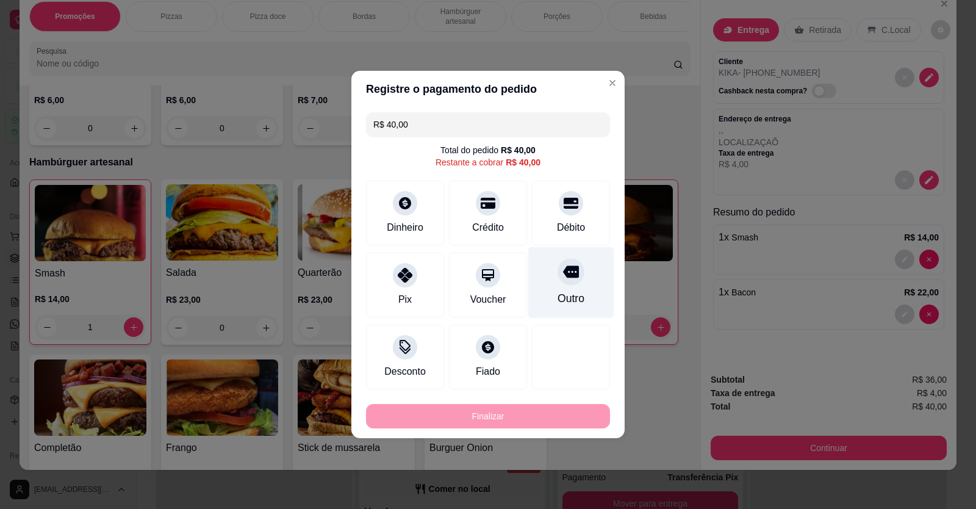
drag, startPoint x: 569, startPoint y: 293, endPoint x: 557, endPoint y: 305, distance: 16.8
click at [569, 294] on div "Outro" at bounding box center [571, 298] width 27 height 16
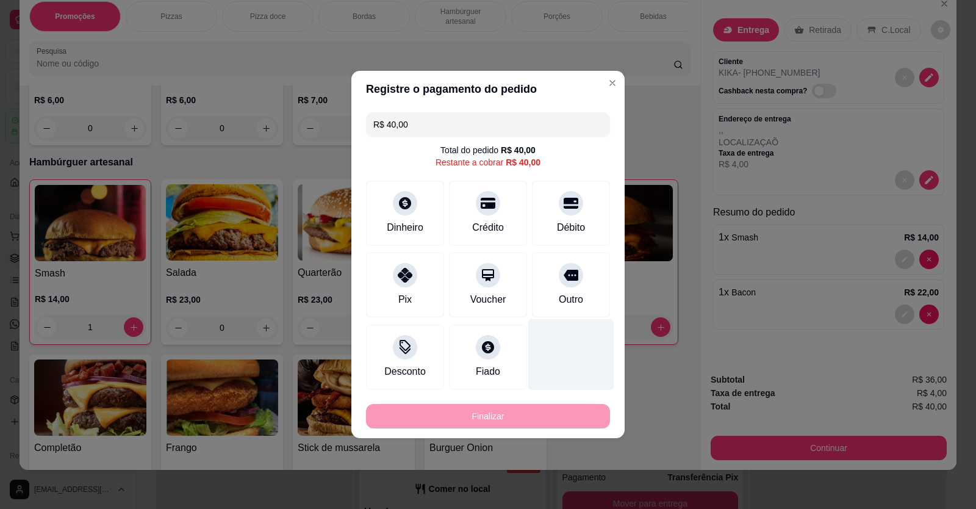
type input "R$ 0,00"
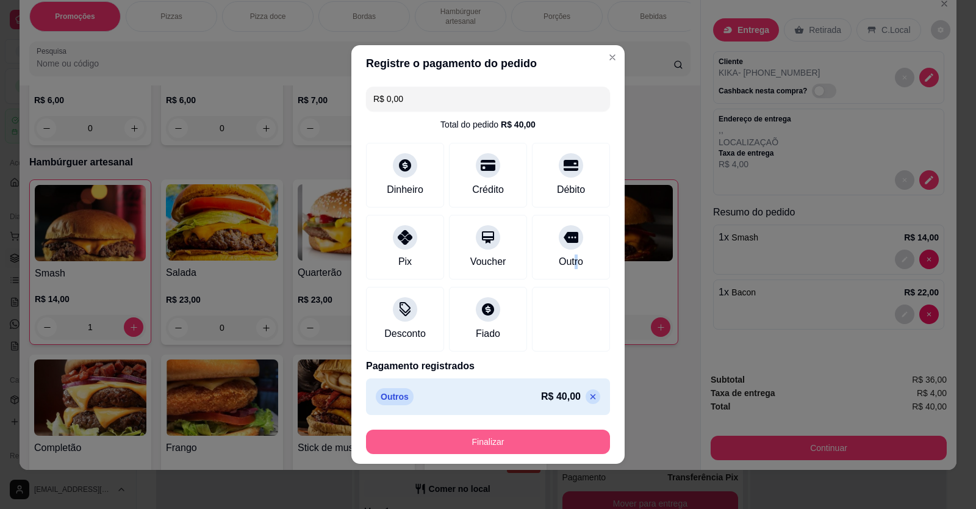
click at [478, 446] on button "Finalizar" at bounding box center [488, 442] width 244 height 24
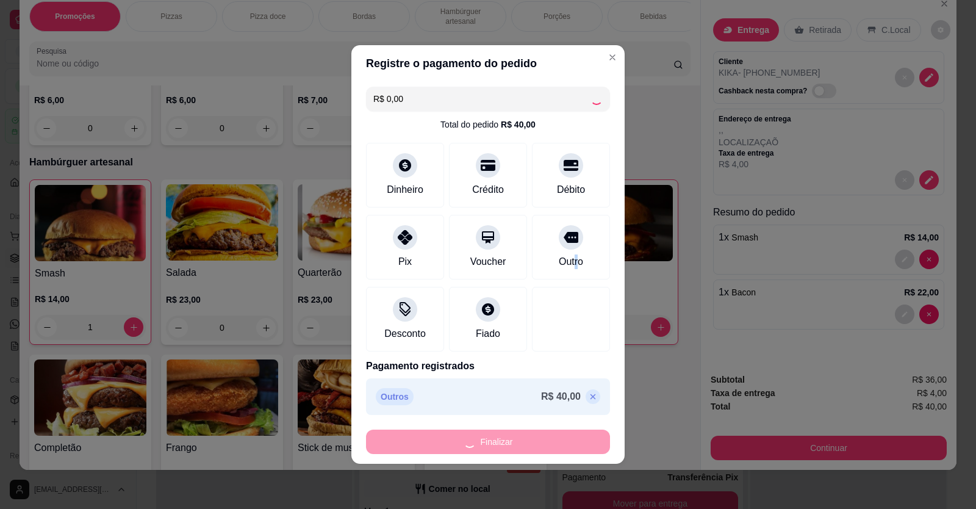
type input "0"
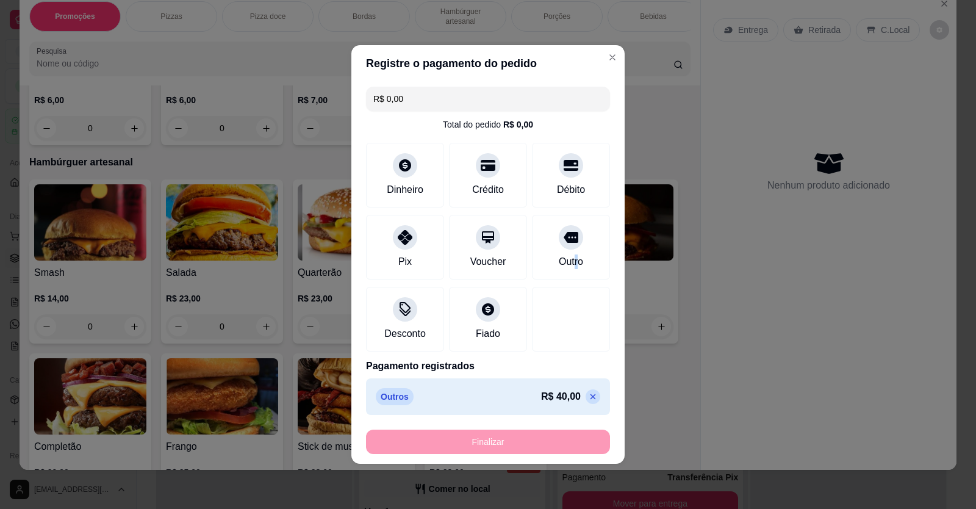
type input "-R$ 40,00"
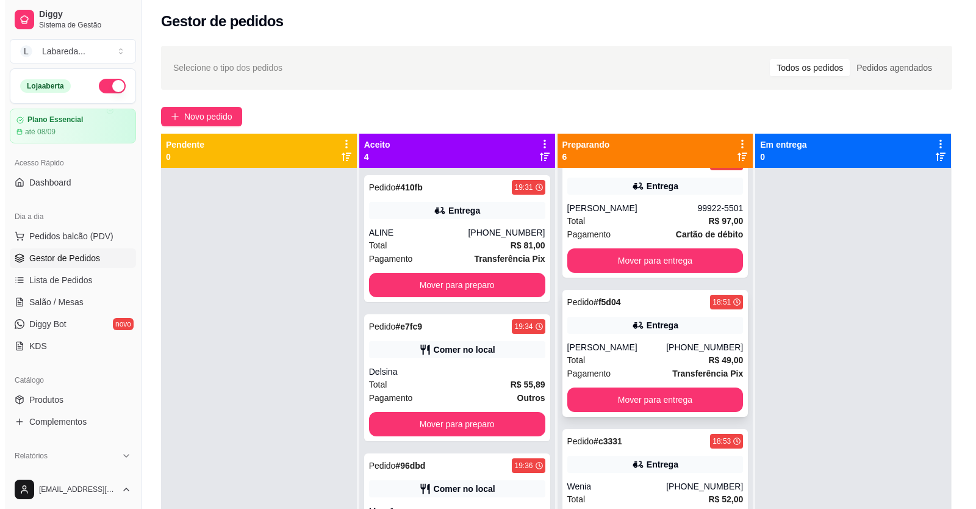
scroll to position [338, 0]
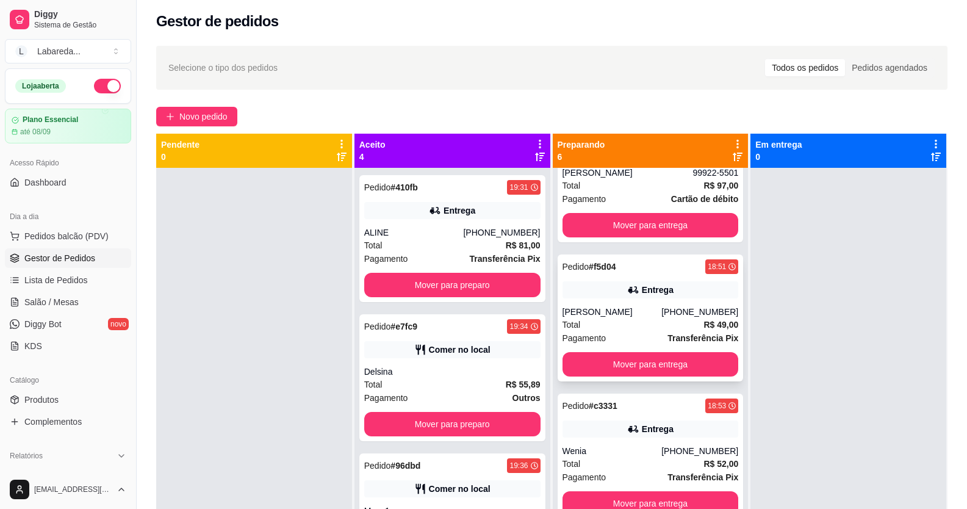
click at [613, 329] on div "Total R$ 49,00" at bounding box center [651, 324] width 176 height 13
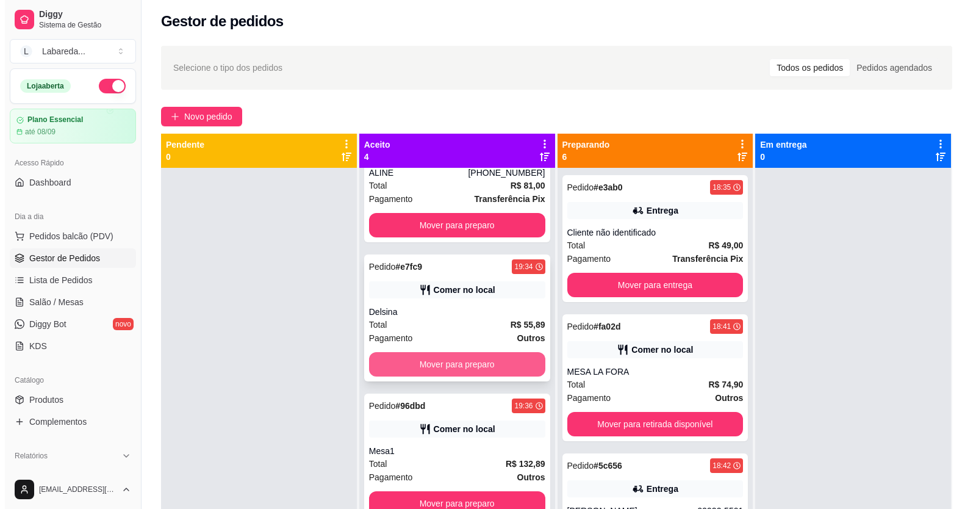
scroll to position [0, 0]
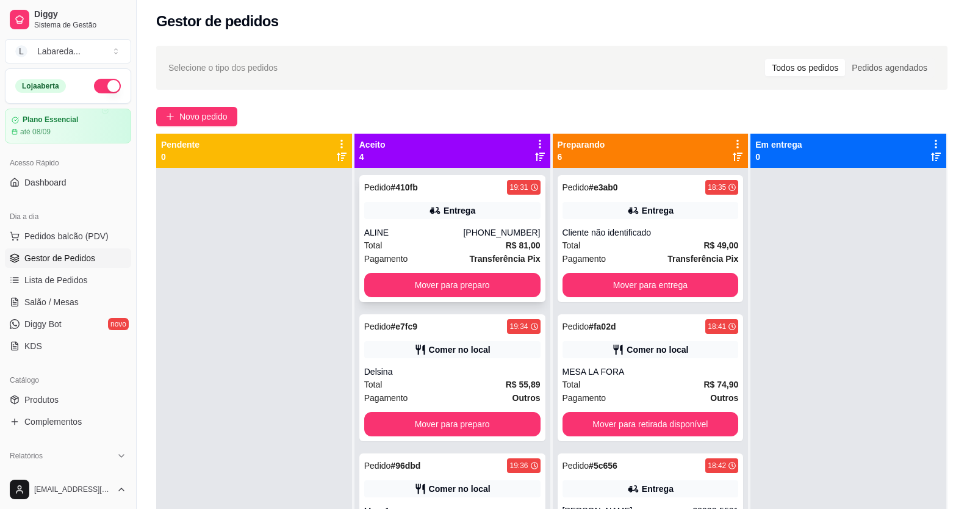
click at [402, 239] on div "Total R$ 81,00" at bounding box center [452, 245] width 176 height 13
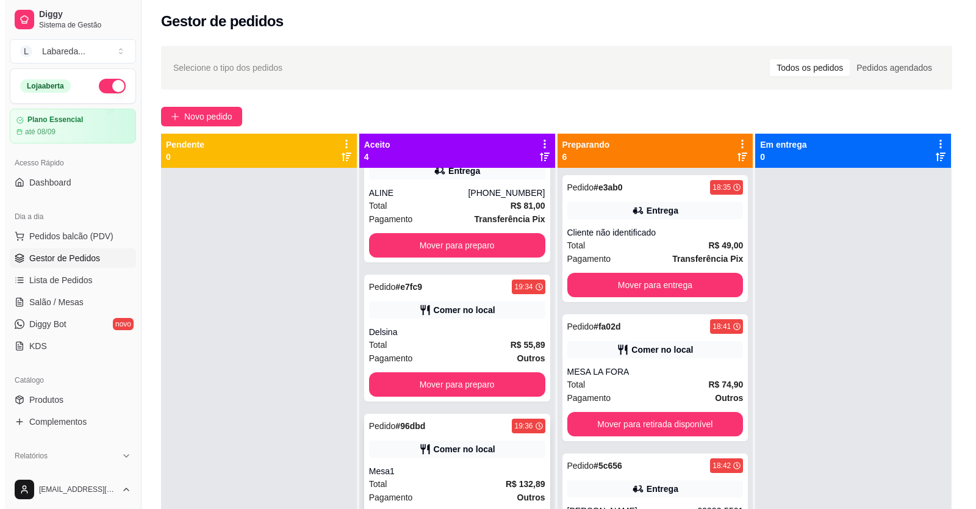
scroll to position [60, 0]
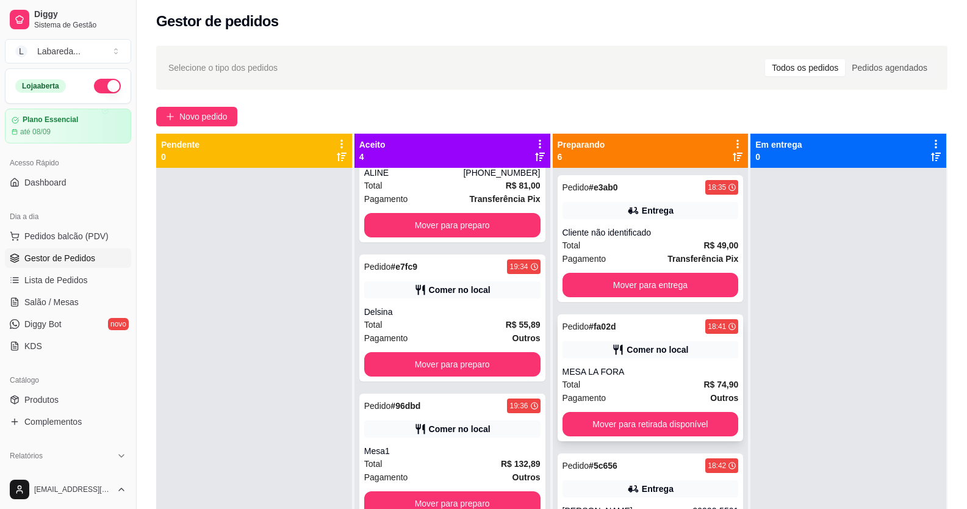
click at [702, 361] on div "Pedido # fa02d 18:41 Comer no local MESA LA FORA Total R$ 74,90 Pagamento Outro…" at bounding box center [651, 377] width 186 height 127
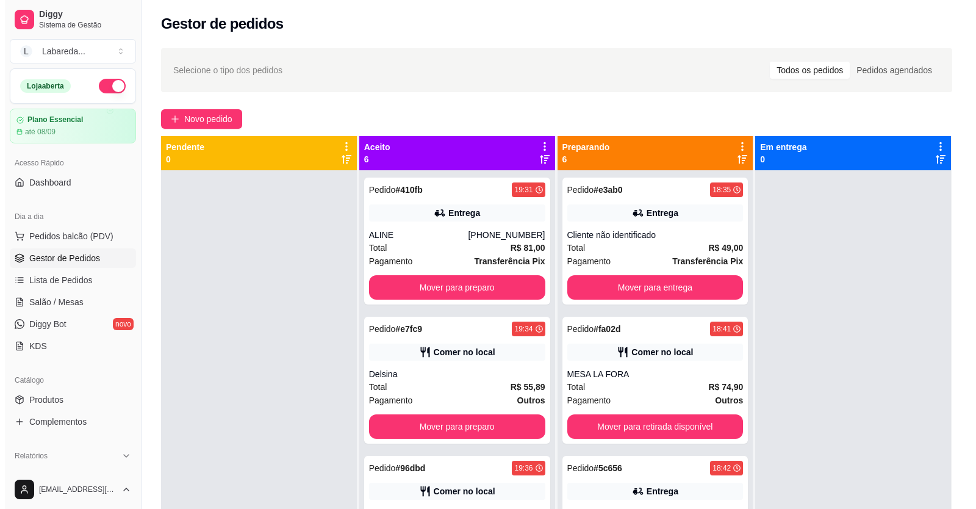
scroll to position [0, 0]
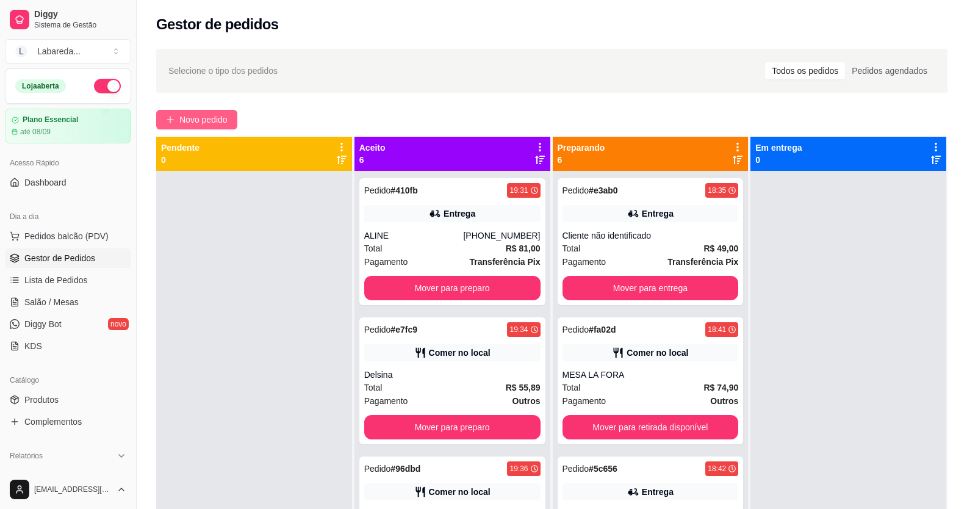
click at [217, 121] on span "Novo pedido" at bounding box center [203, 119] width 48 height 13
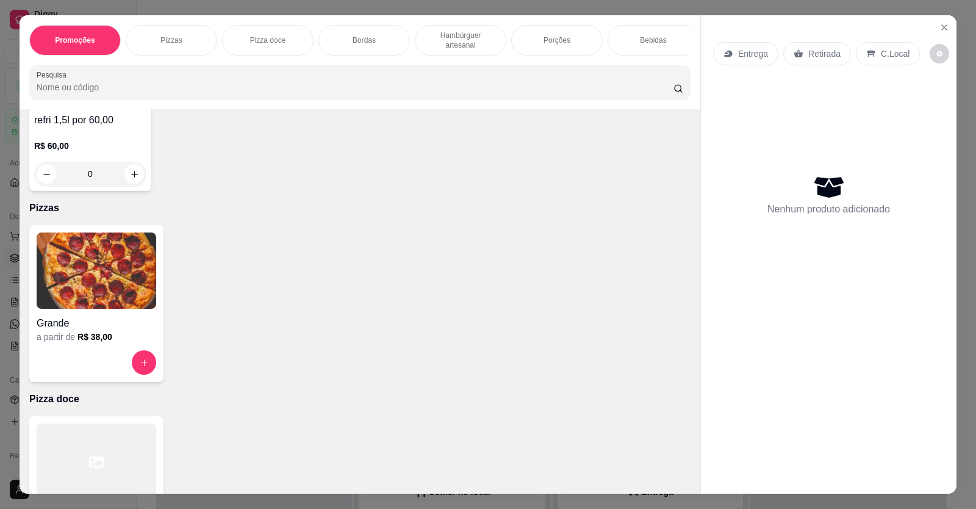
scroll to position [183, 0]
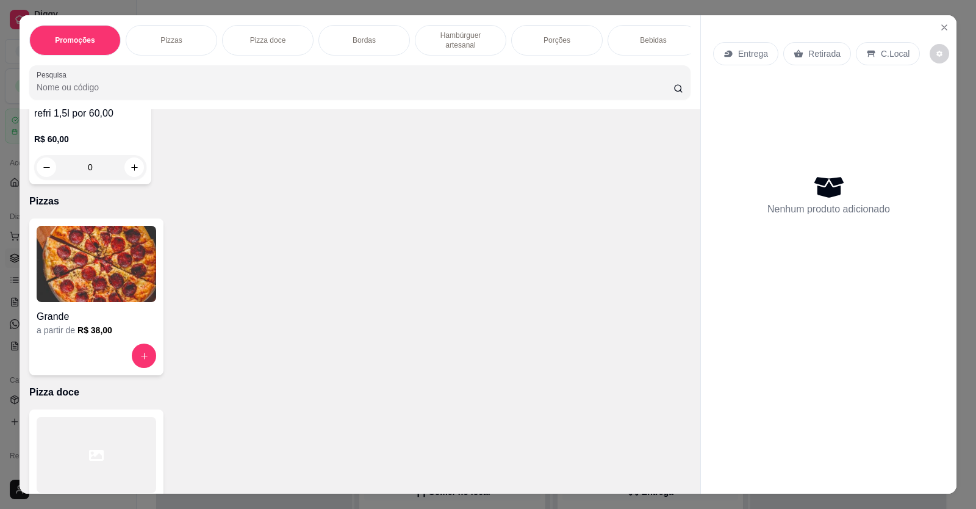
click at [114, 301] on img at bounding box center [97, 264] width 120 height 76
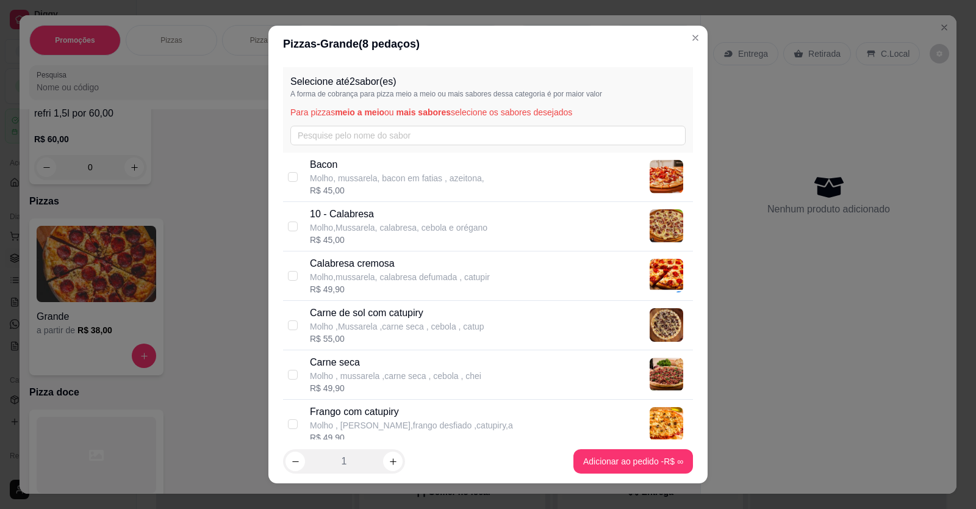
click at [374, 225] on p "Molho,Mussarela, calabresa, cebola e orégano" at bounding box center [399, 228] width 178 height 12
checkbox input "true"
click at [334, 278] on p "Molho,mussarela, calabresa defumada , catupir" at bounding box center [400, 277] width 180 height 12
checkbox input "true"
click at [318, 213] on p "10 - Calabresa" at bounding box center [399, 214] width 178 height 15
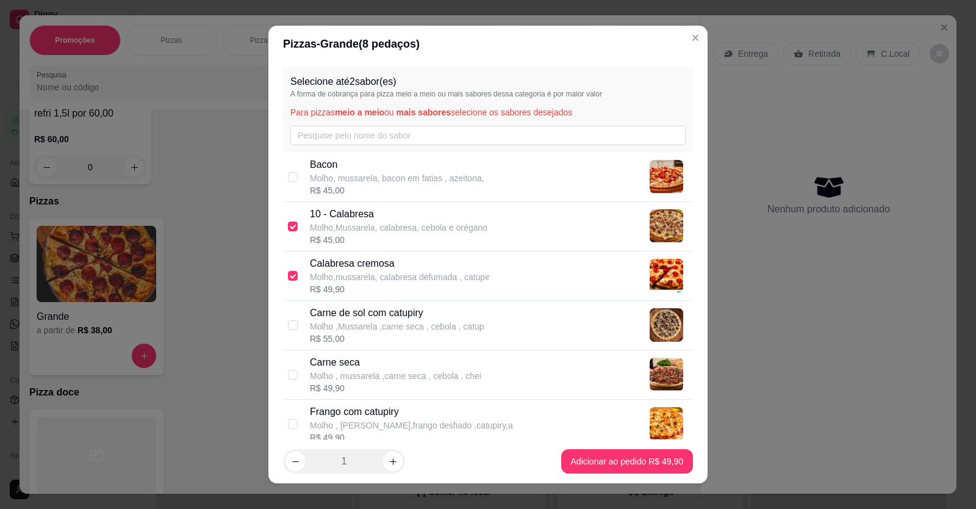
checkbox input "false"
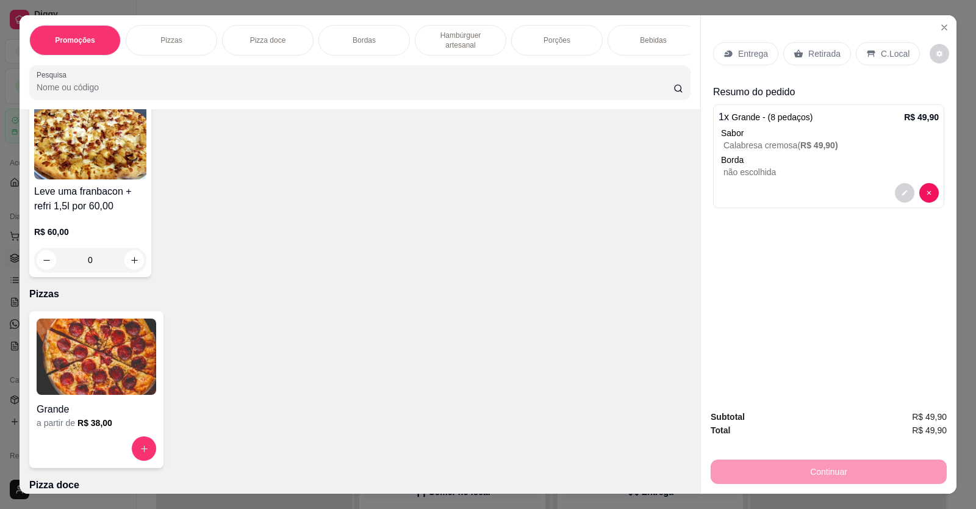
scroll to position [0, 0]
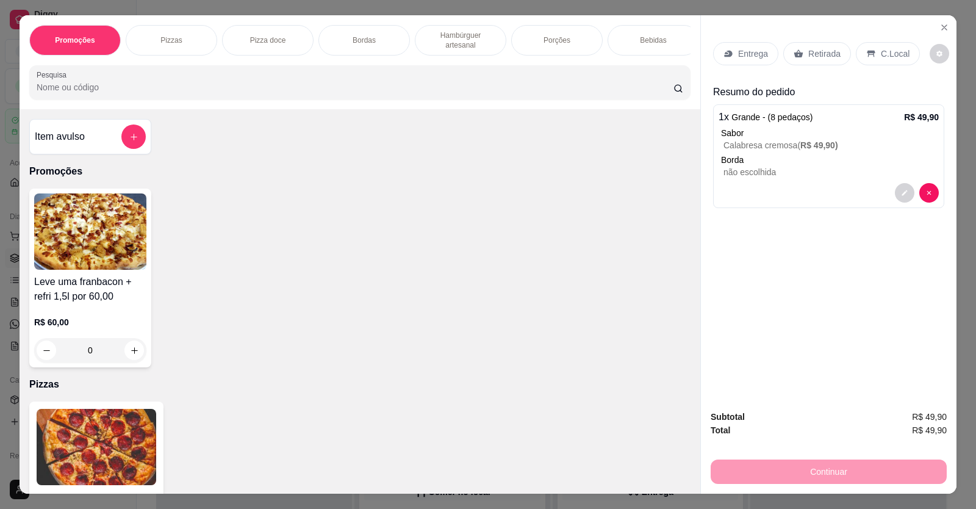
click at [744, 58] on p "Entrega" at bounding box center [753, 54] width 30 height 12
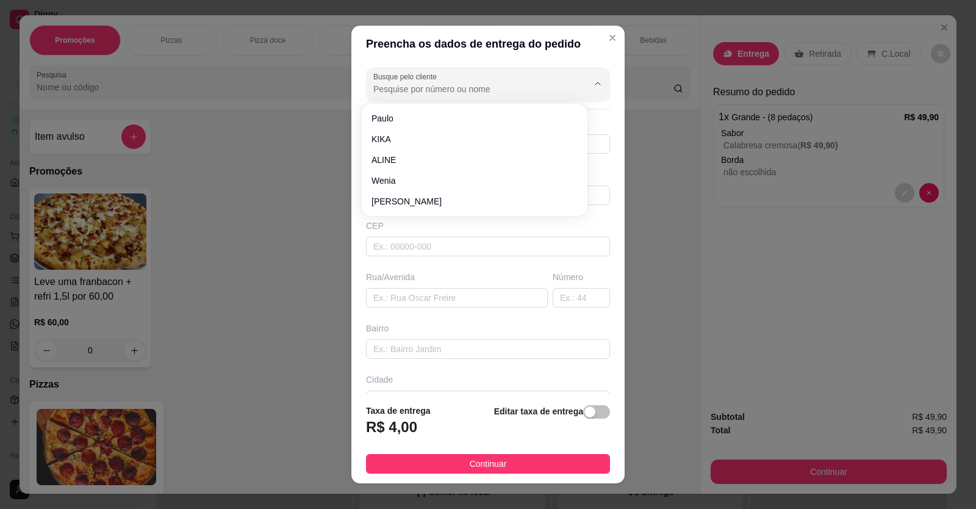
click at [519, 93] on input "Busque pelo cliente" at bounding box center [470, 89] width 195 height 12
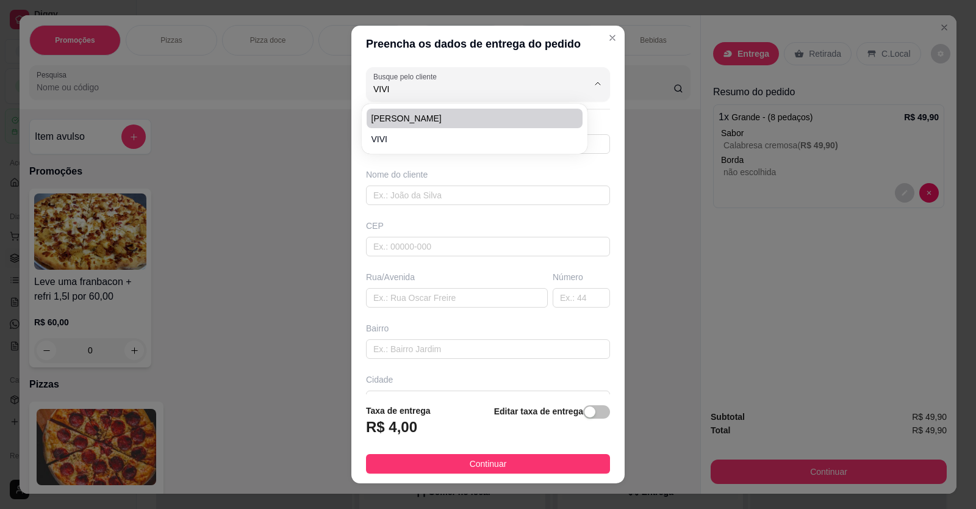
click at [451, 120] on span "[PERSON_NAME]" at bounding box center [469, 118] width 194 height 12
type input "[PERSON_NAME]"
type input "999225501"
type input "[PERSON_NAME]"
type input "Localização"
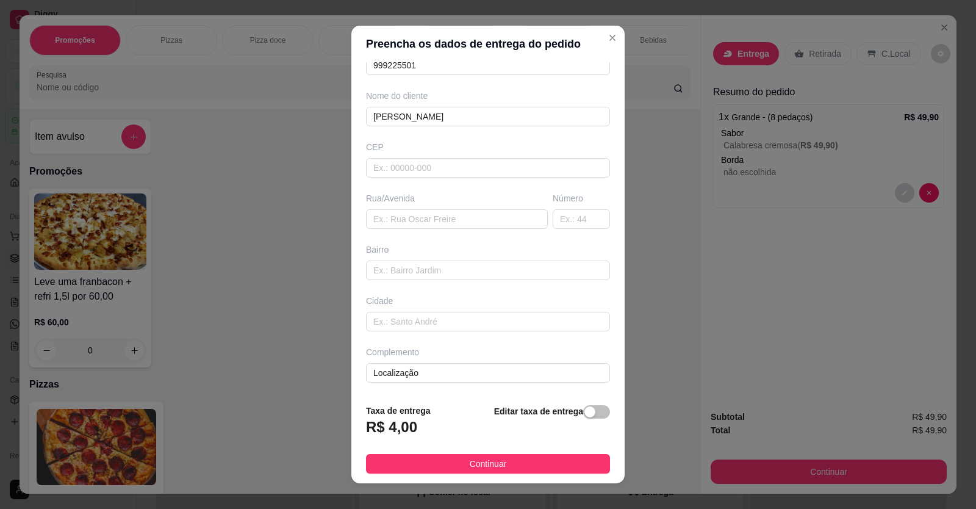
scroll to position [13, 0]
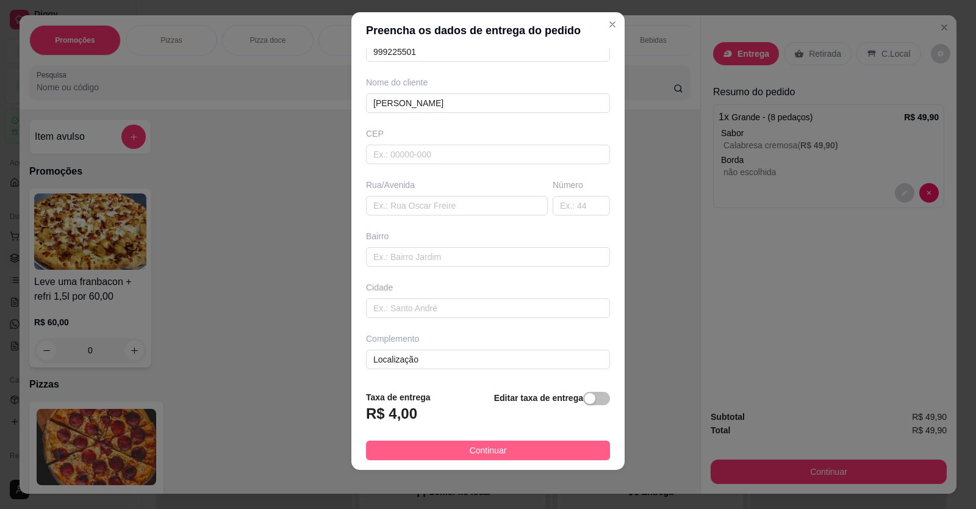
type input "[PERSON_NAME]"
click at [489, 450] on span "Continuar" at bounding box center [488, 450] width 37 height 13
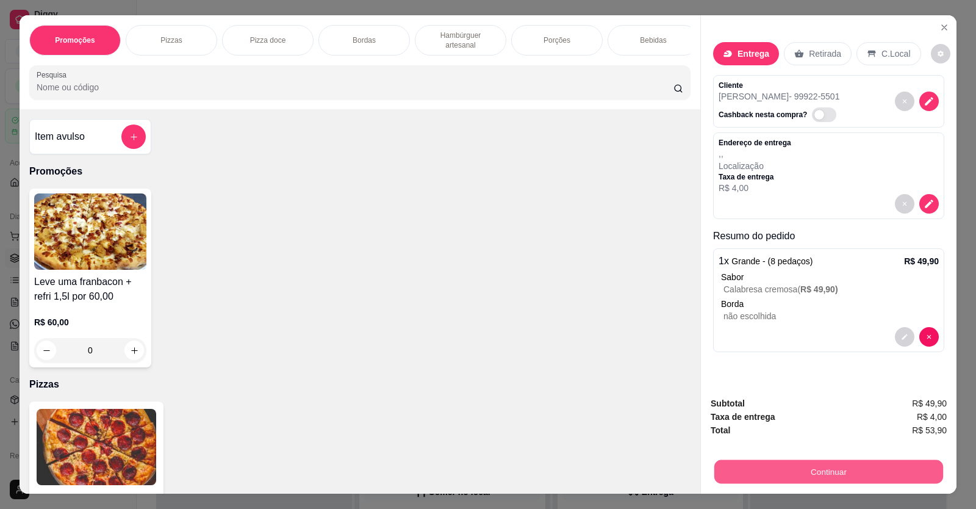
click at [762, 466] on button "Continuar" at bounding box center [829, 472] width 229 height 24
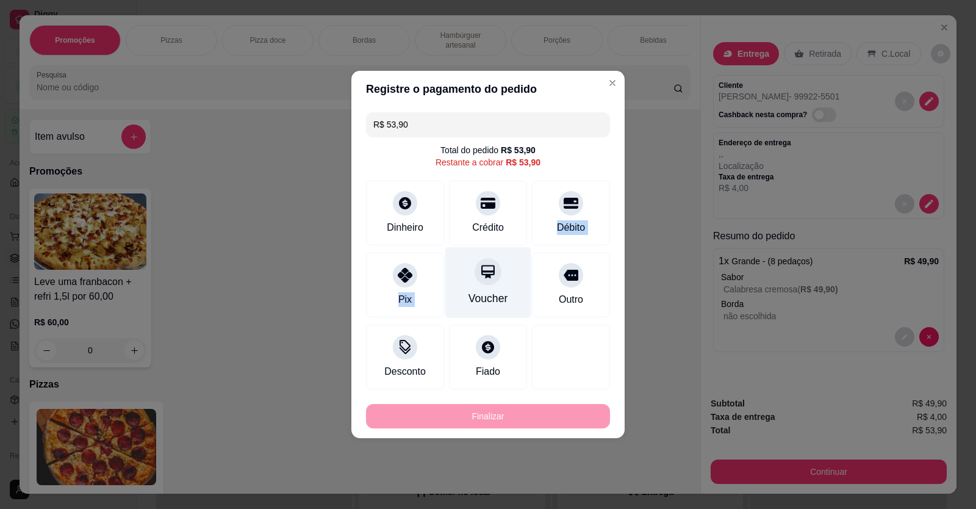
drag, startPoint x: 566, startPoint y: 213, endPoint x: 456, endPoint y: 295, distance: 136.9
click at [458, 295] on div "R$ 53,90 Total do pedido R$ 53,90 Restante a cobrar R$ 53,90 Dinheiro Crédito D…" at bounding box center [488, 250] width 273 height 287
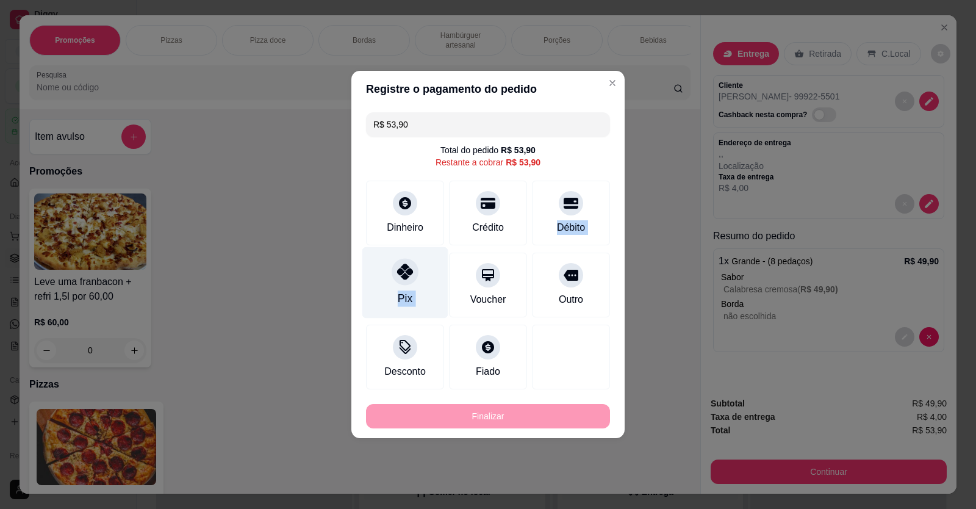
click at [405, 278] on icon at bounding box center [405, 272] width 16 height 16
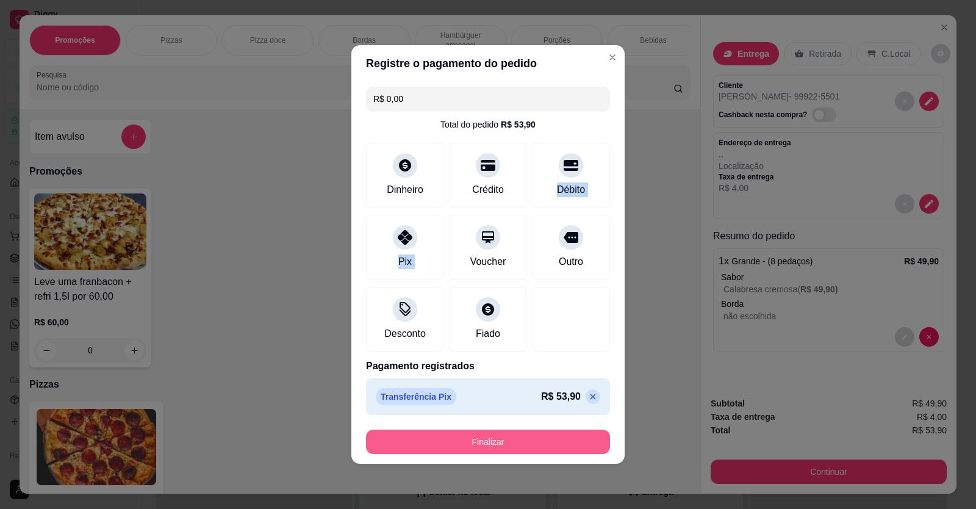
click at [553, 435] on button "Finalizar" at bounding box center [488, 442] width 244 height 24
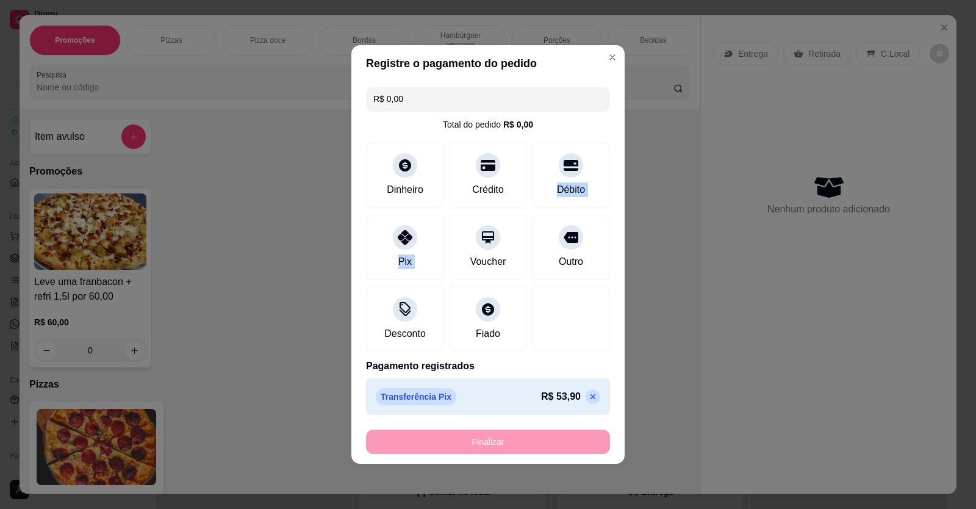
type input "-R$ 53,90"
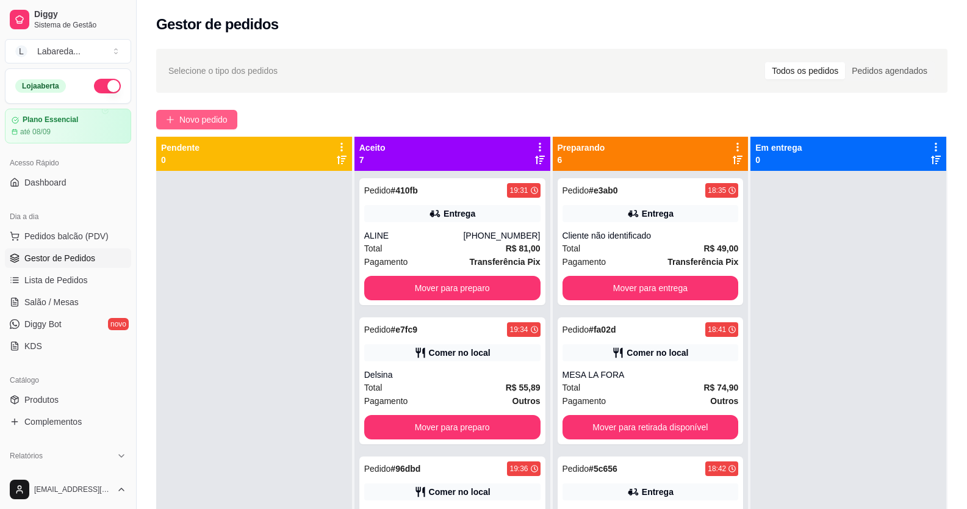
click at [220, 124] on span "Novo pedido" at bounding box center [203, 119] width 48 height 13
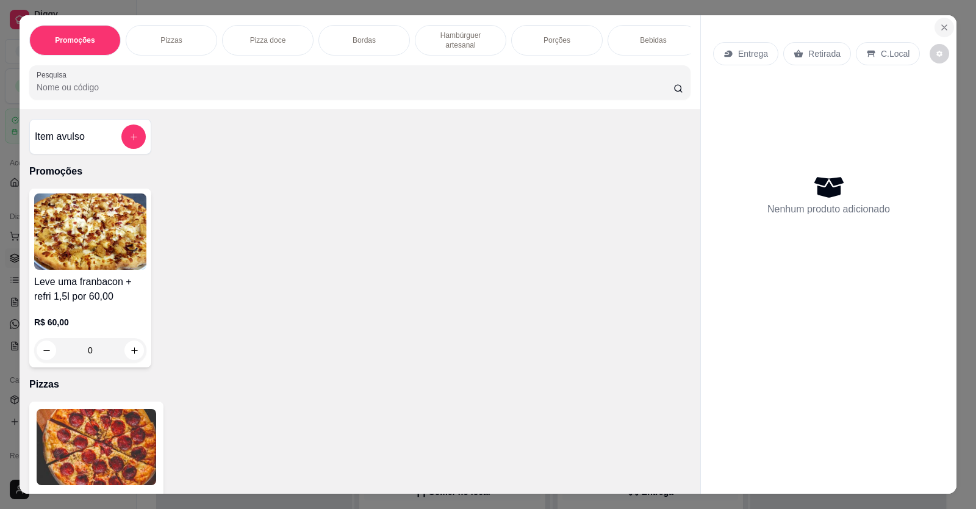
click at [943, 26] on icon "Close" at bounding box center [945, 28] width 10 height 10
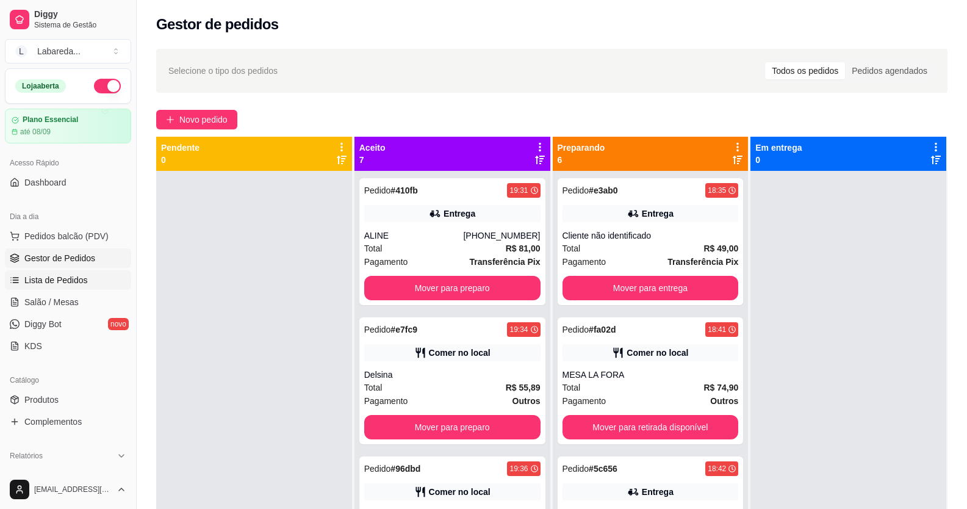
scroll to position [122, 0]
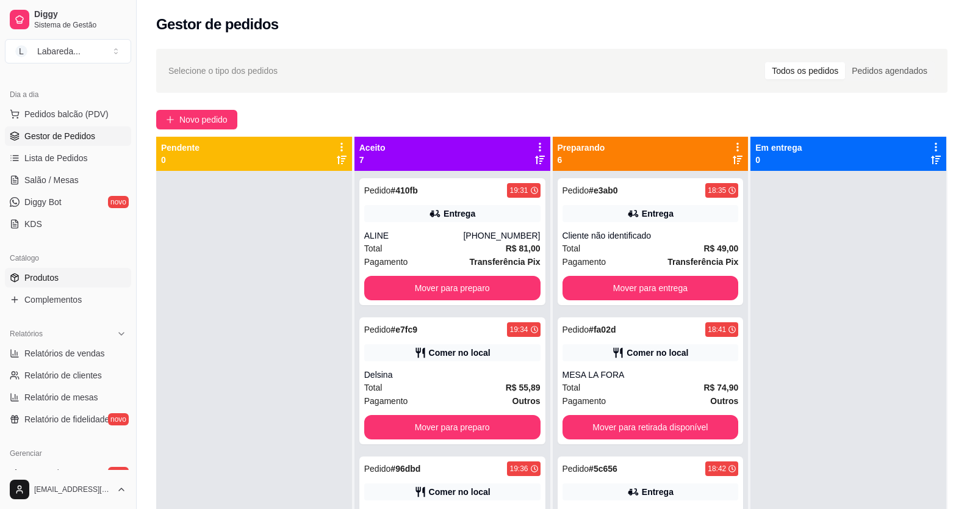
click at [51, 276] on span "Produtos" at bounding box center [41, 278] width 34 height 12
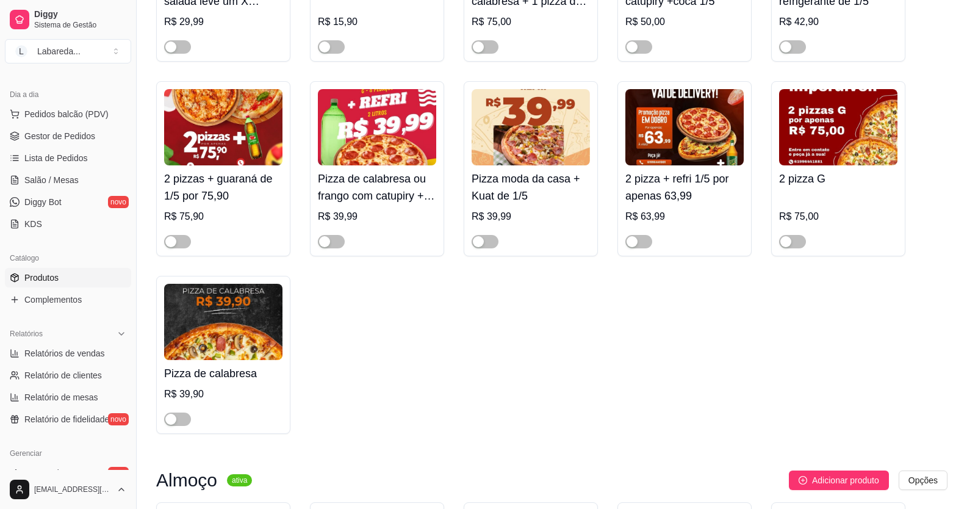
scroll to position [610, 0]
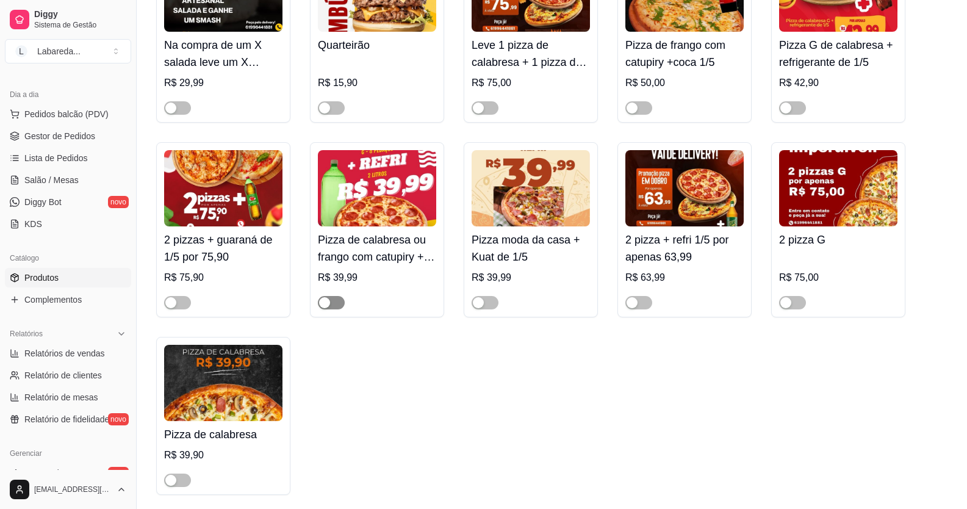
click at [332, 306] on span "button" at bounding box center [331, 302] width 27 height 13
click at [331, 306] on span "button" at bounding box center [331, 302] width 27 height 13
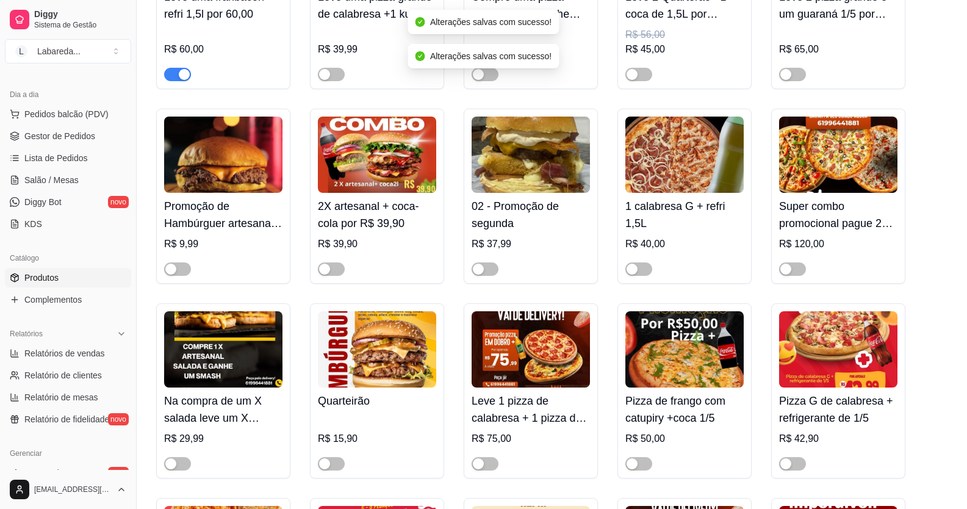
scroll to position [244, 0]
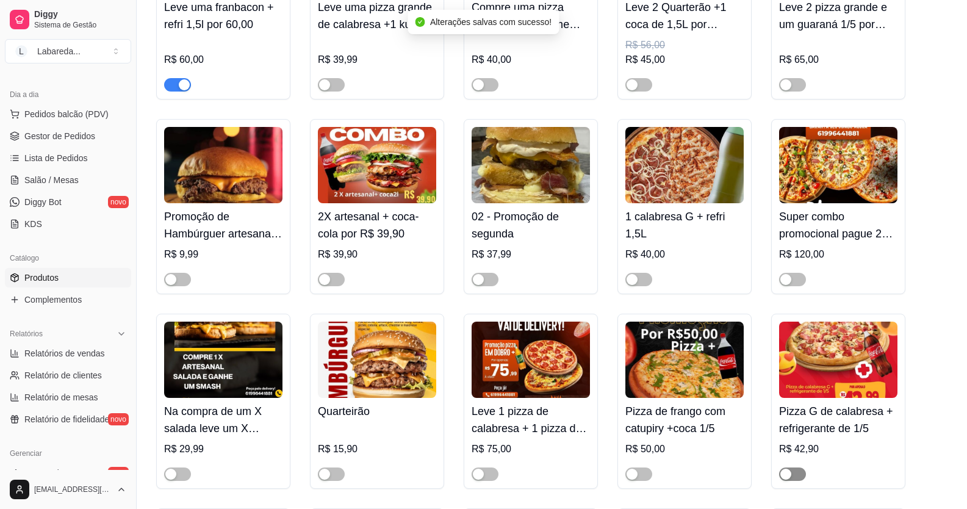
click at [790, 478] on div "button" at bounding box center [786, 474] width 11 height 11
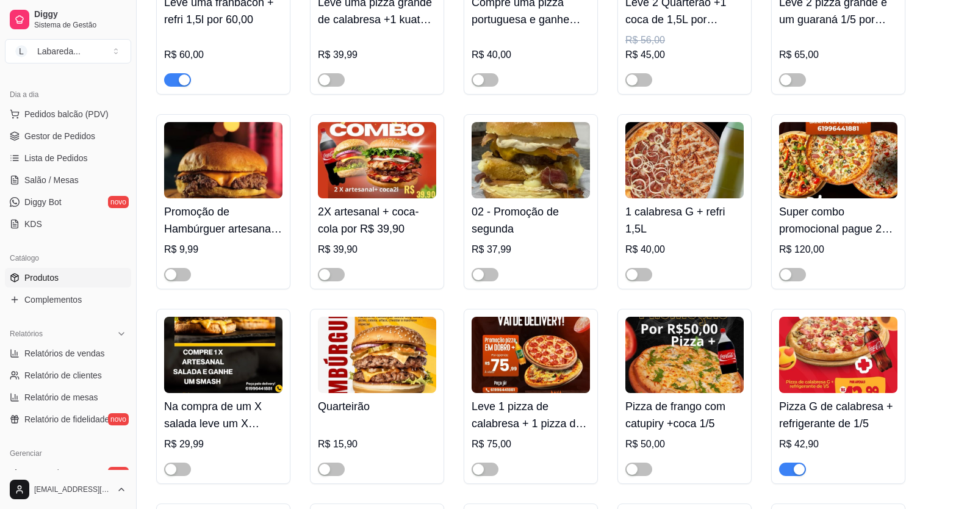
scroll to position [183, 0]
